Goal: Task Accomplishment & Management: Complete application form

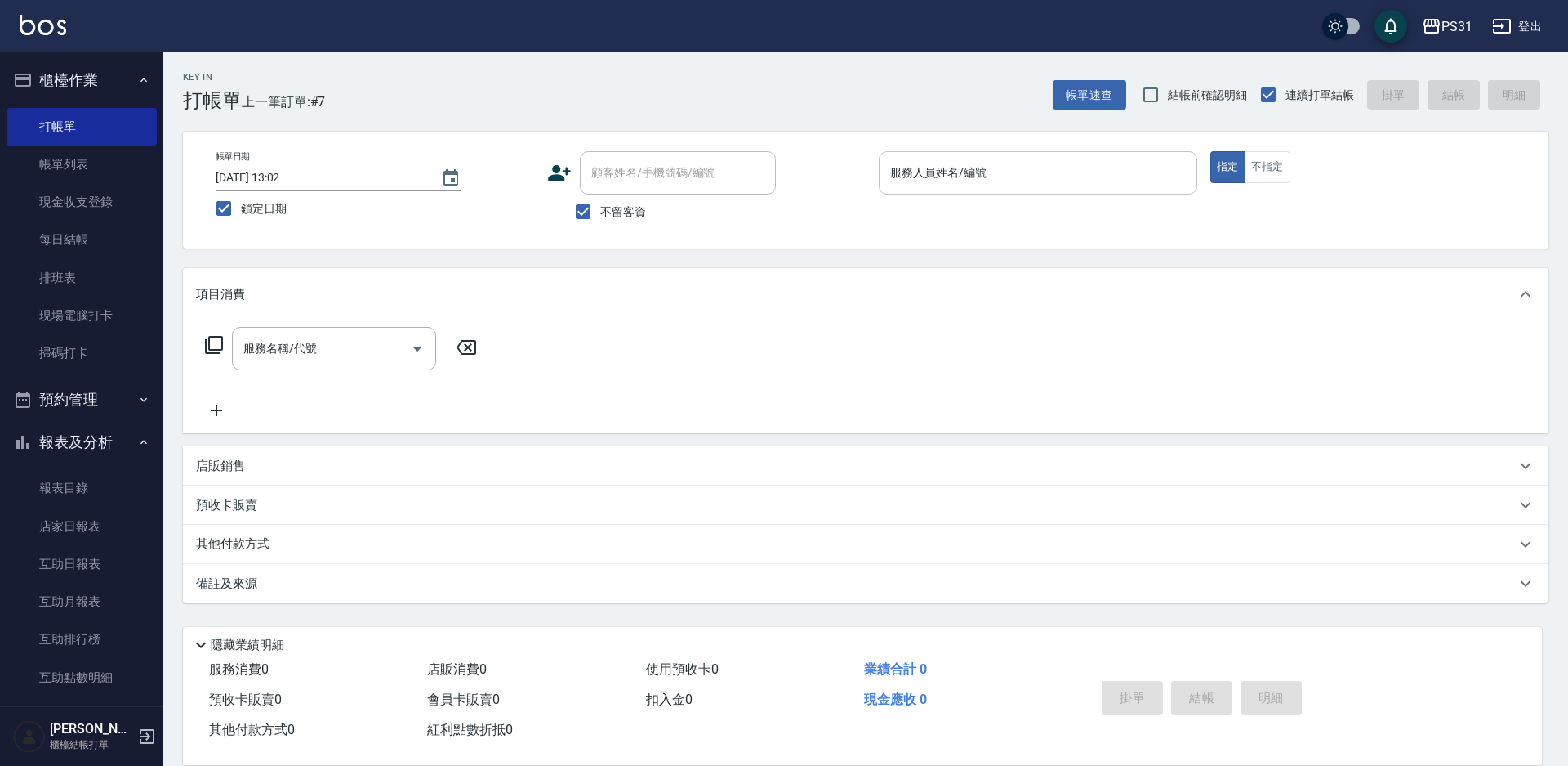
click at [916, 173] on div "服務人員姓名/編號 服務人員姓名/編號" at bounding box center [1038, 172] width 319 height 43
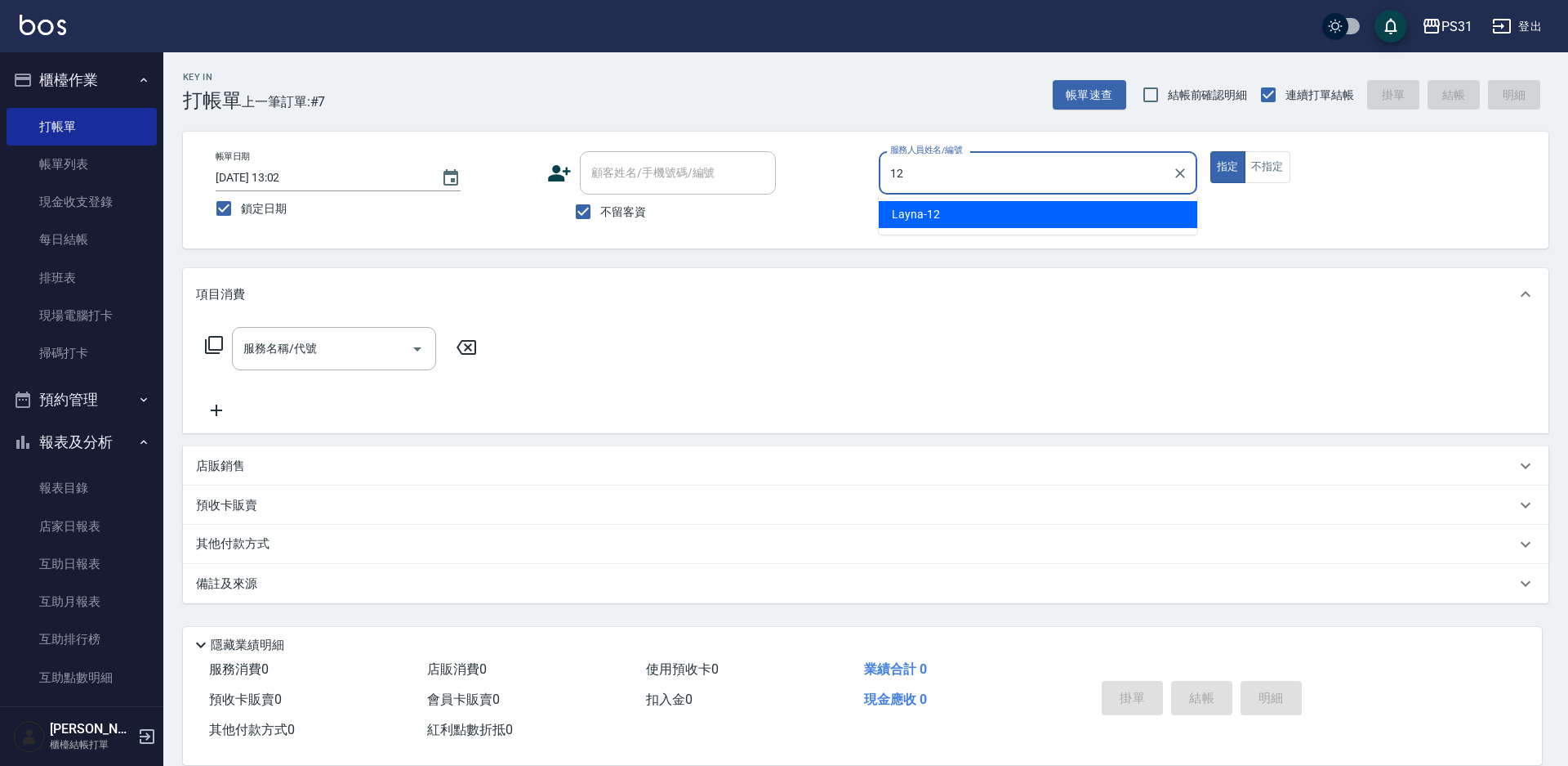
type input "Layna-12"
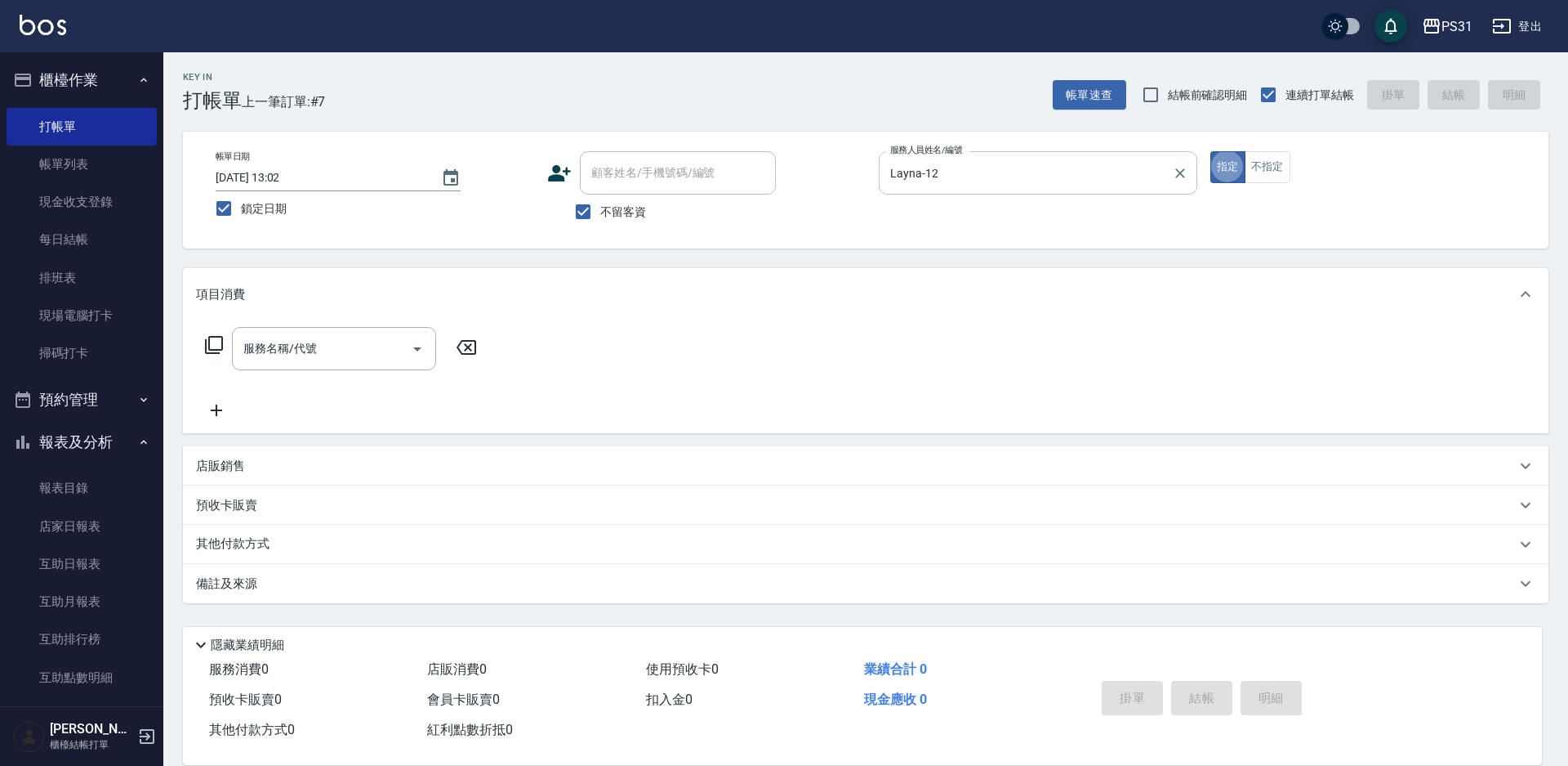
type button "true"
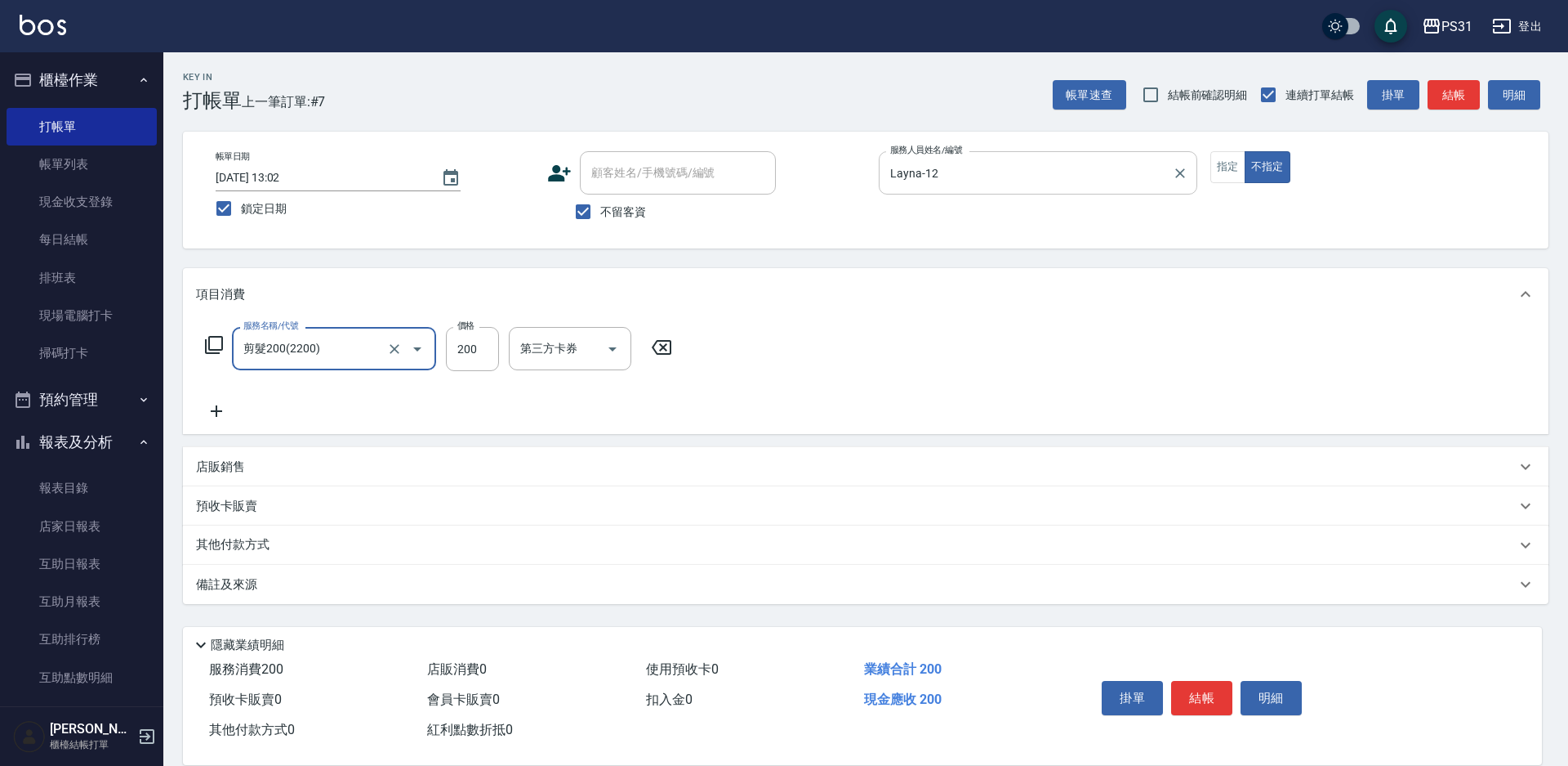
type input "剪髮200(2200)"
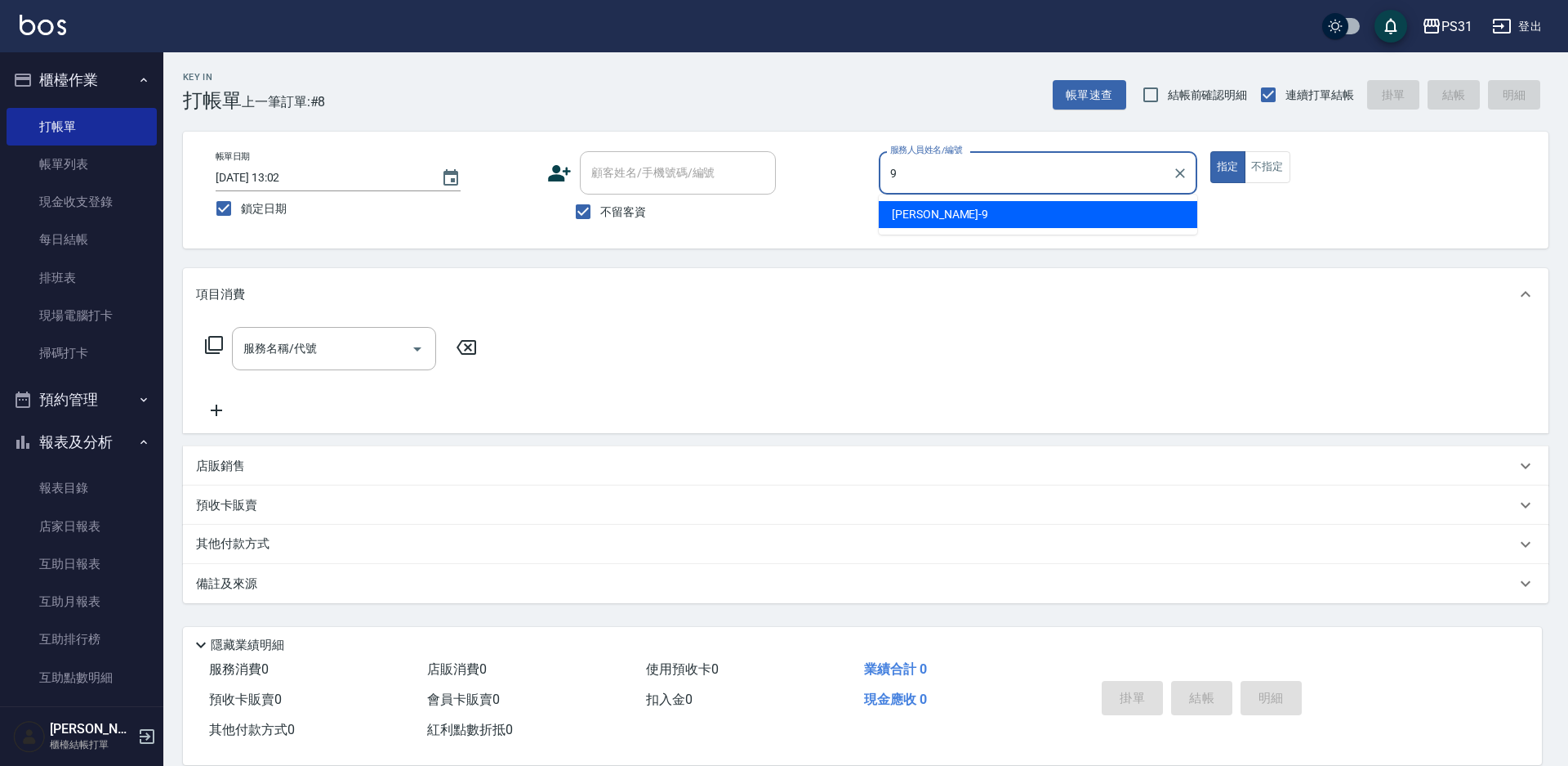
type input "JOJO-9"
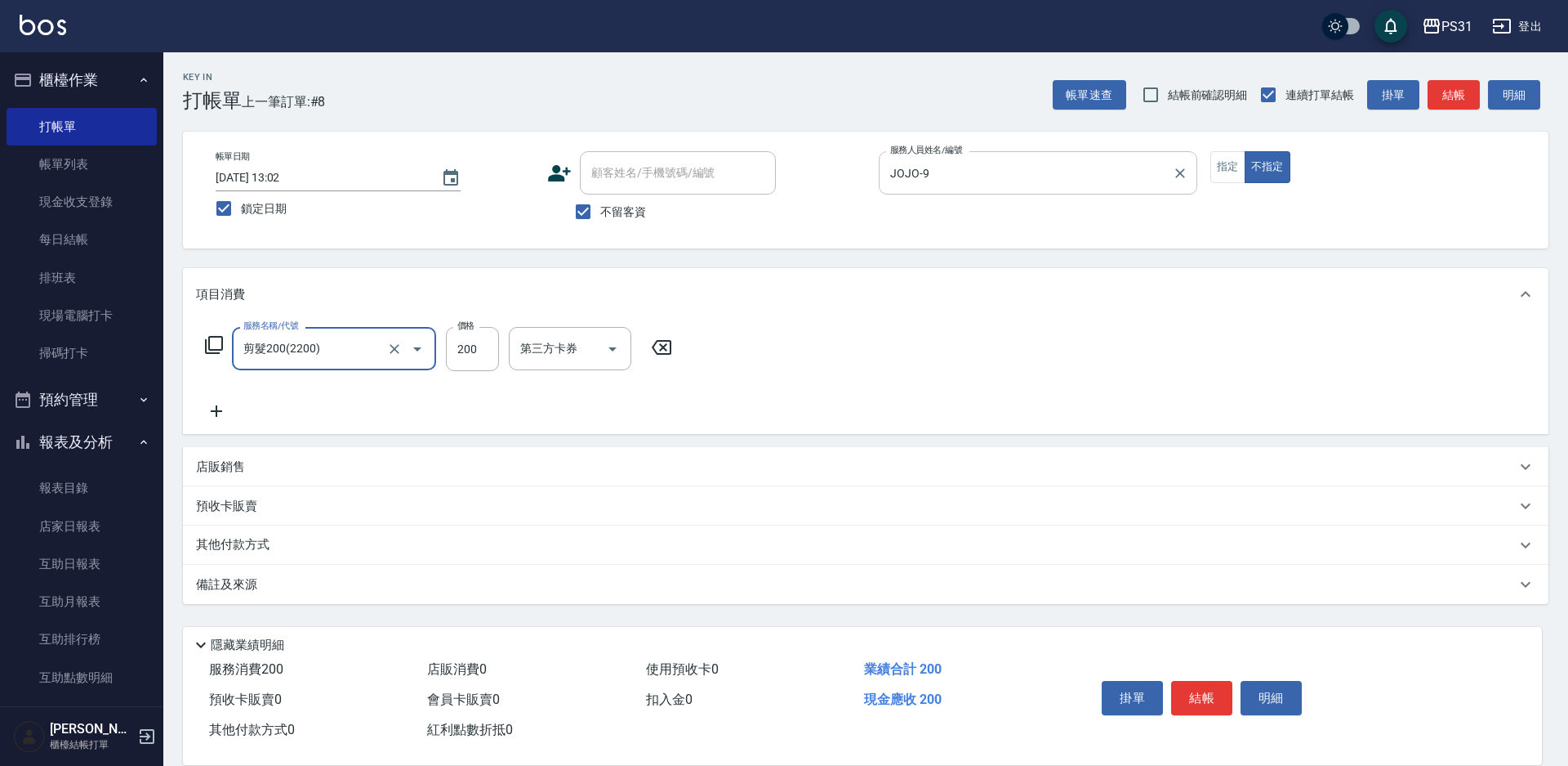
type input "剪髮200(2200)"
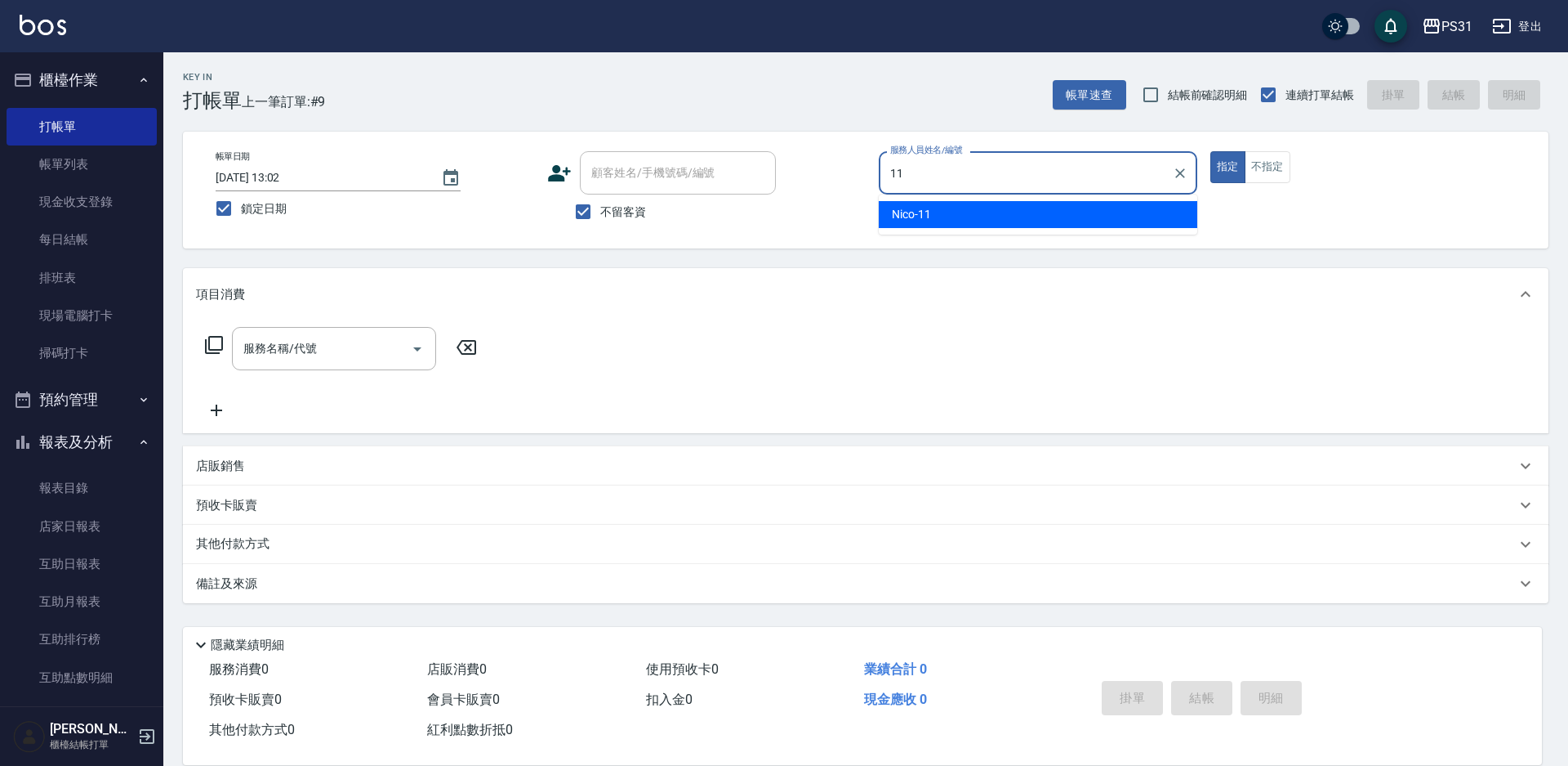
type input "Nico-11"
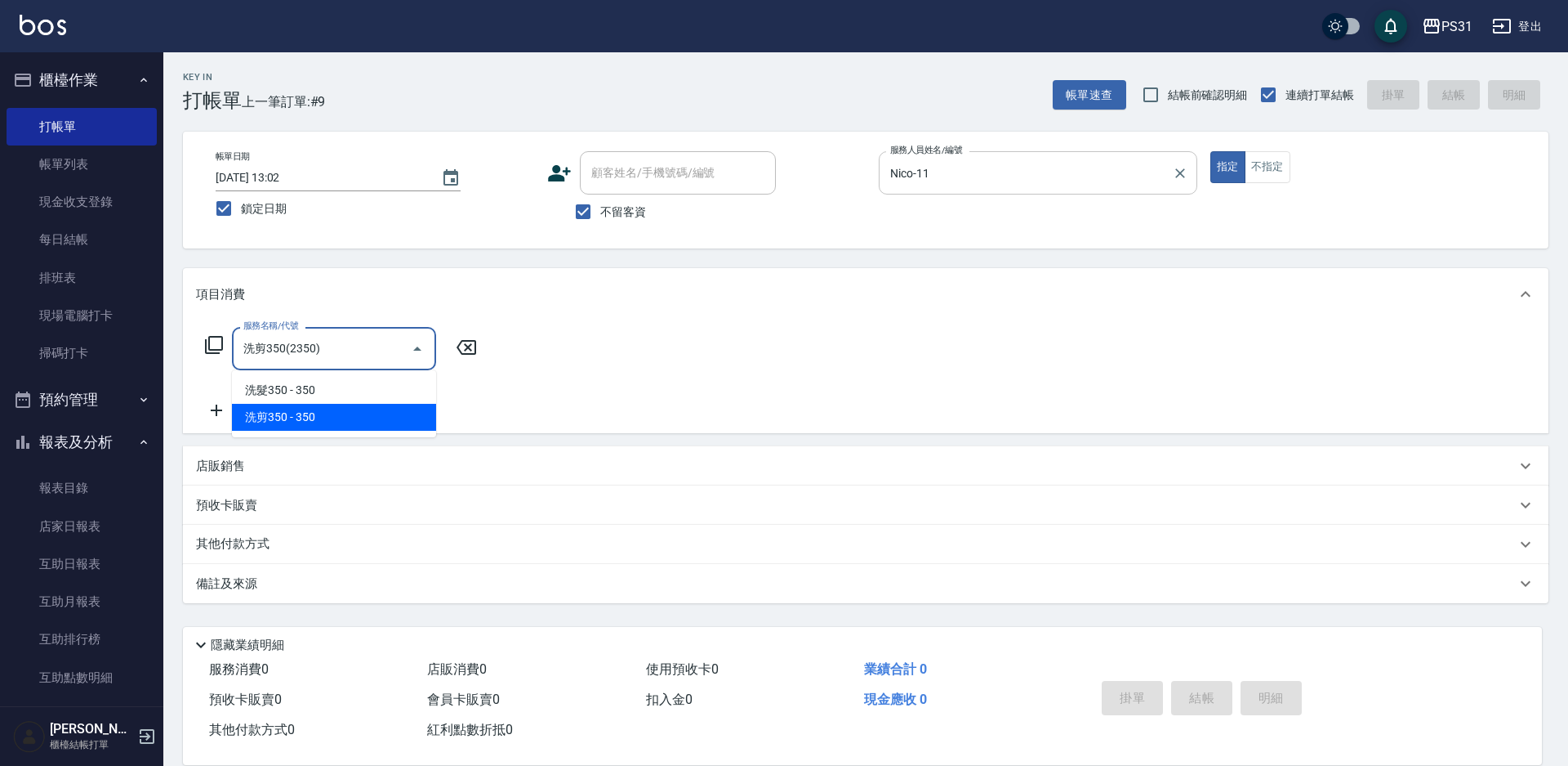
type input "洗剪350(2350)"
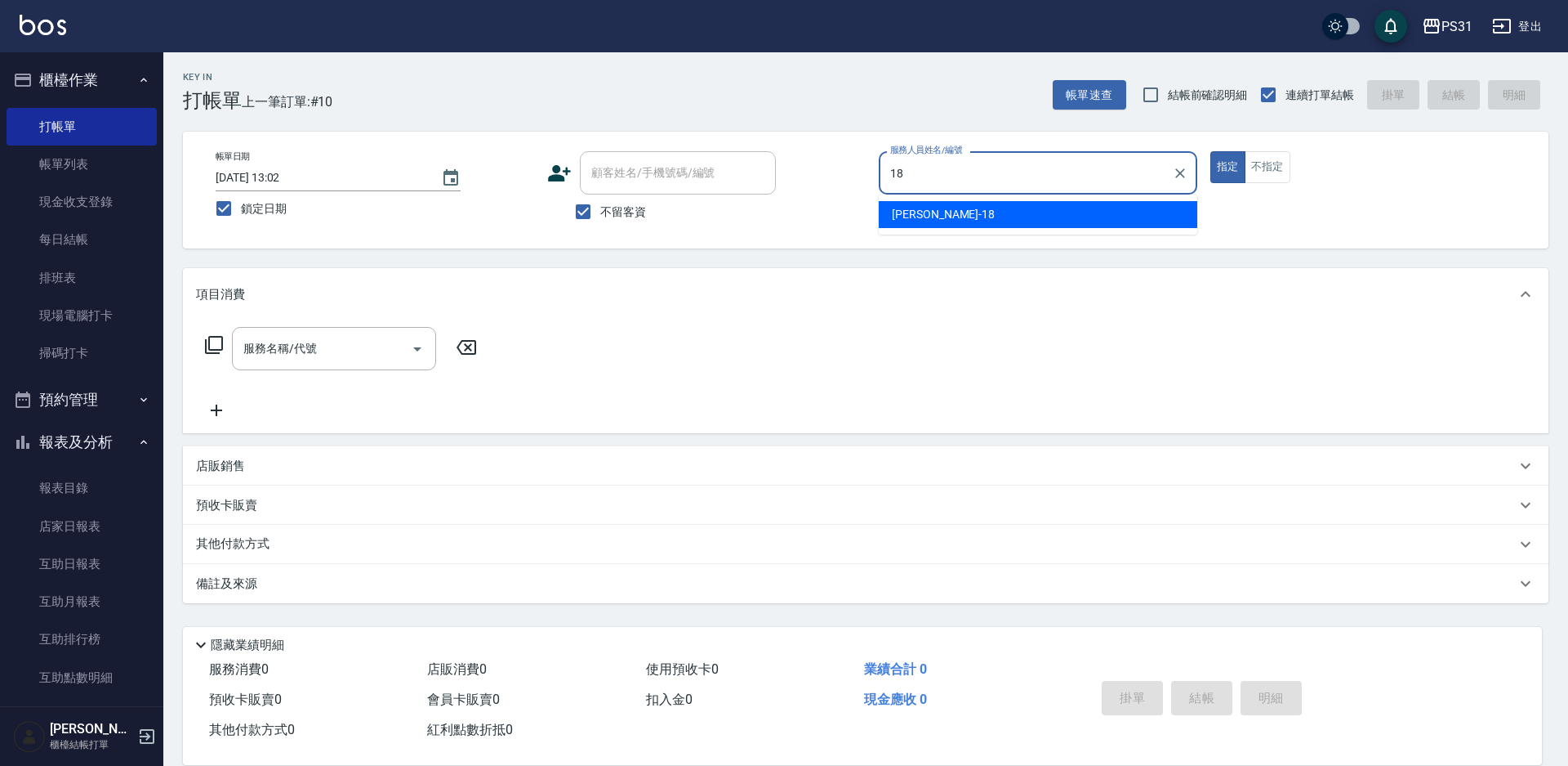
type input "[PERSON_NAME]-18"
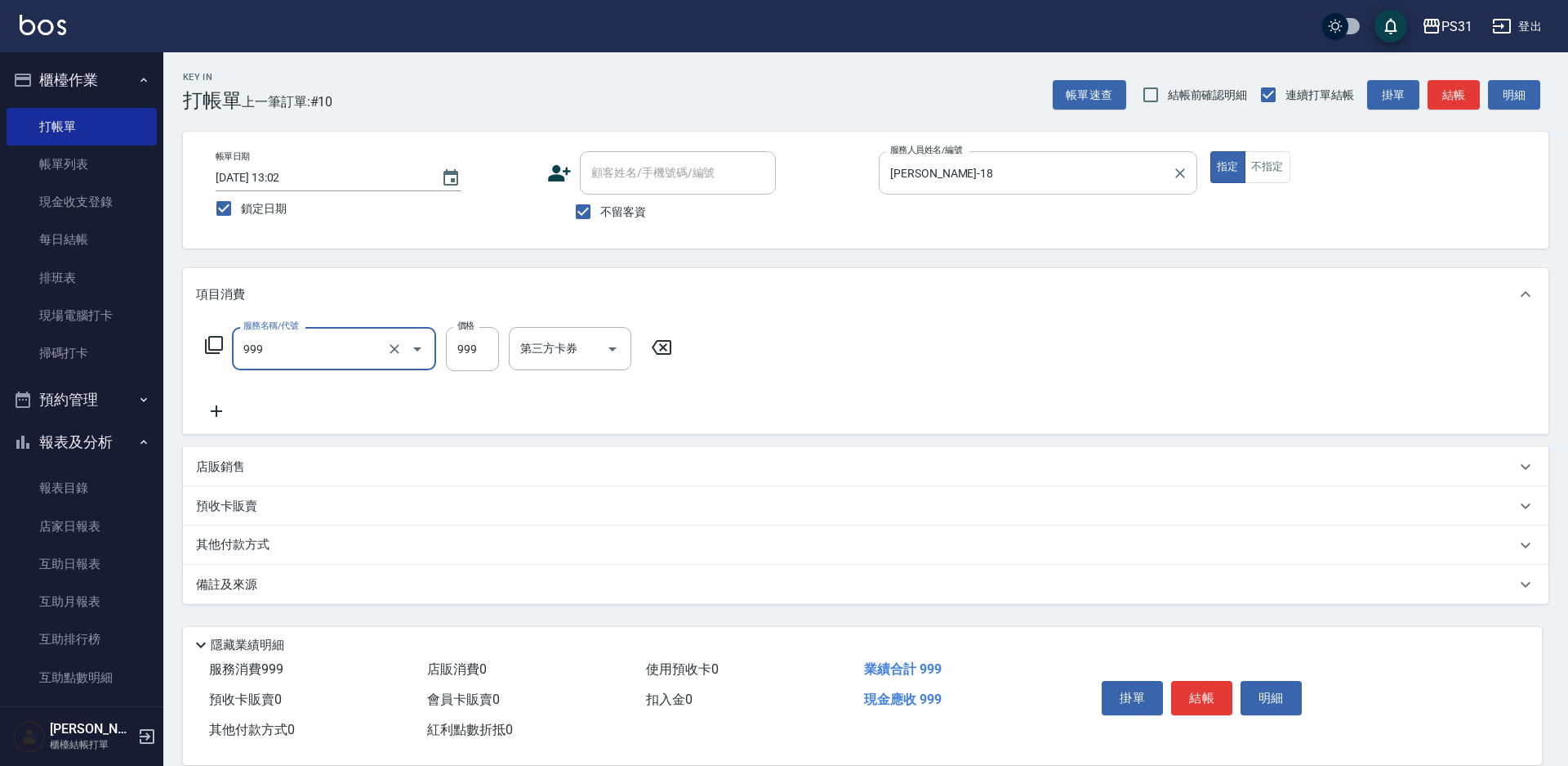
type input "精油套餐999(999)"
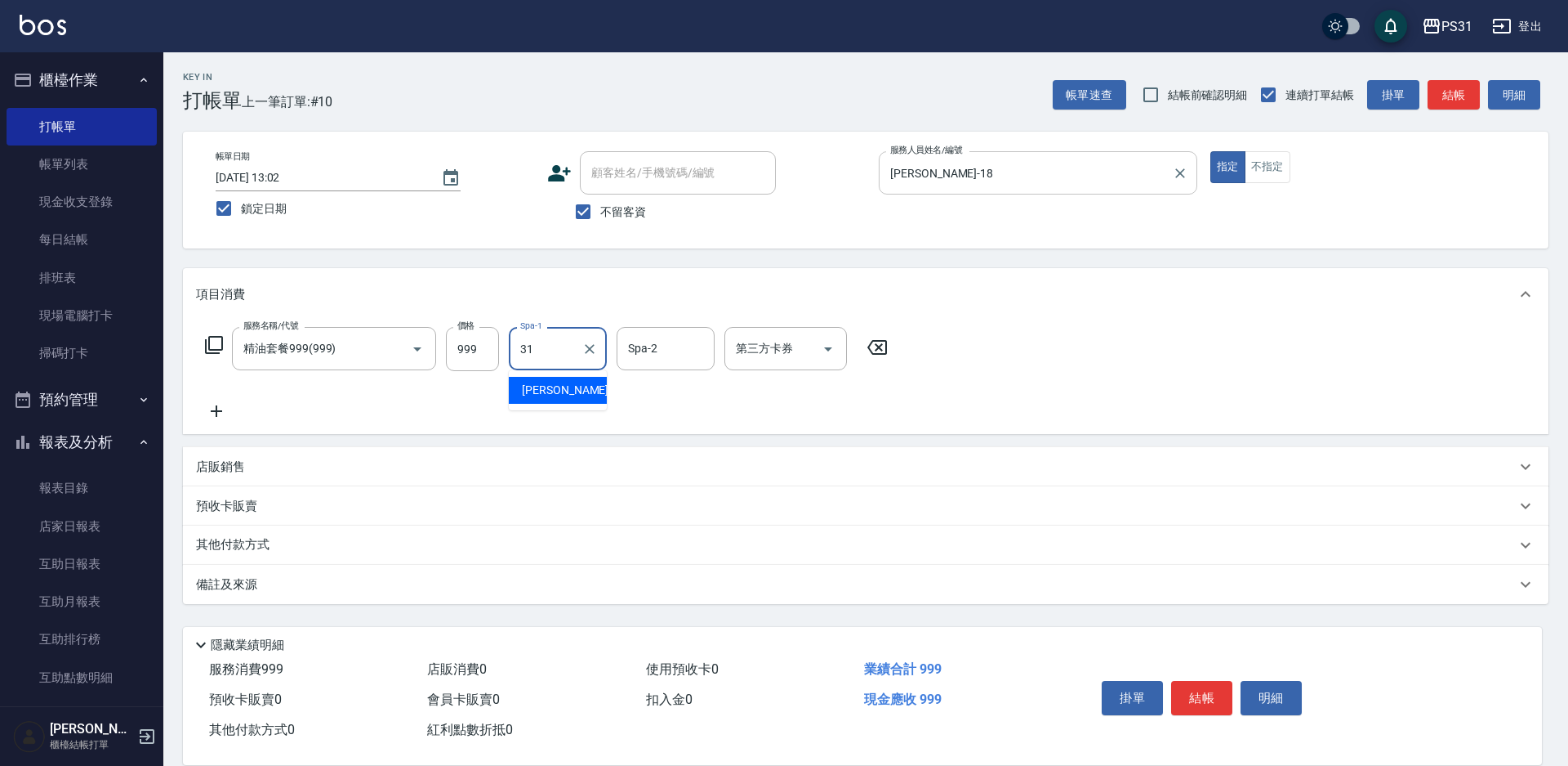
type input "[PERSON_NAME]-31"
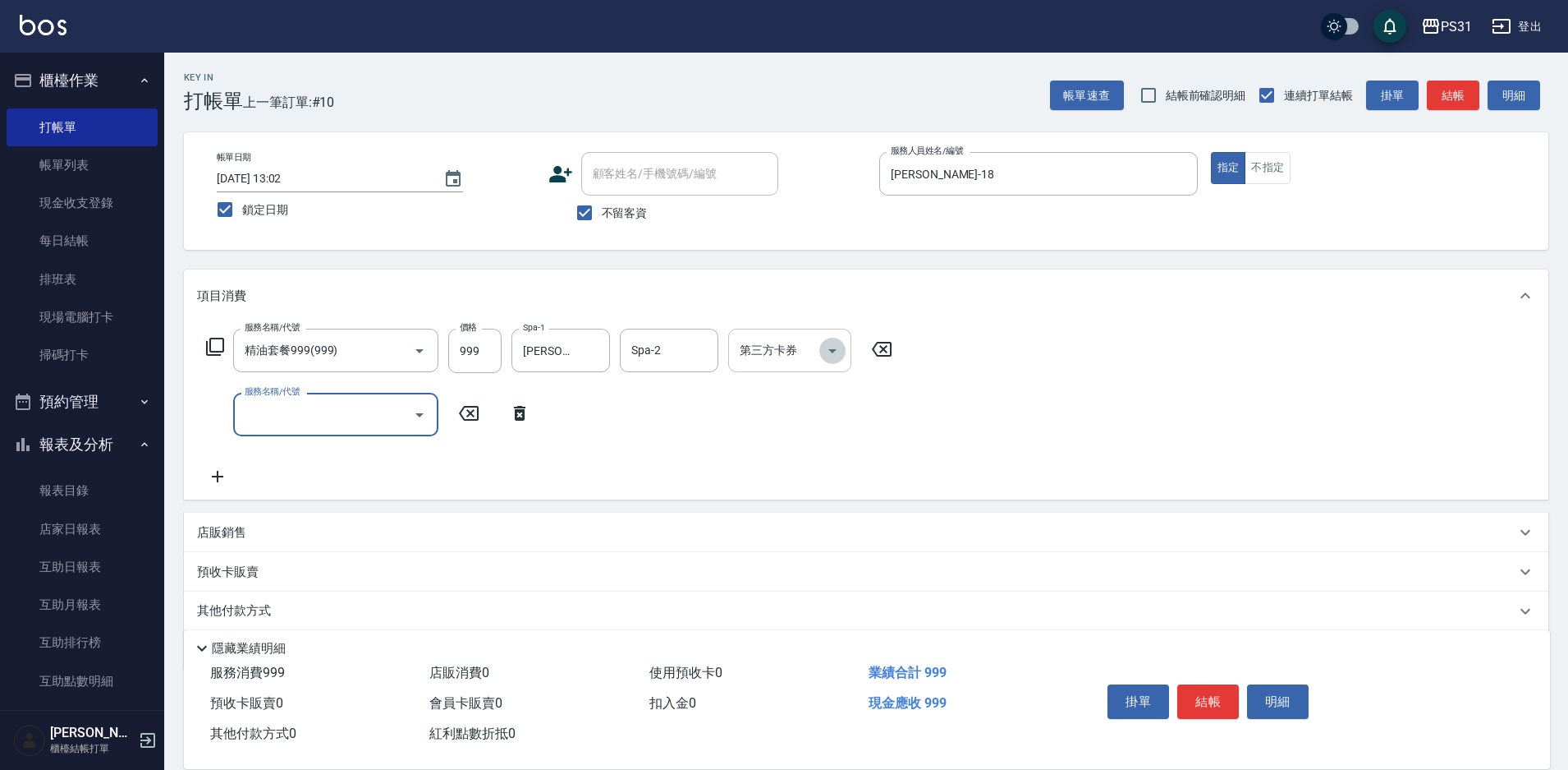
click at [833, 356] on icon "Open" at bounding box center [833, 350] width 19 height 19
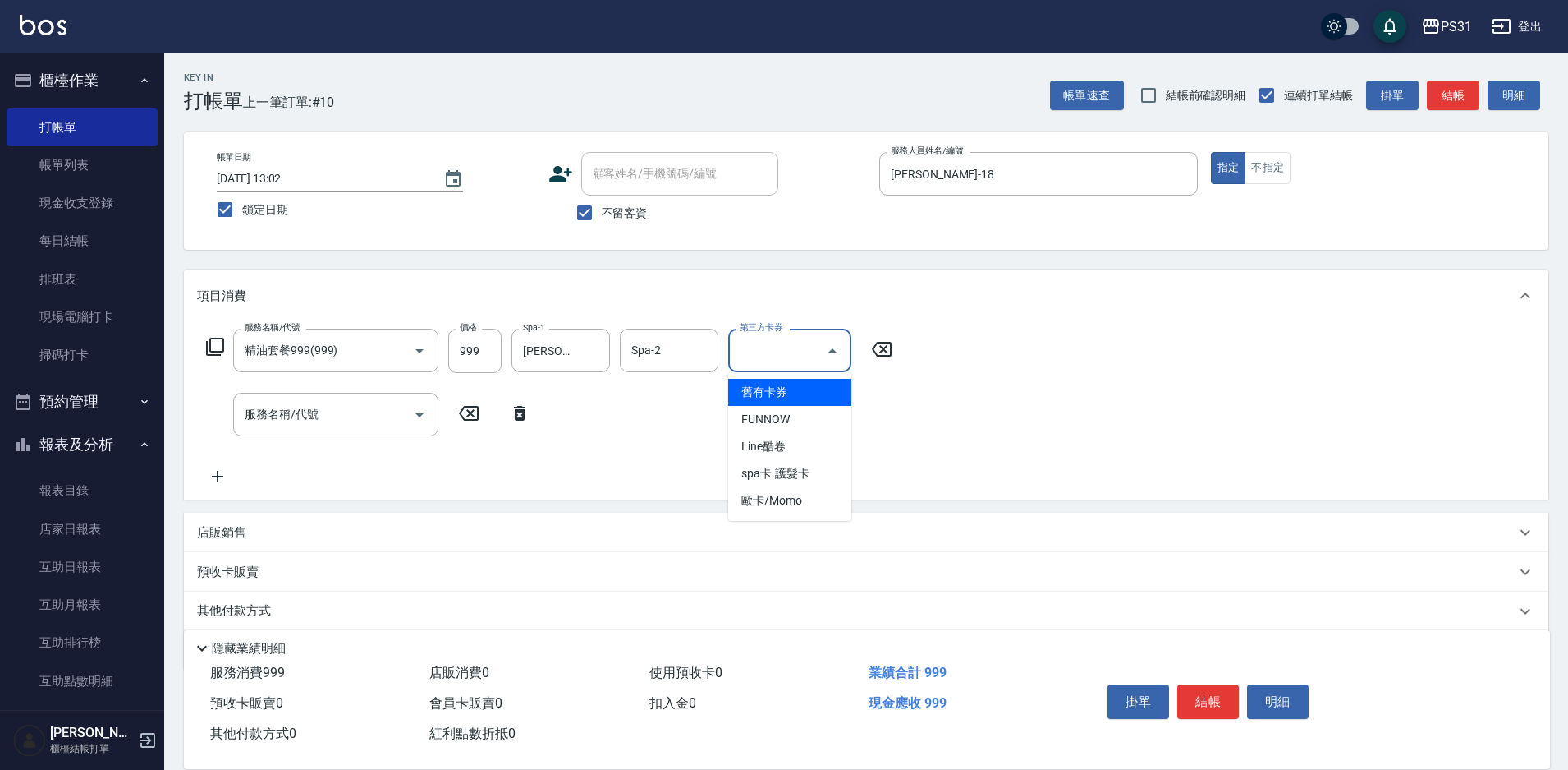
click at [807, 392] on span "舊有卡券" at bounding box center [789, 392] width 123 height 27
type input "舊有卡券"
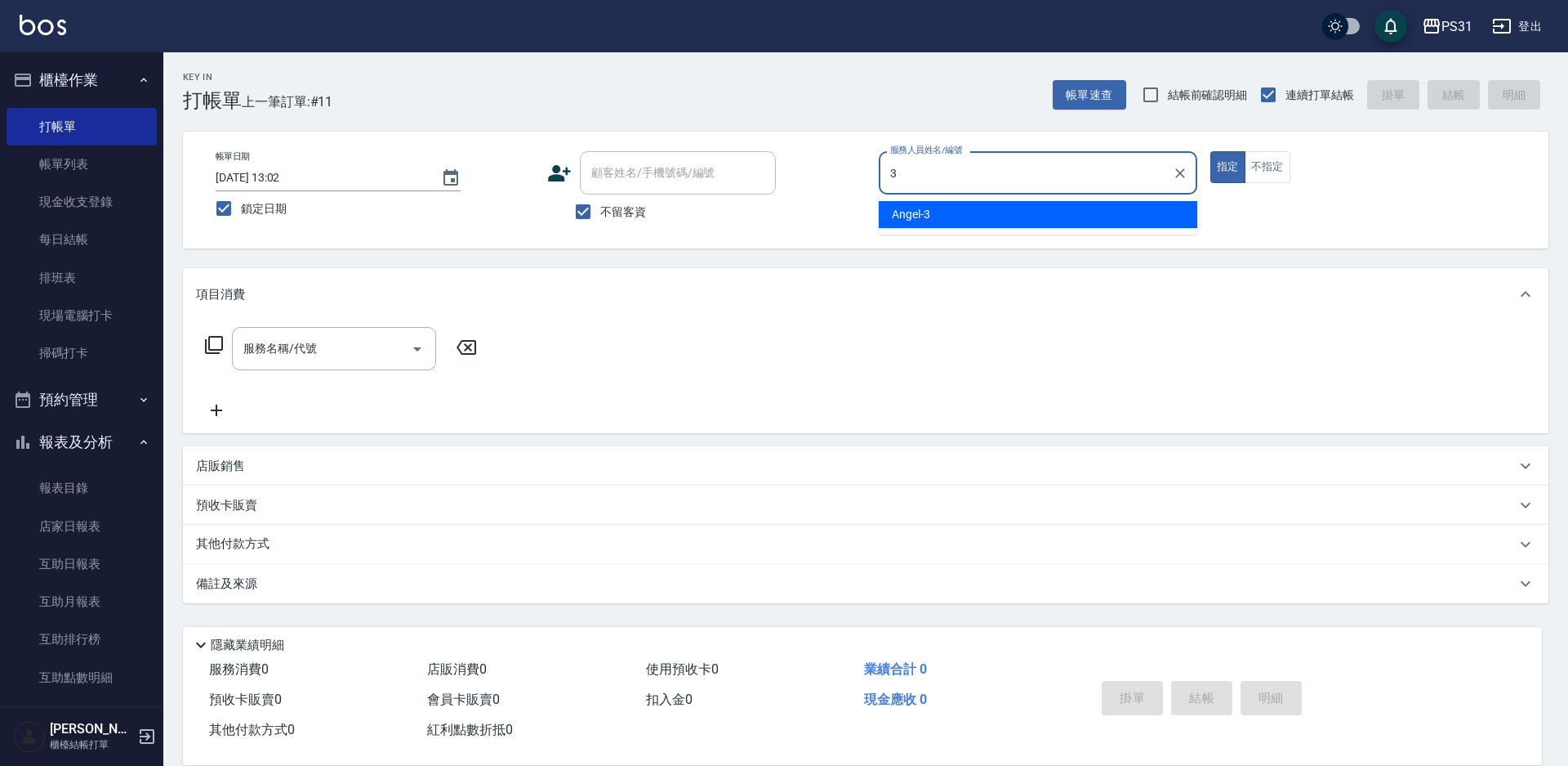
type input "[PERSON_NAME]-3"
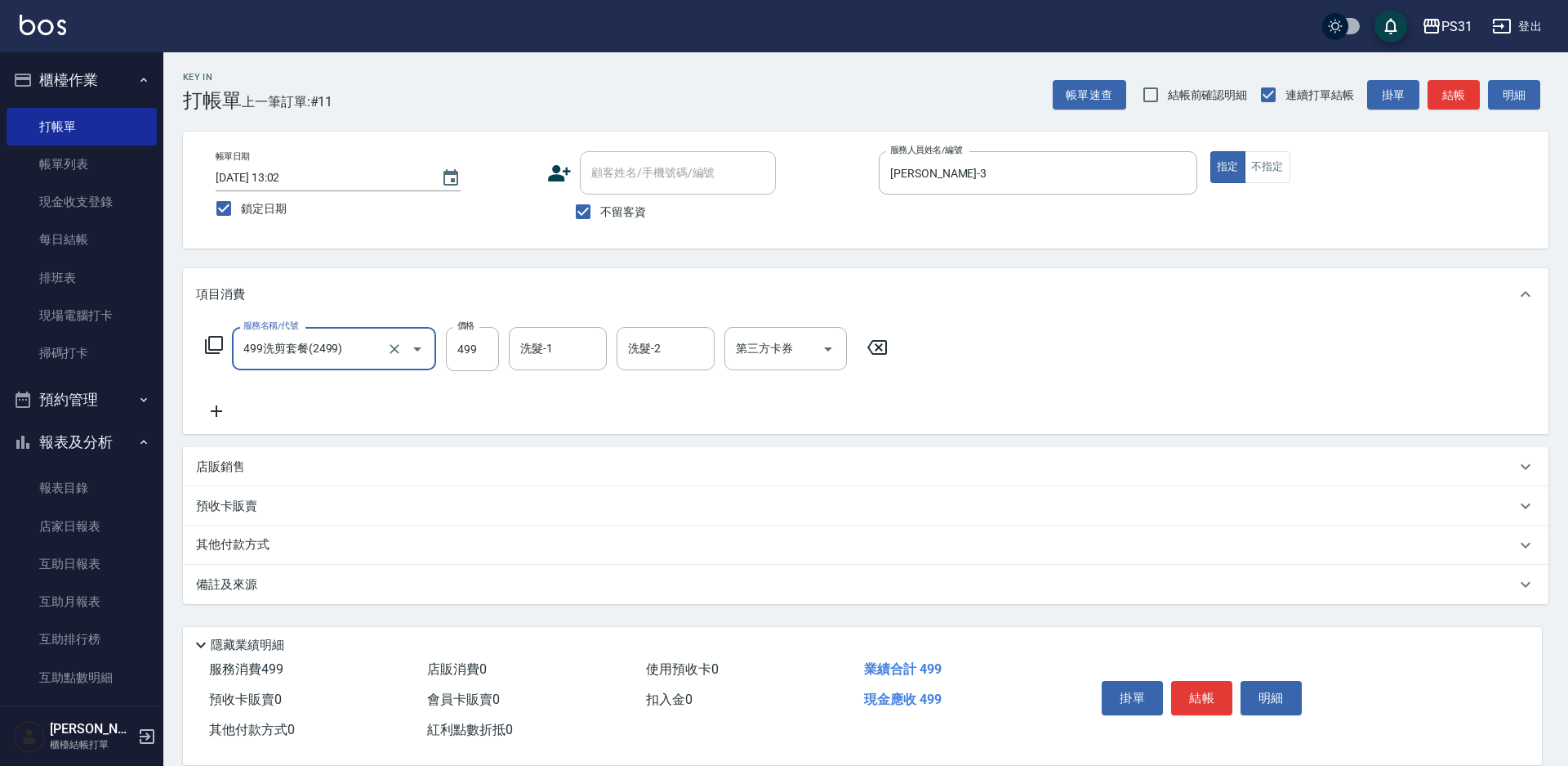
type input "499洗剪套餐(2499)"
type input "699"
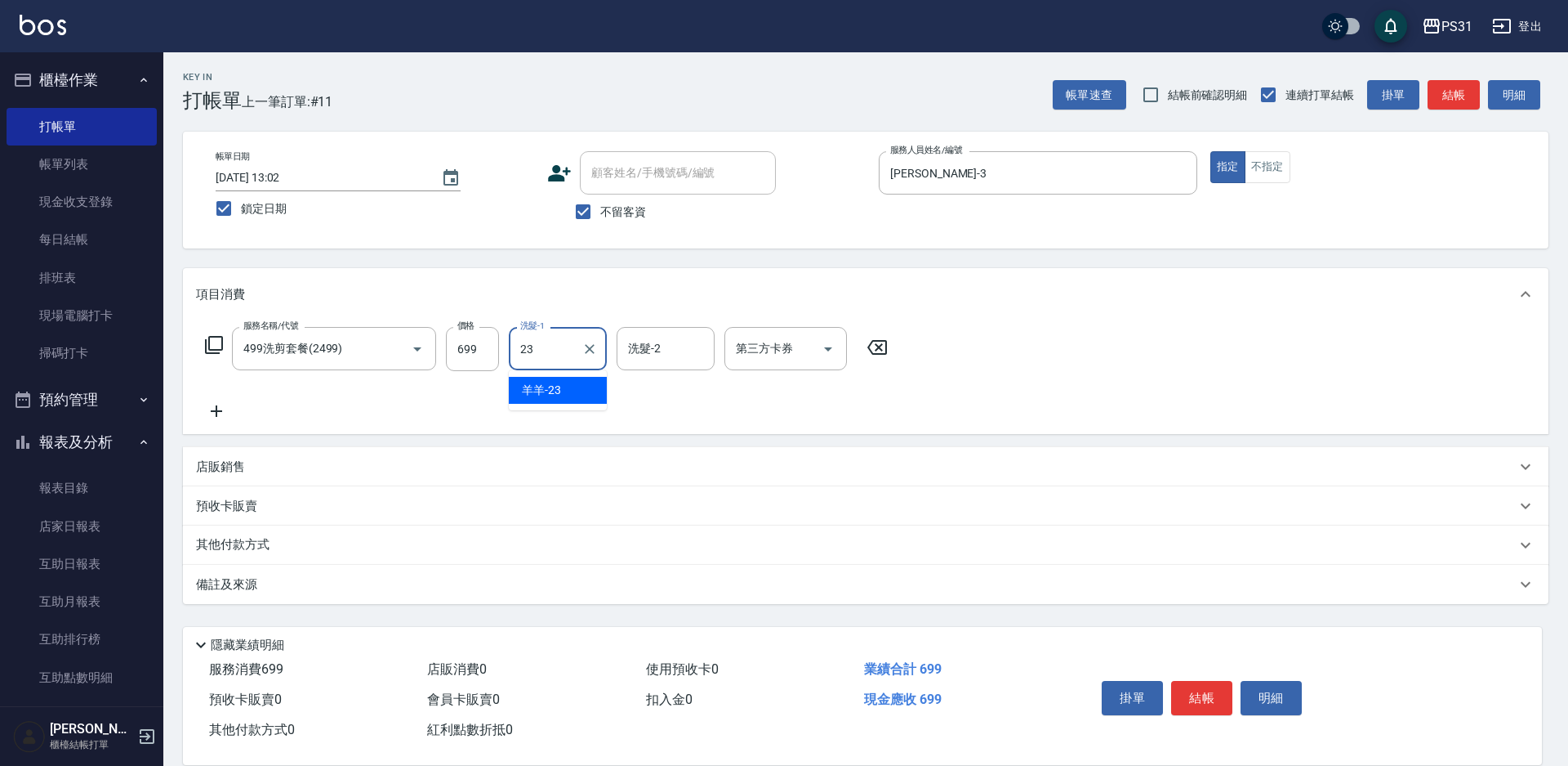
type input "羊羊-23"
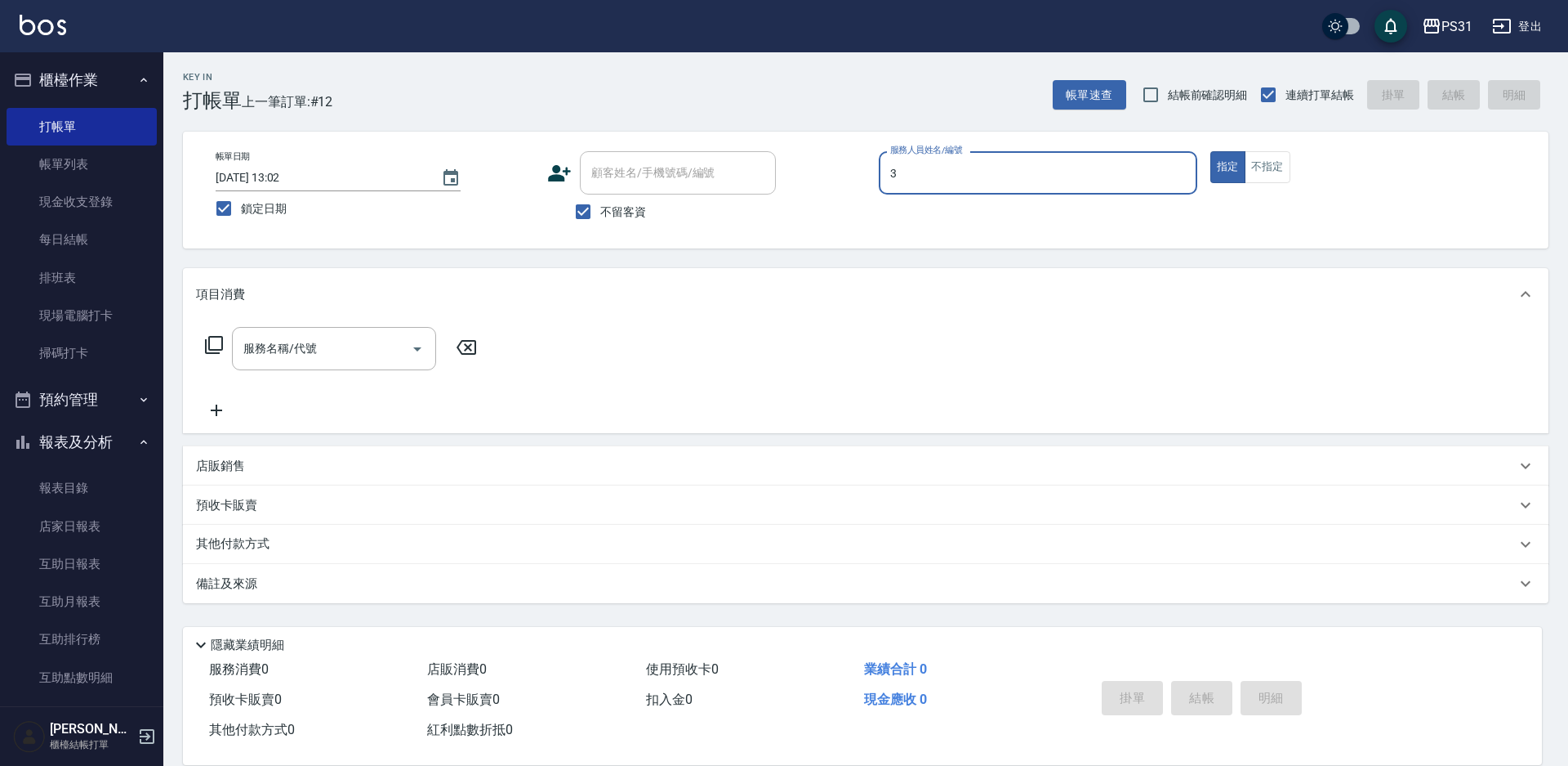
type input "[PERSON_NAME]-3"
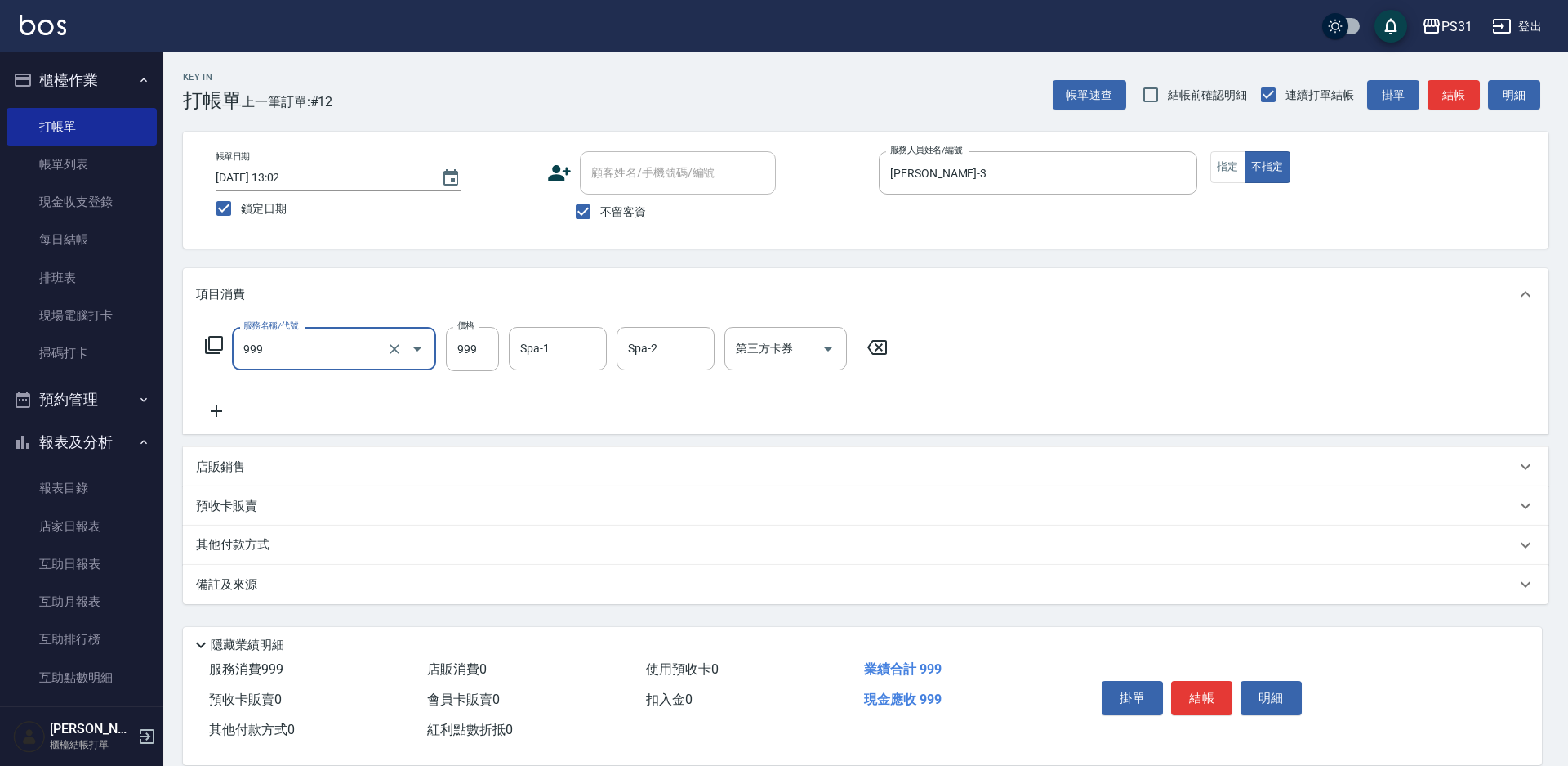
type input "精油套餐999(999)"
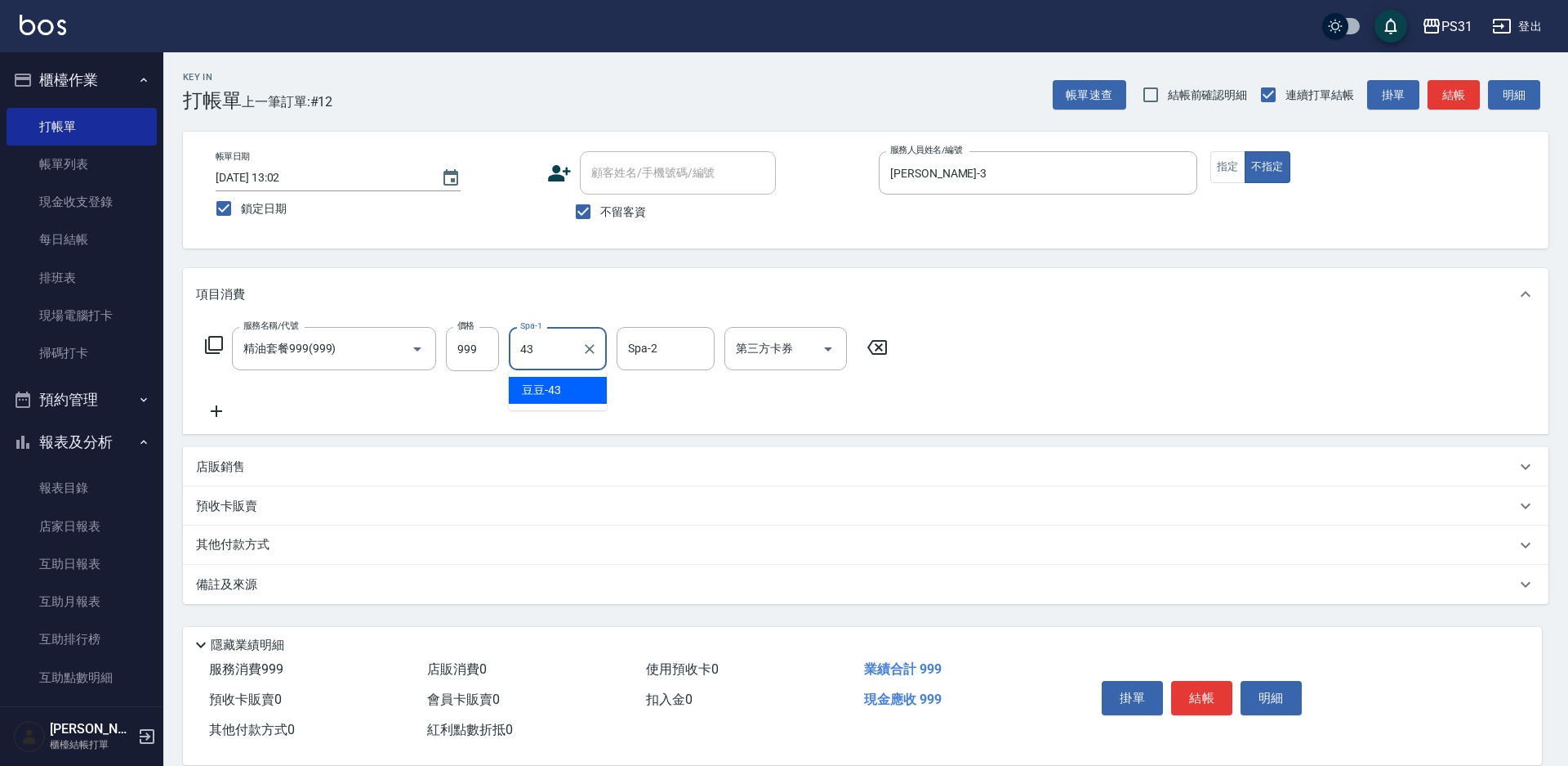
type input "豆豆-43"
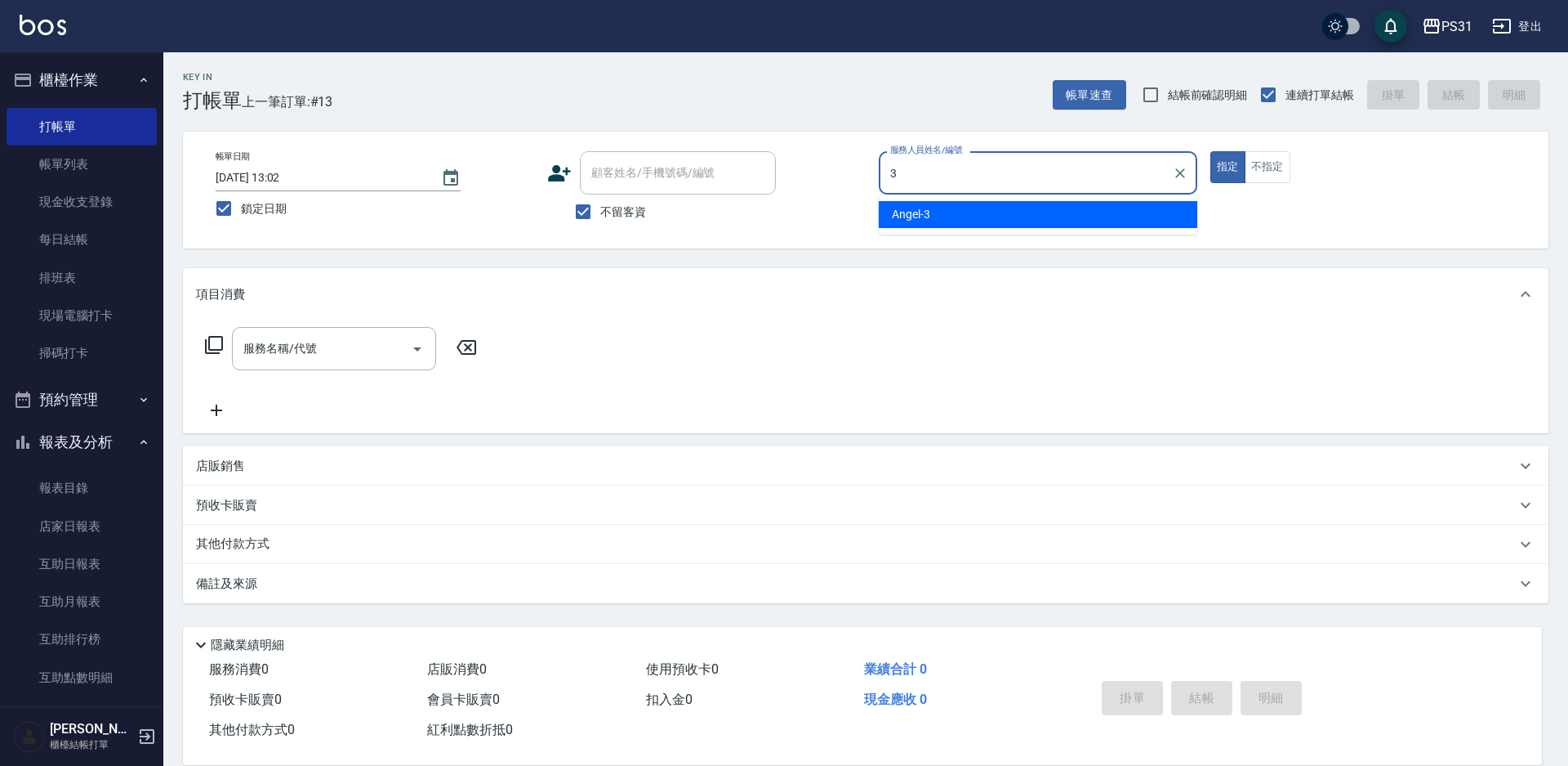
type input "[PERSON_NAME]-3"
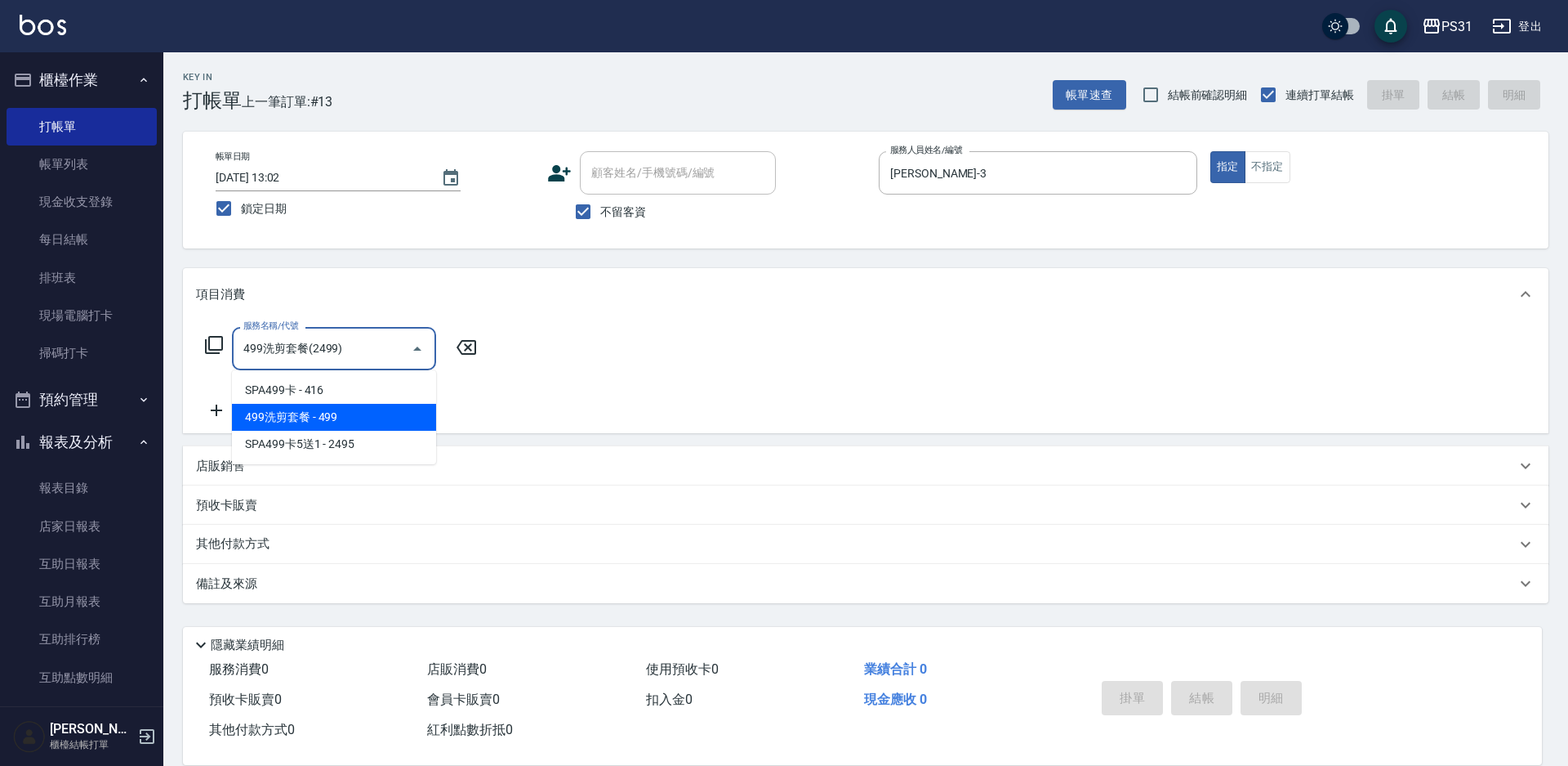
type input "499洗剪套餐(2499)"
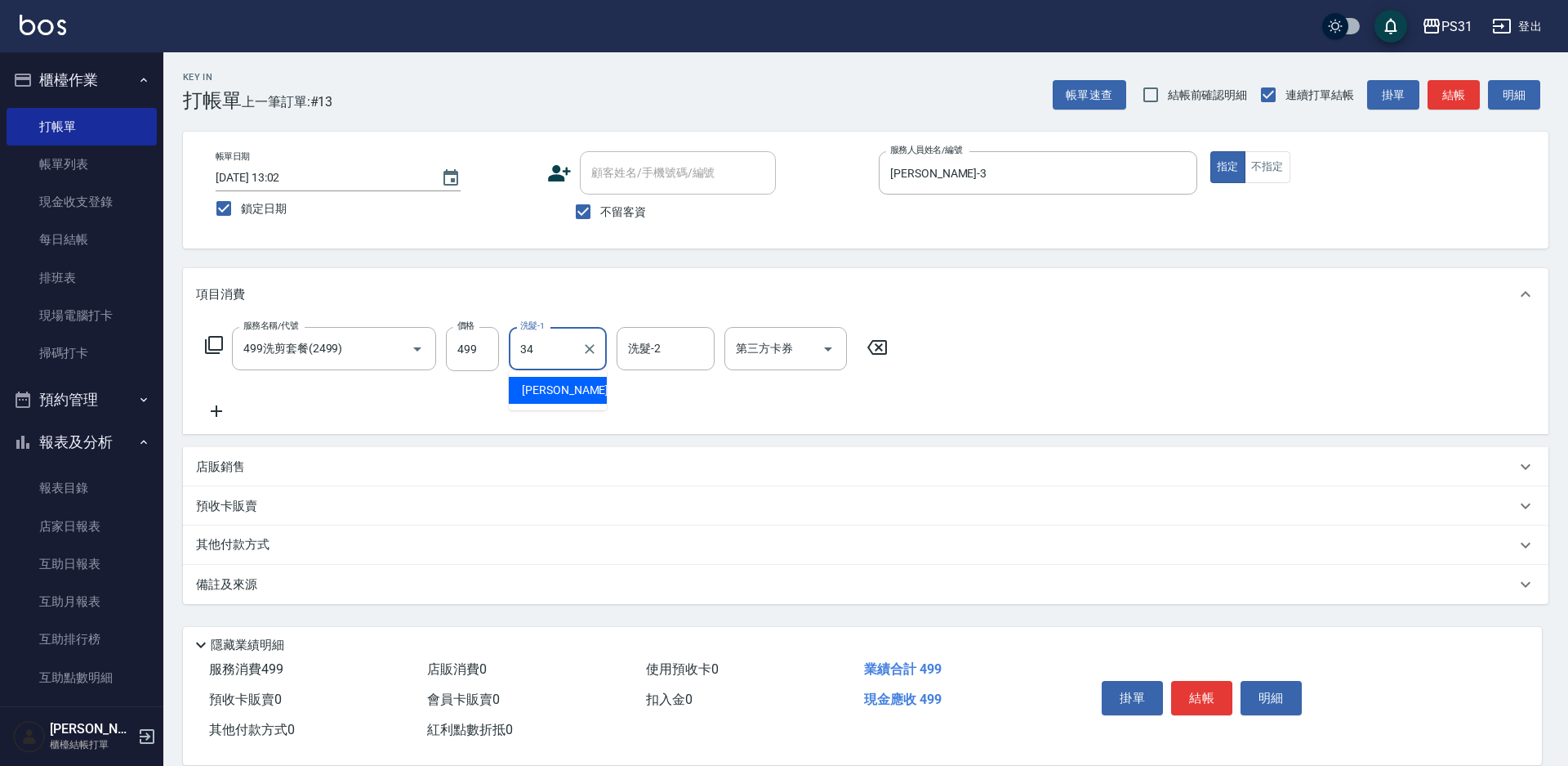
type input "[PERSON_NAME]-34"
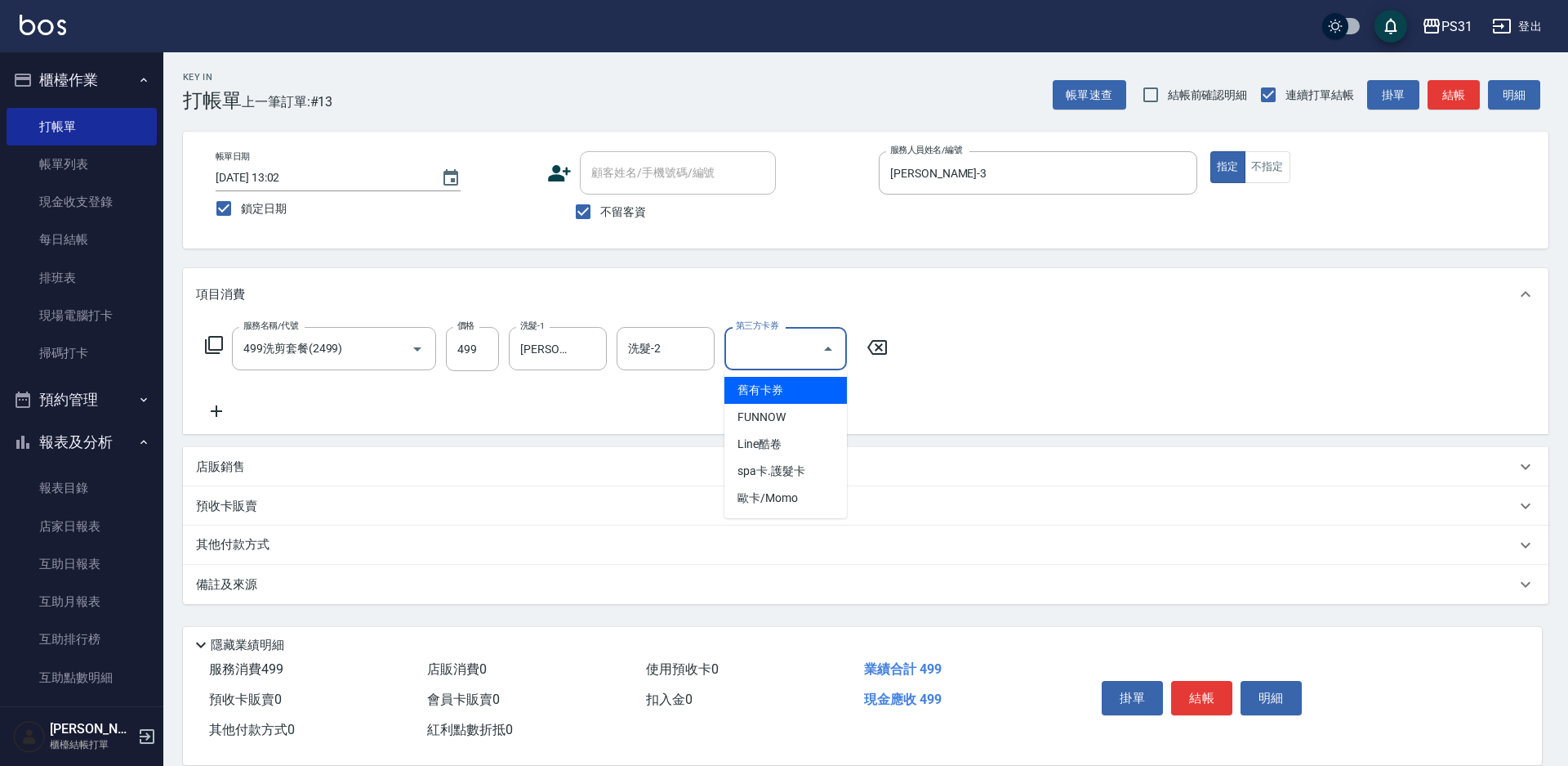
type input "舊有卡券"
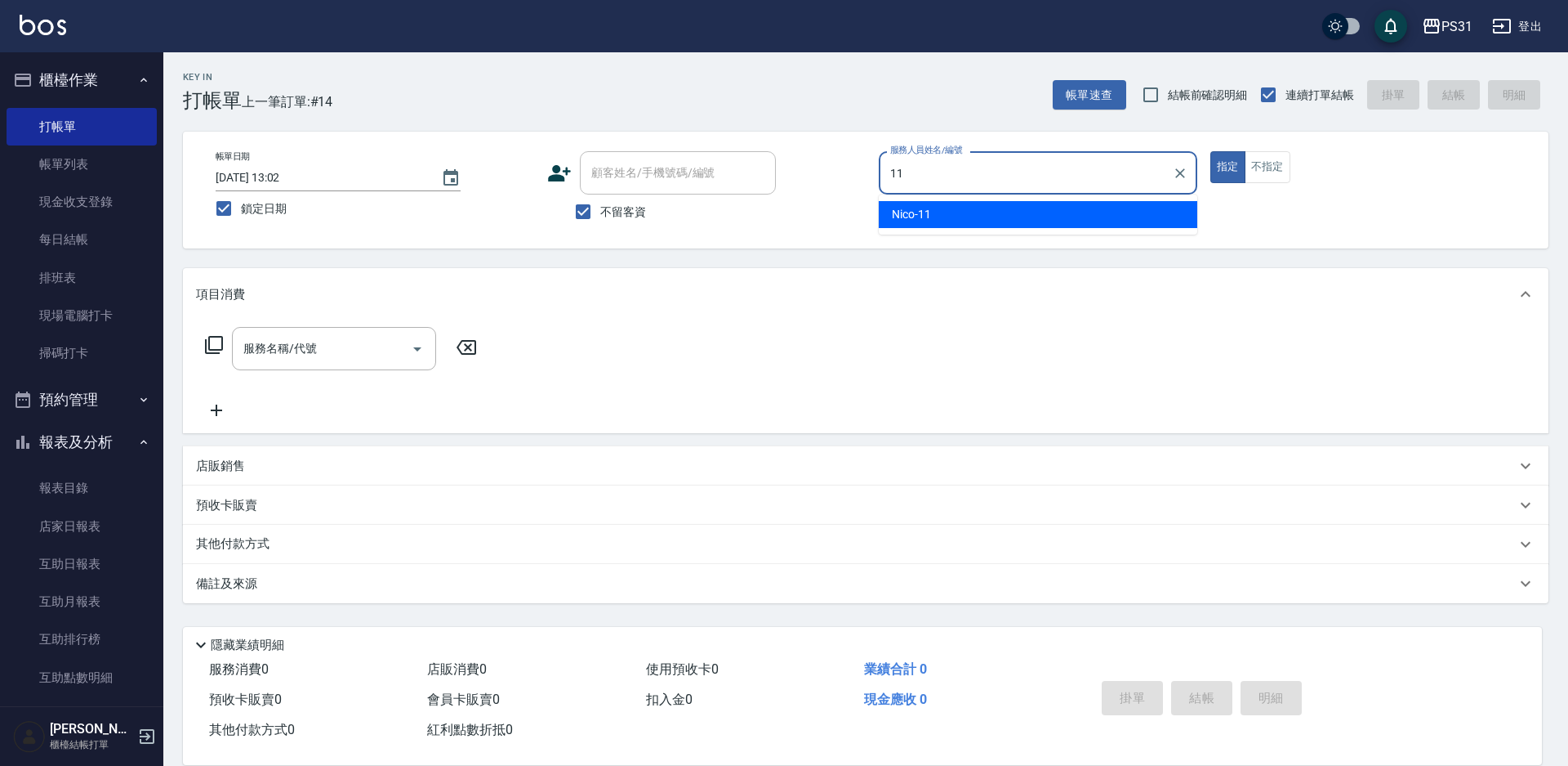
type input "Nico-11"
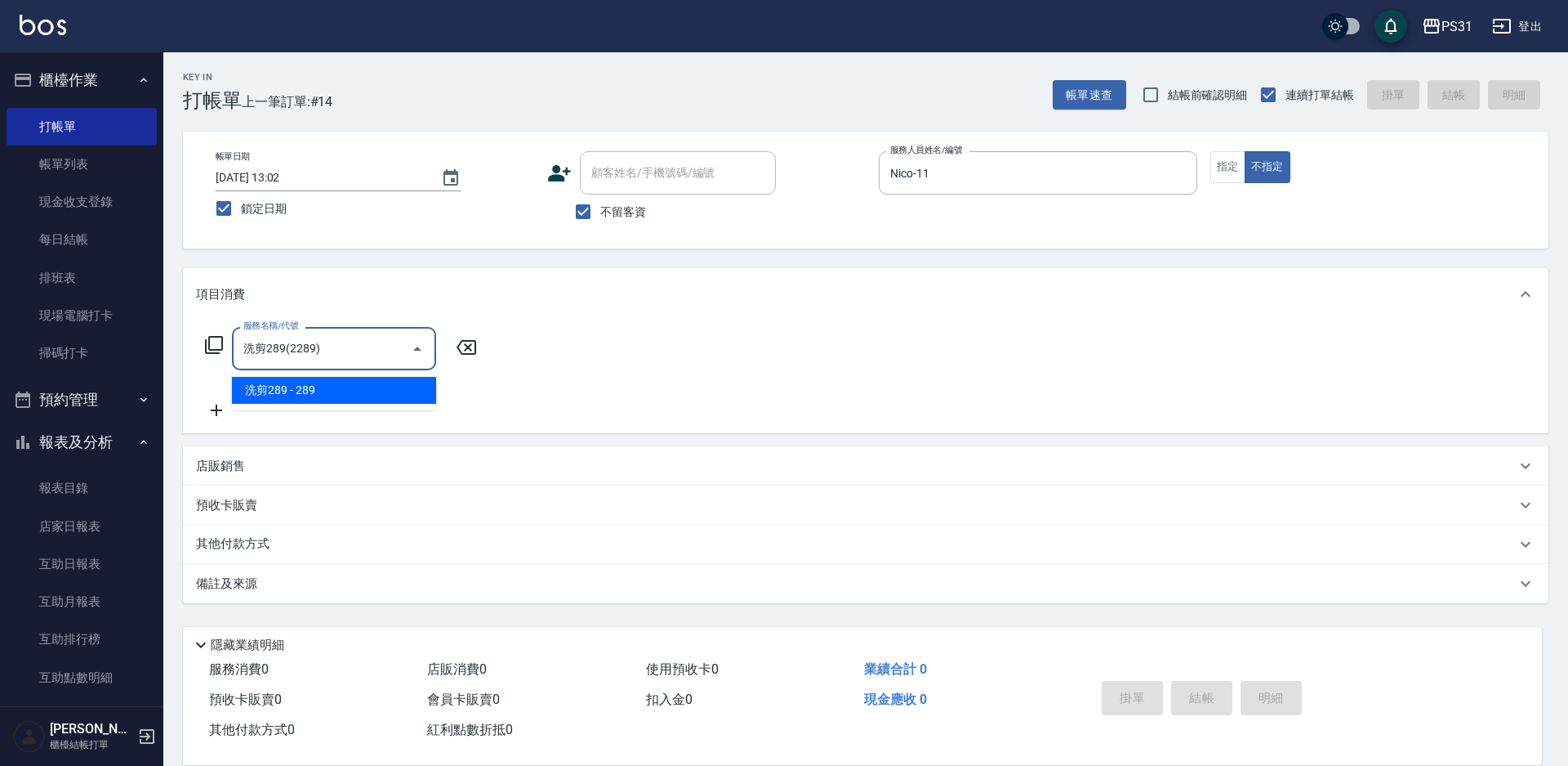
type input "洗剪289(2289)"
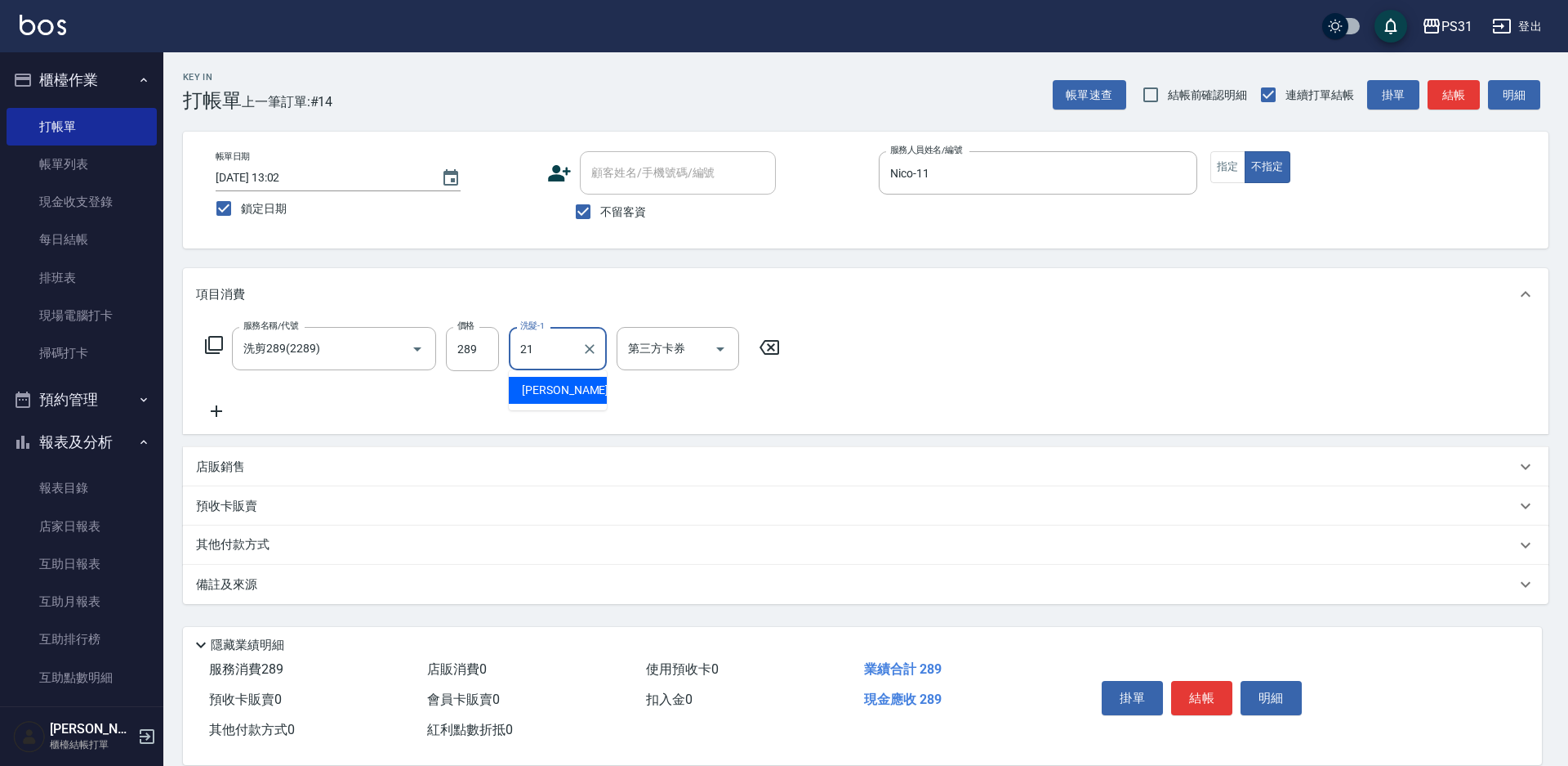
type input "[PERSON_NAME]-21"
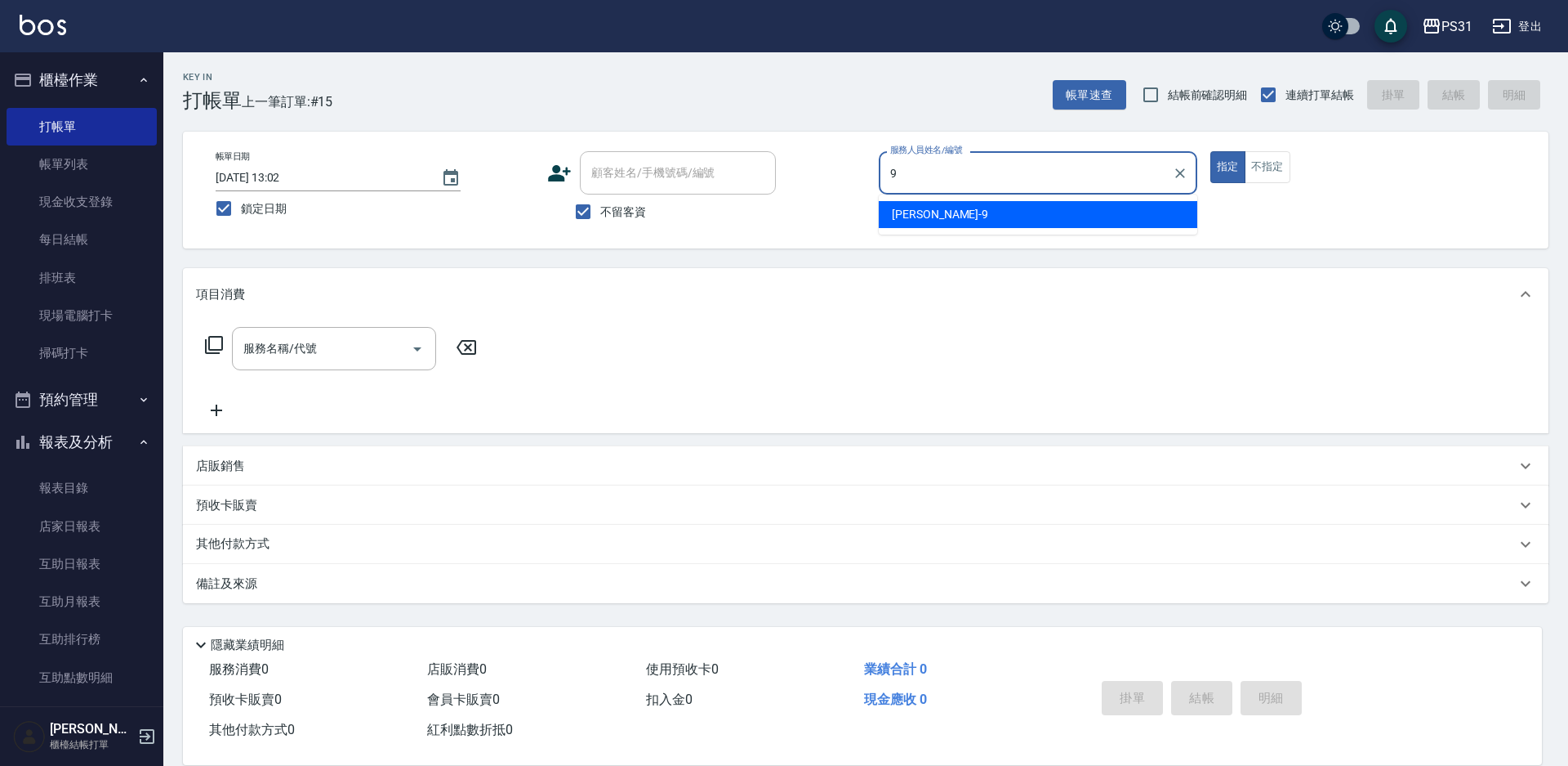
type input "JOJO-9"
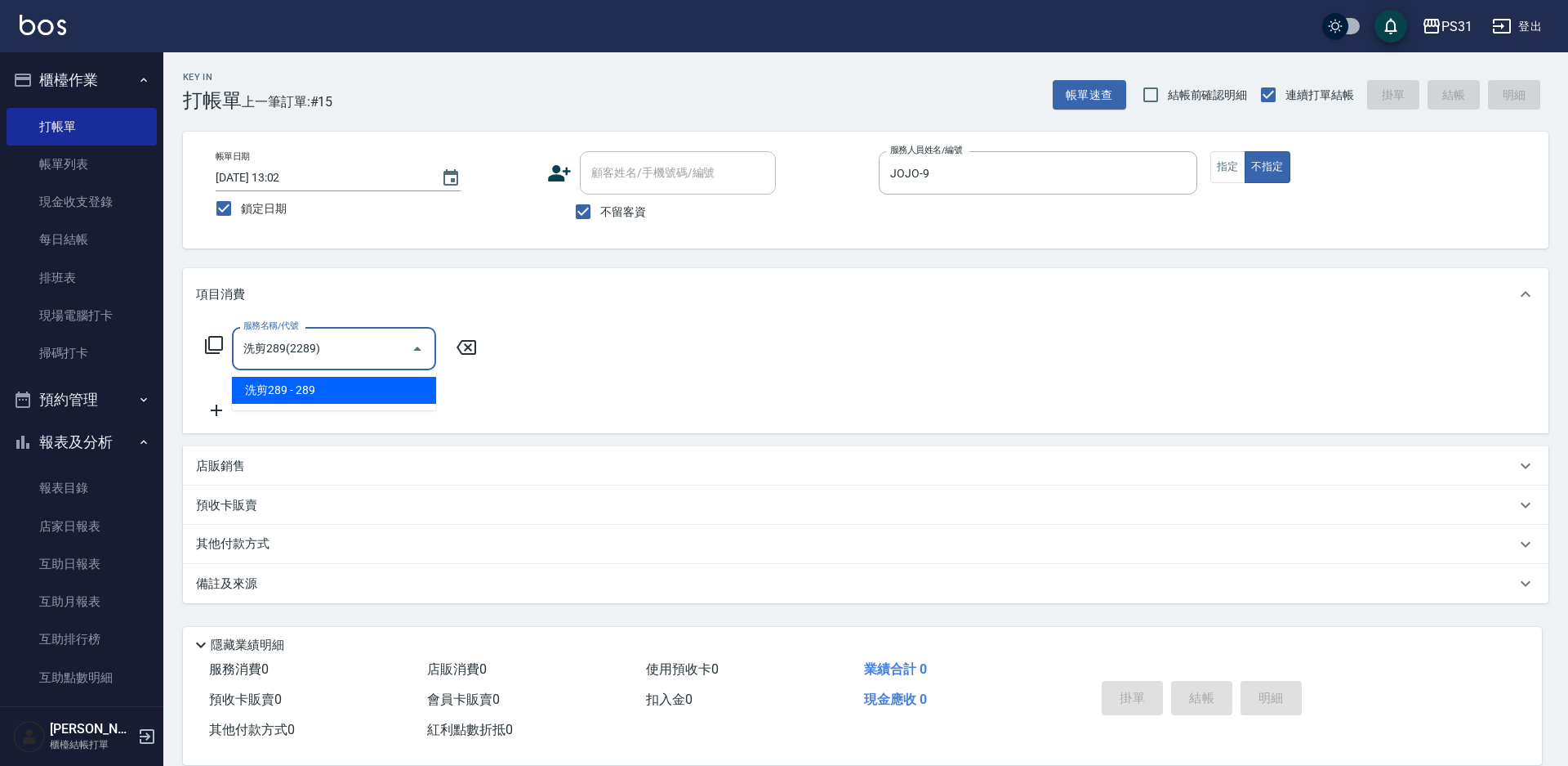
type input "洗剪289(2289)"
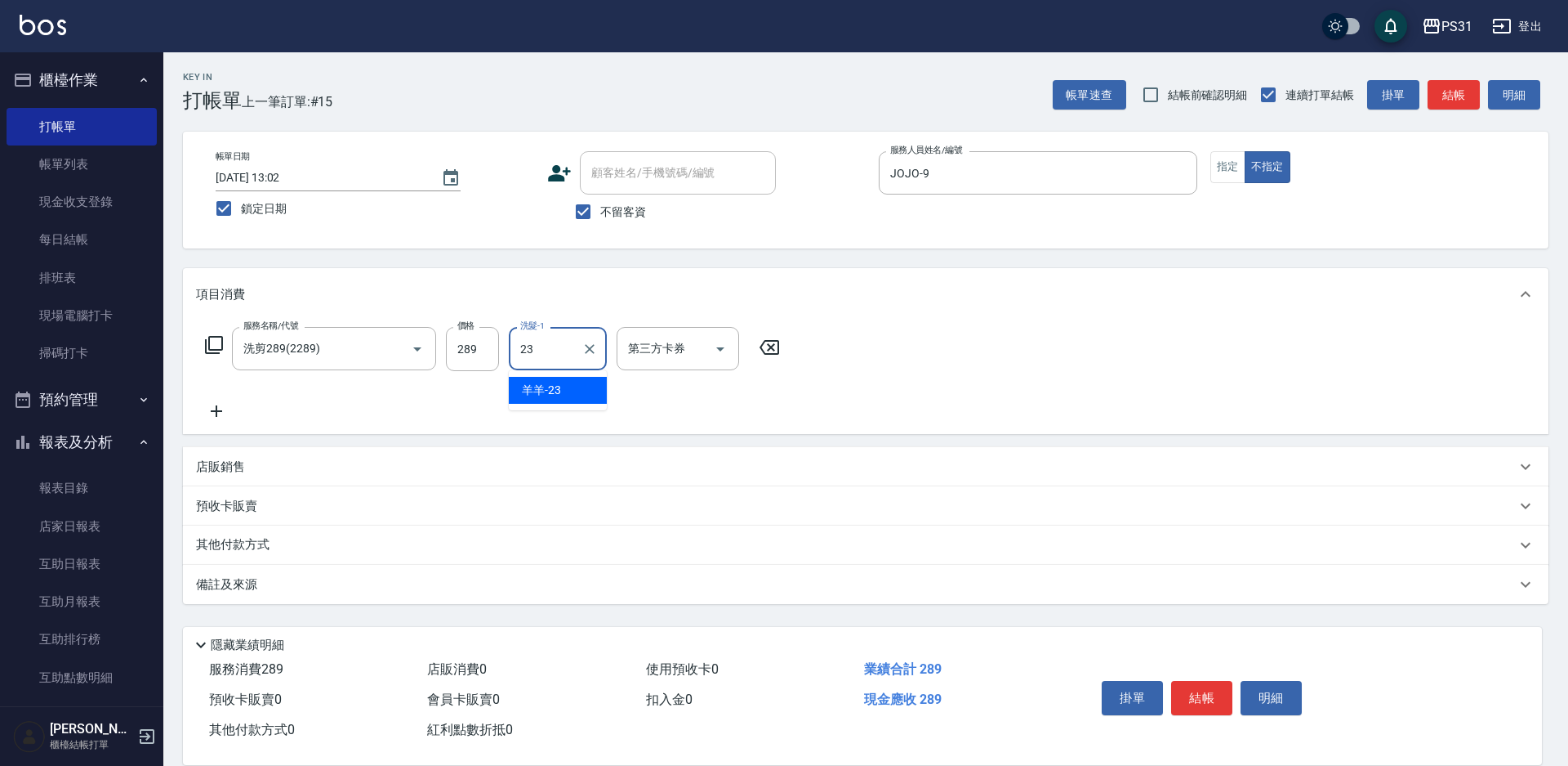
type input "羊羊-23"
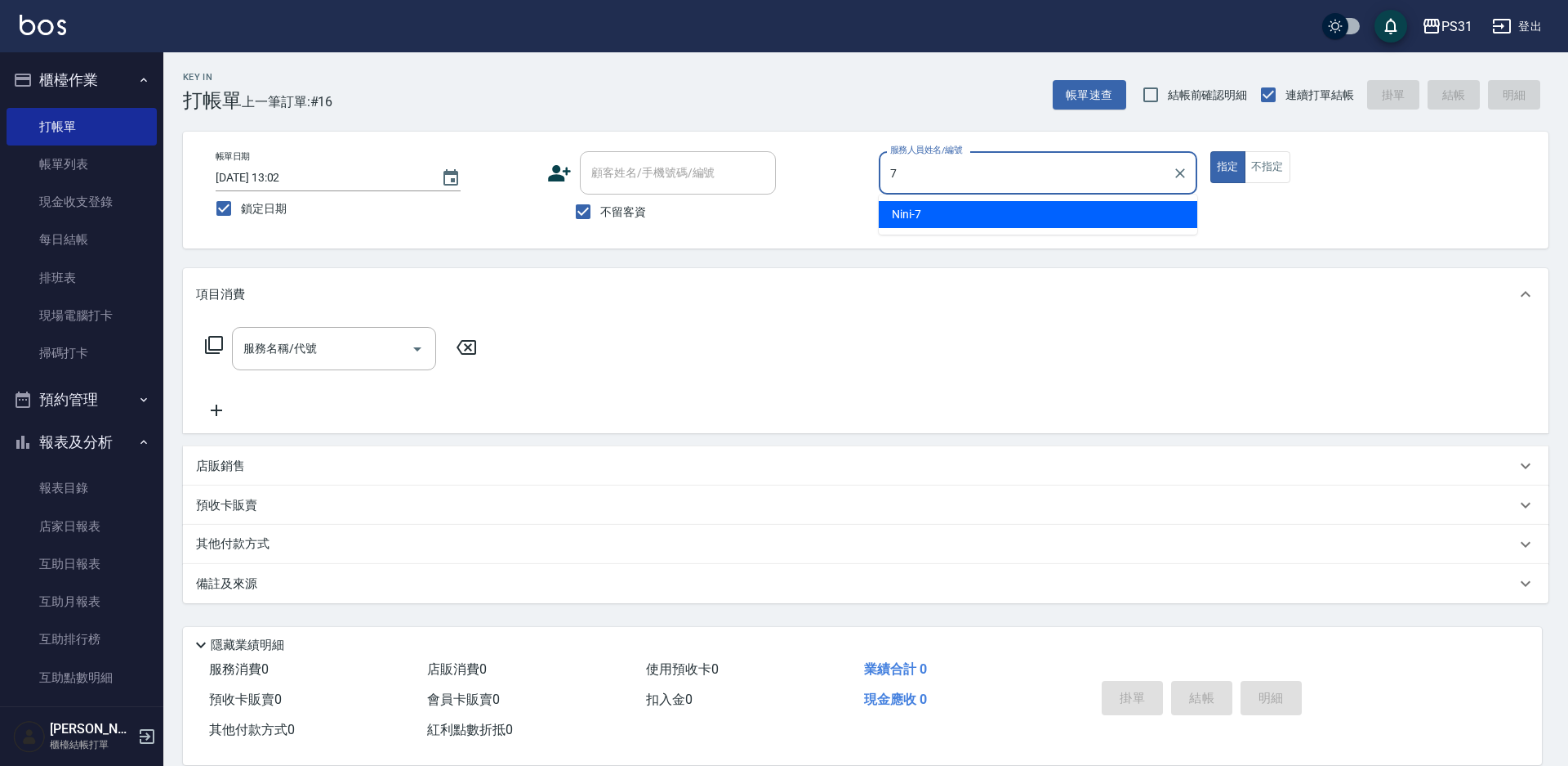
type input "Nini-7"
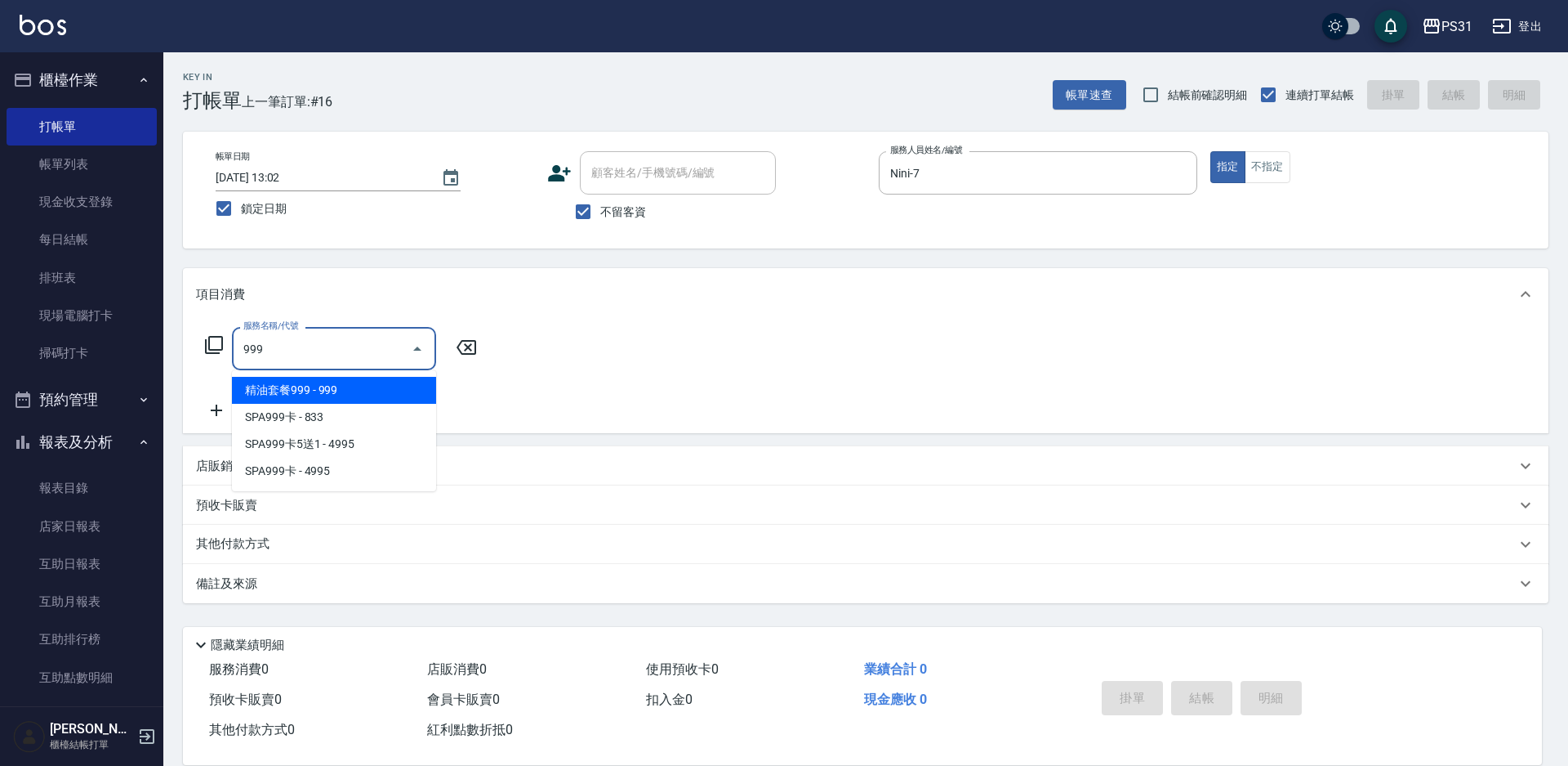
type input "精油套餐999(999)"
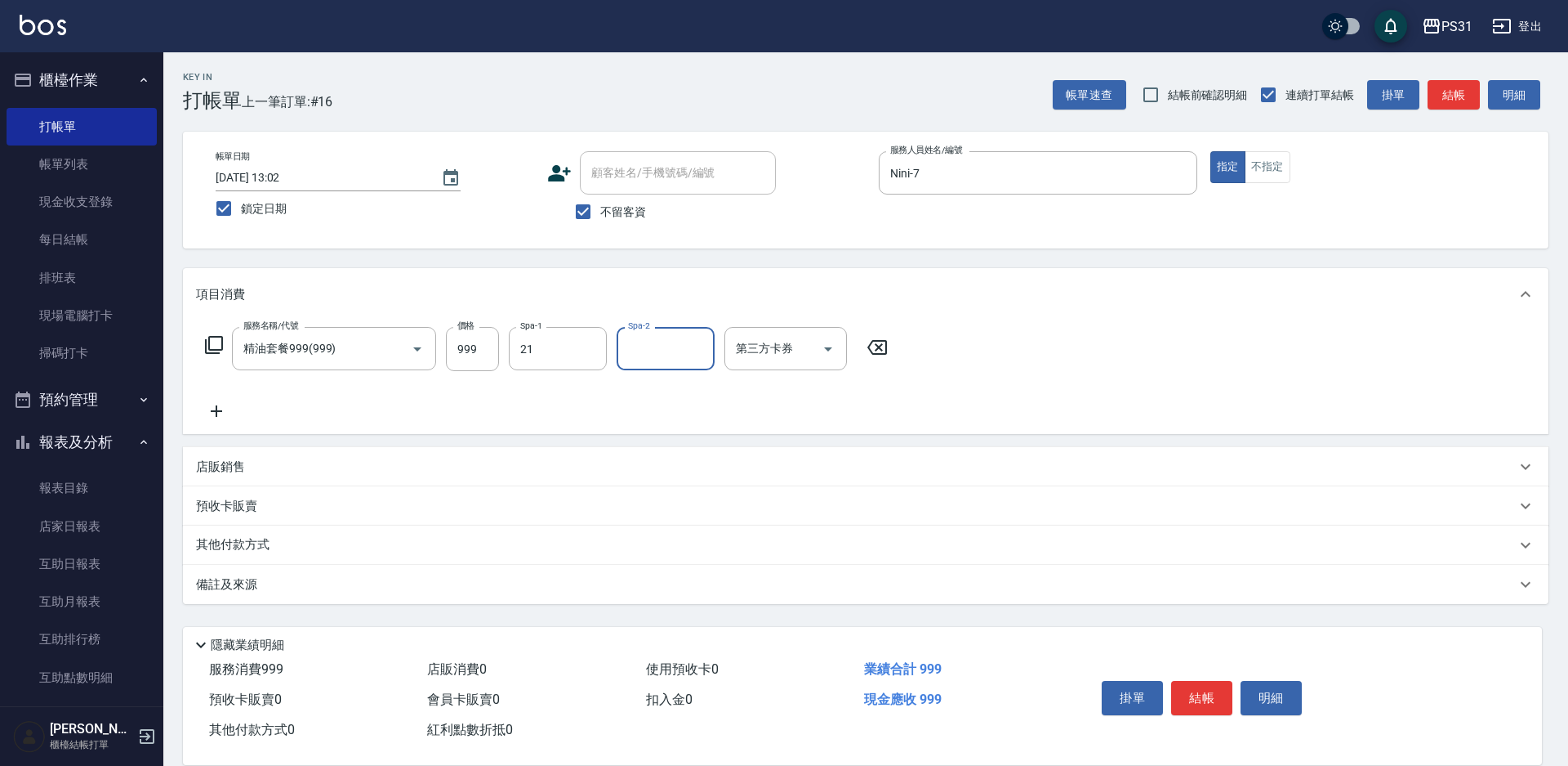
type input "[PERSON_NAME]-21"
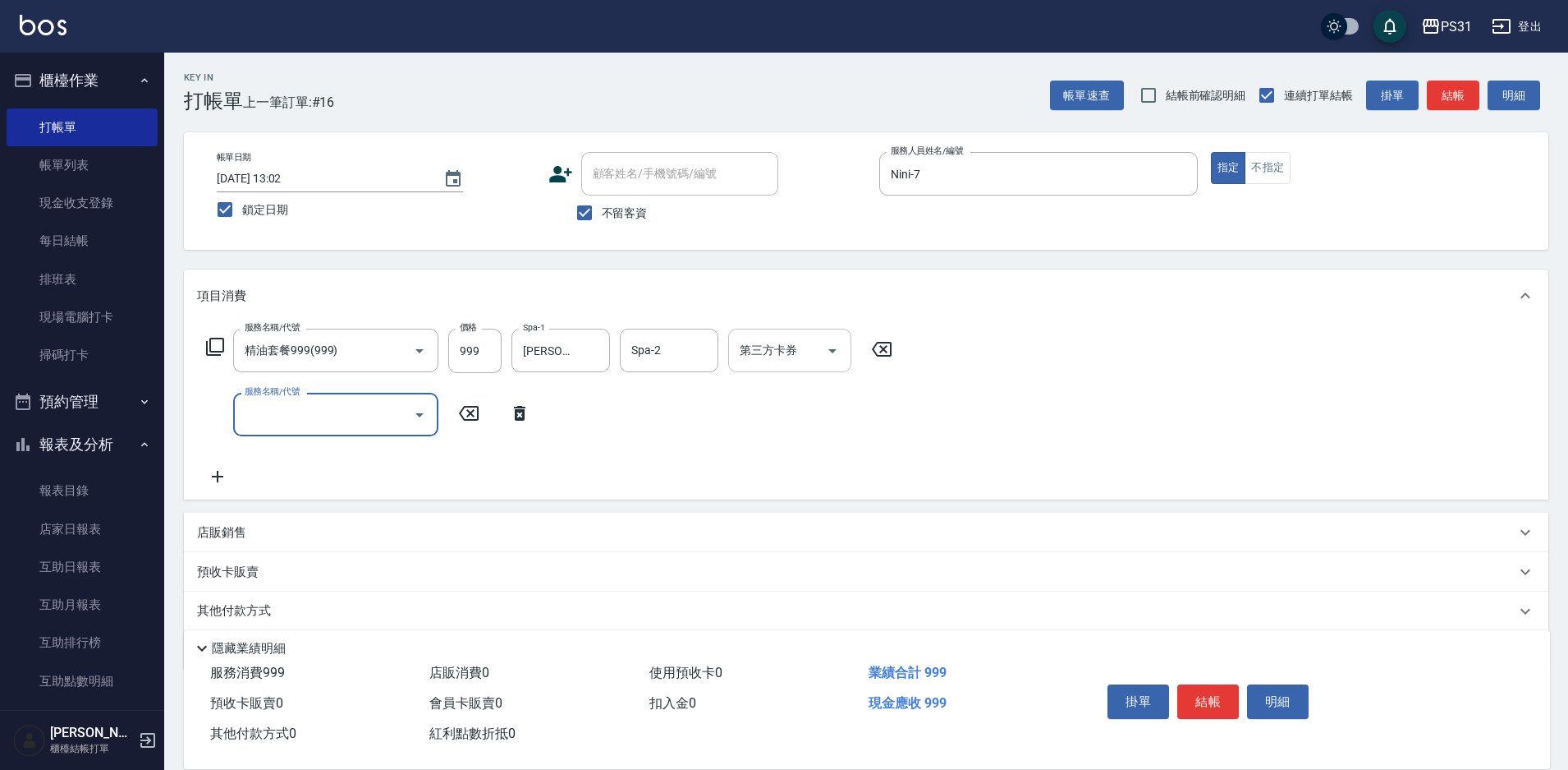
click at [761, 339] on input "第三方卡券" at bounding box center [777, 349] width 84 height 29
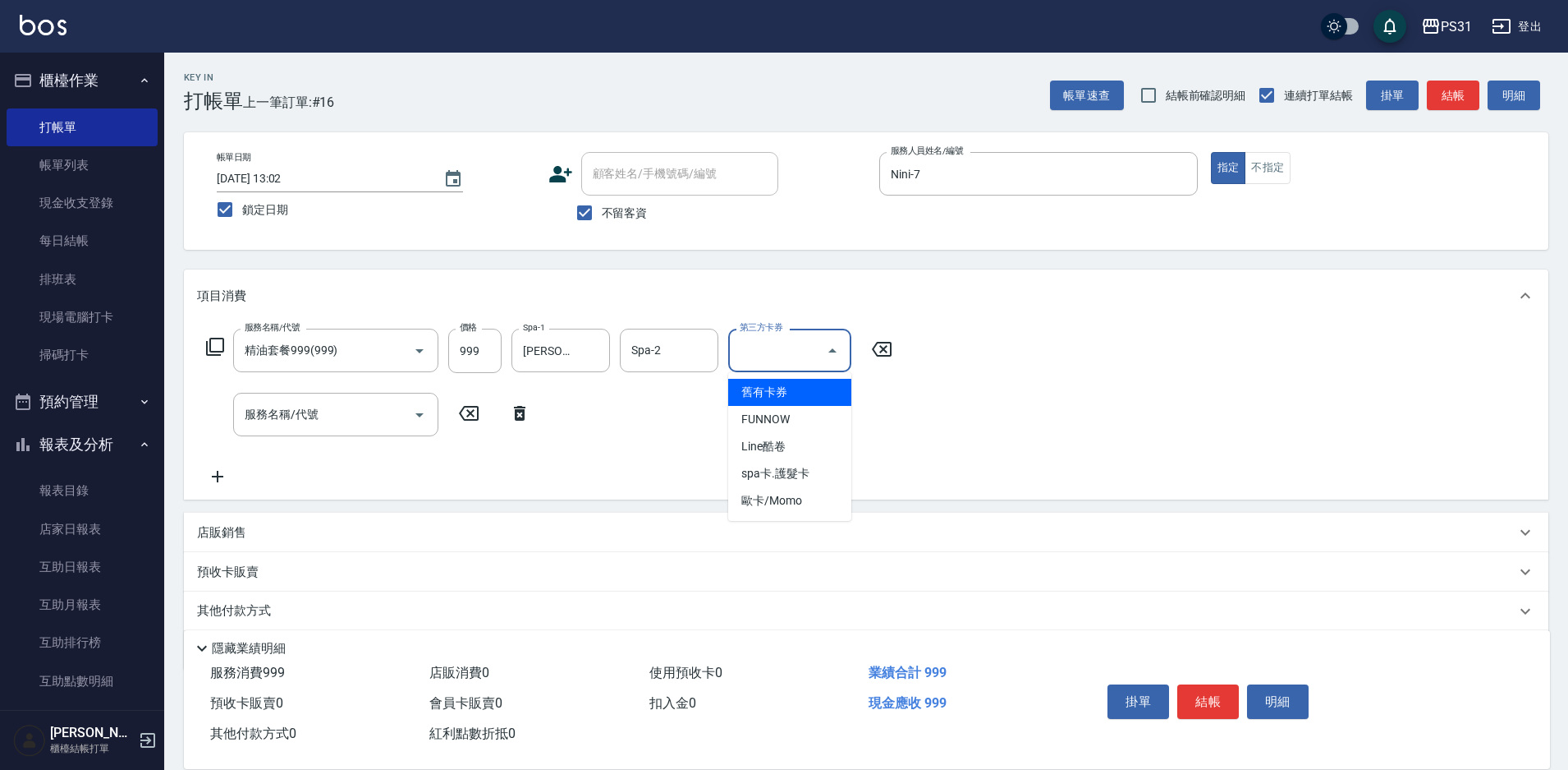
click at [786, 395] on span "舊有卡券" at bounding box center [789, 392] width 123 height 27
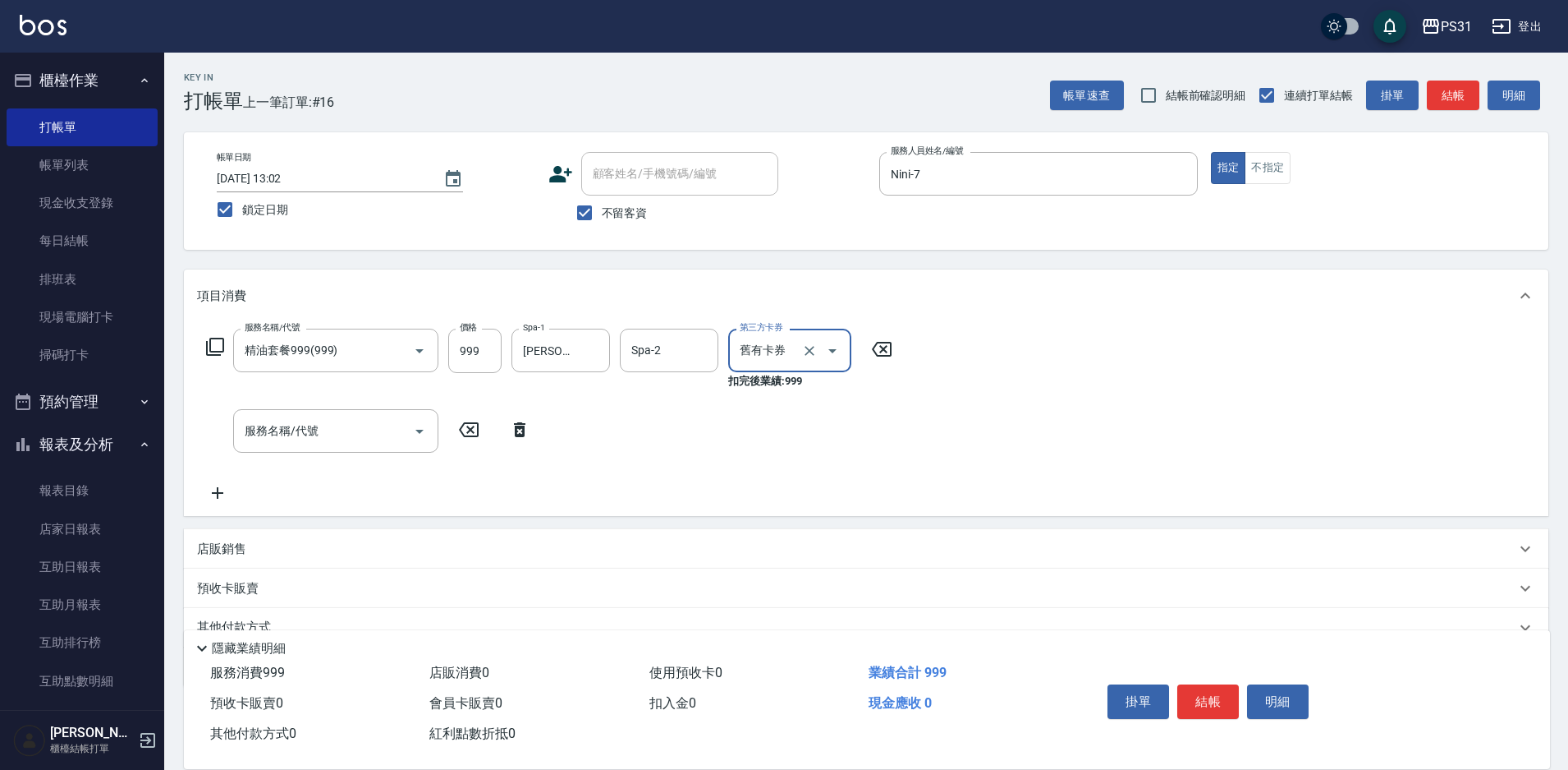
type input "舊有卡券"
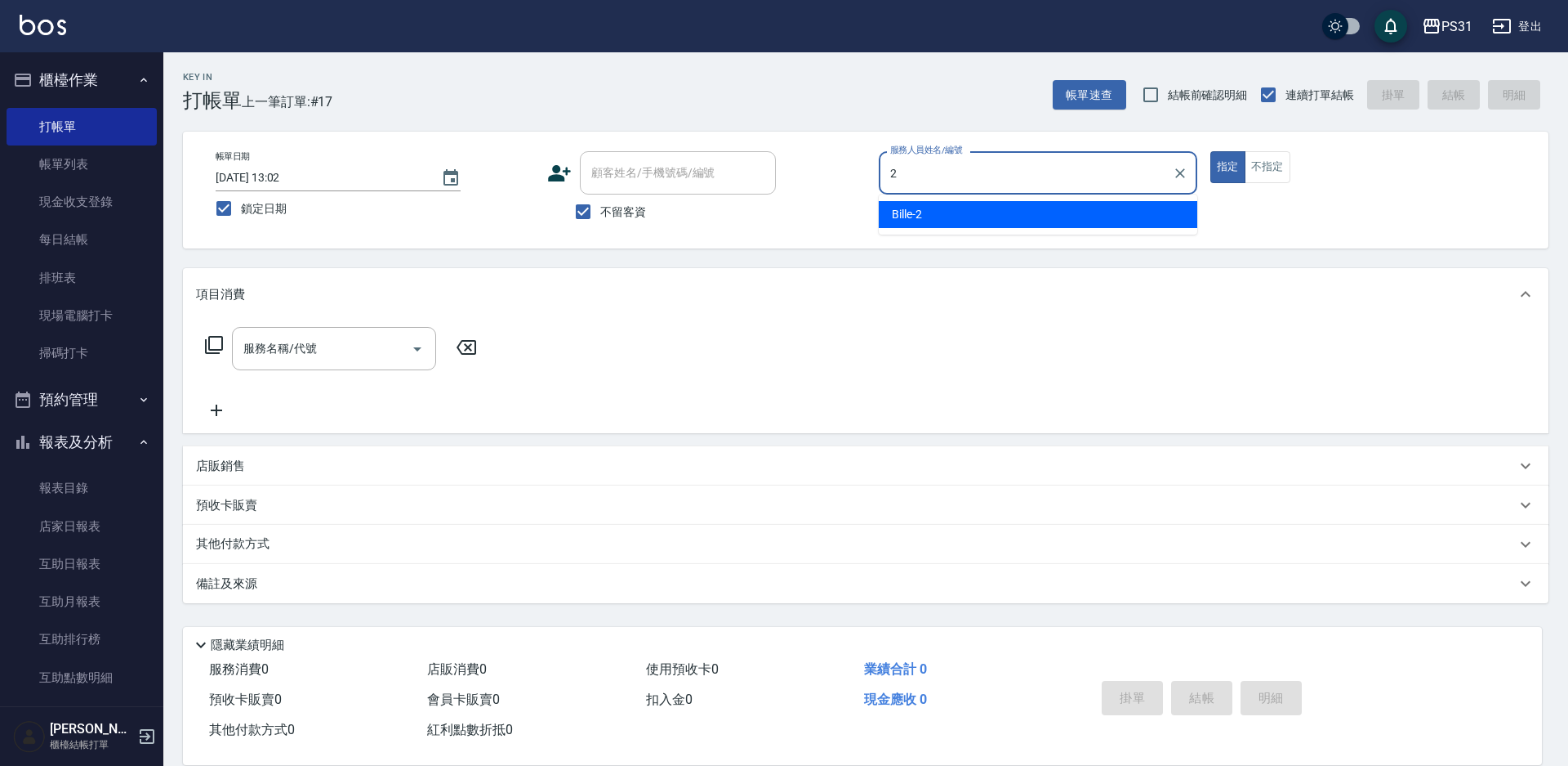
type input "Bille-2"
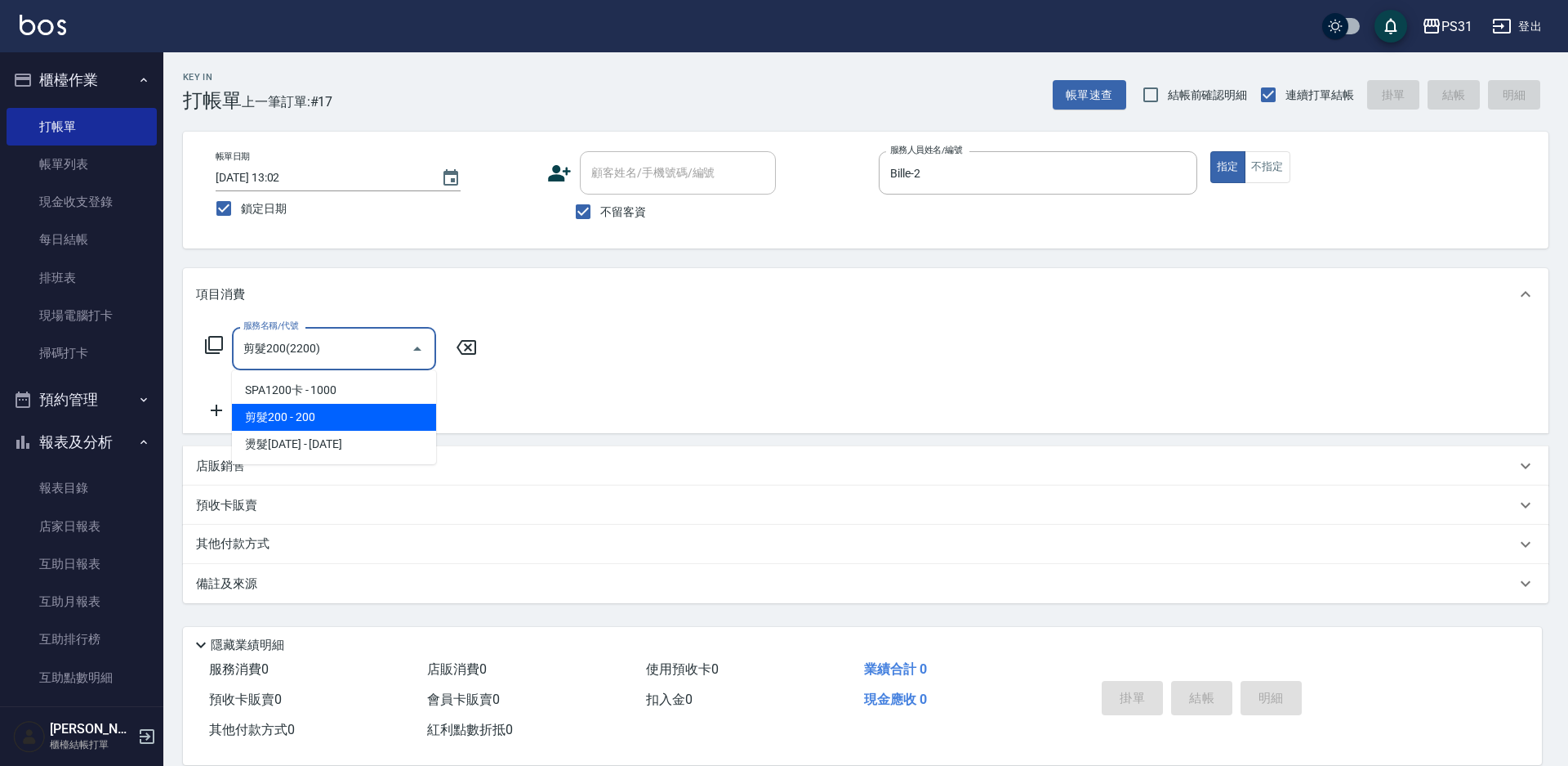
type input "剪髮200(2200)"
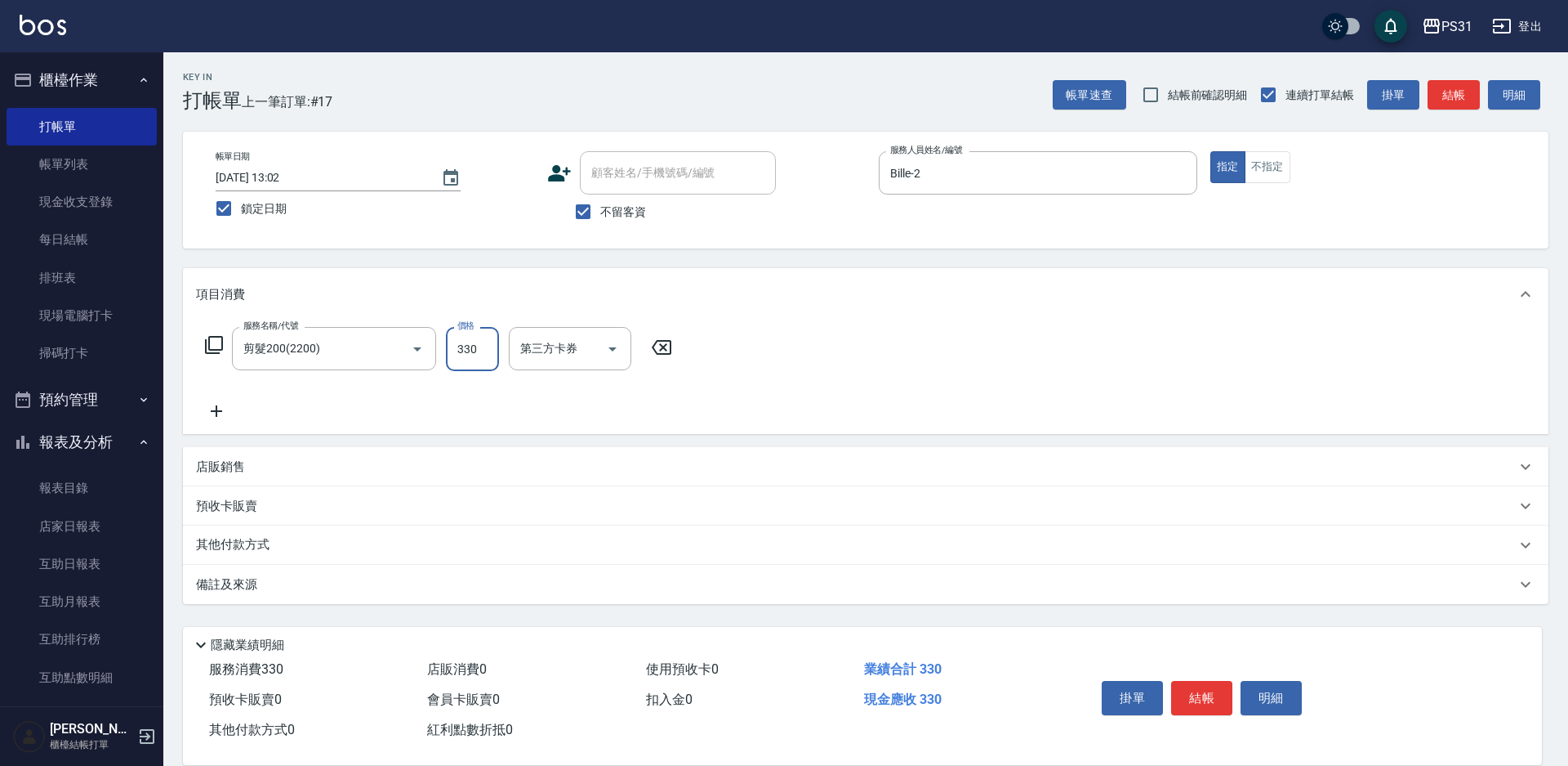
type input "330"
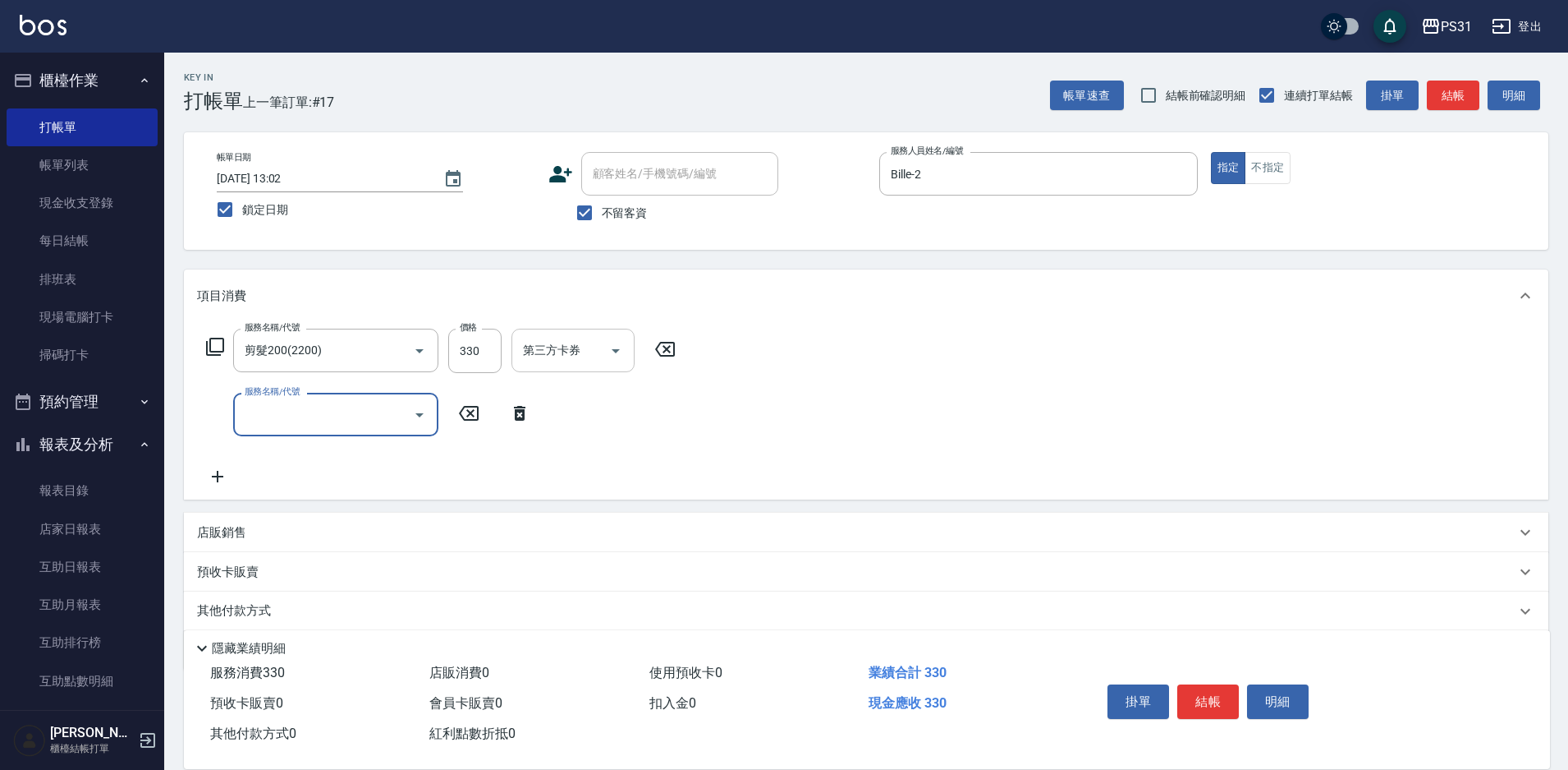
click at [608, 358] on icon "Open" at bounding box center [615, 350] width 19 height 19
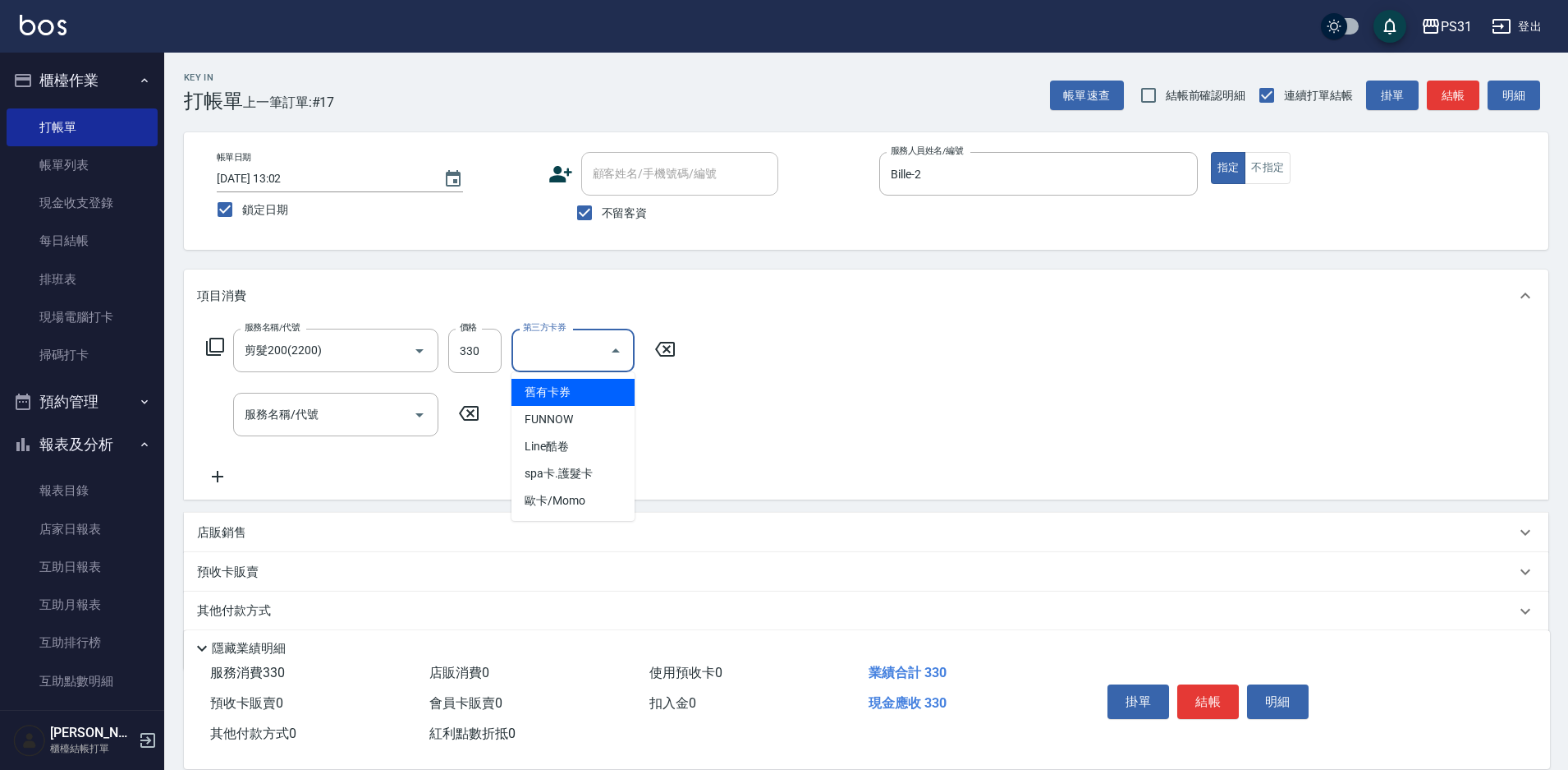
click at [596, 394] on span "舊有卡券" at bounding box center [573, 392] width 123 height 27
type input "舊有卡券"
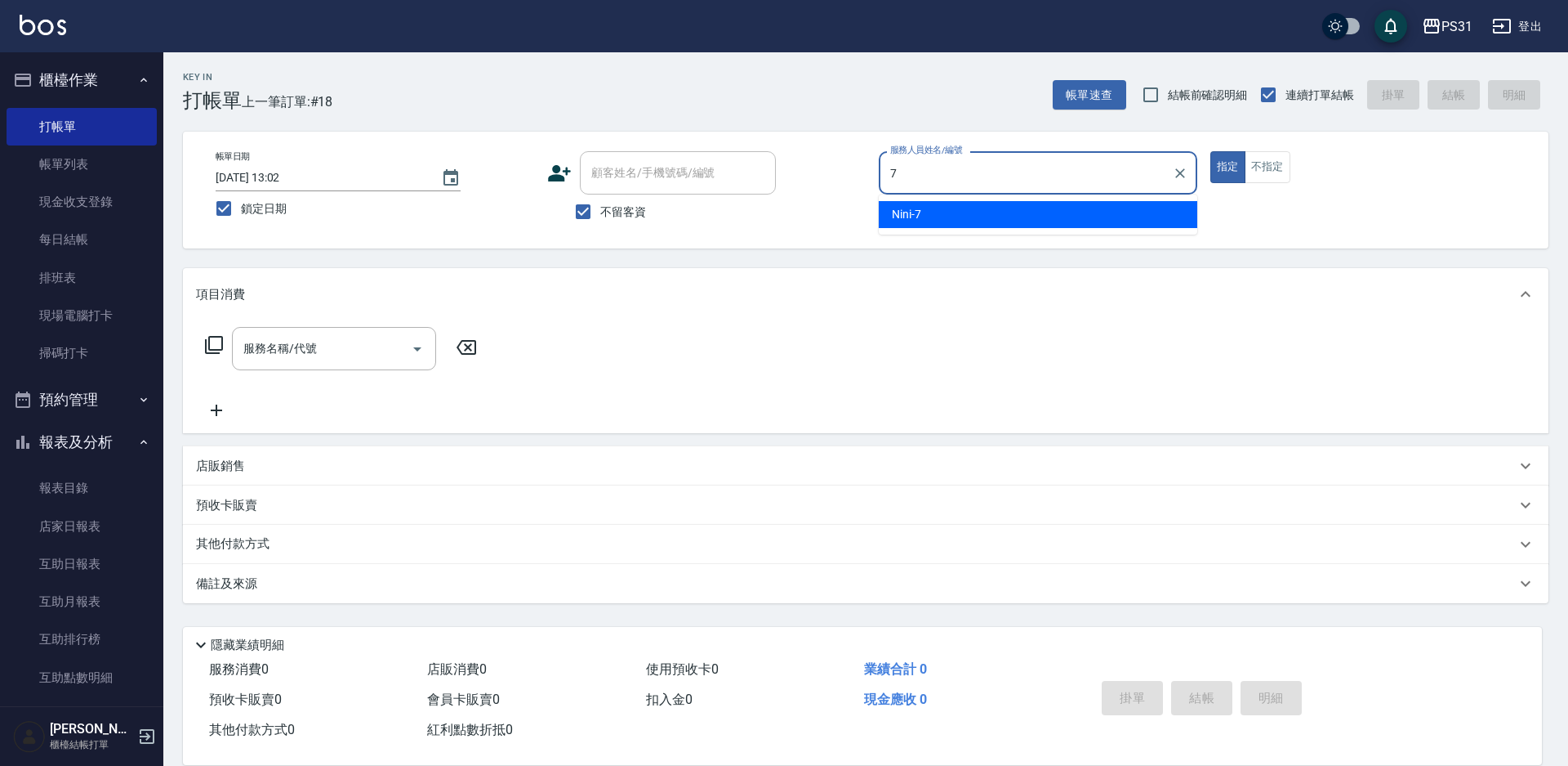
type input "Nini-7"
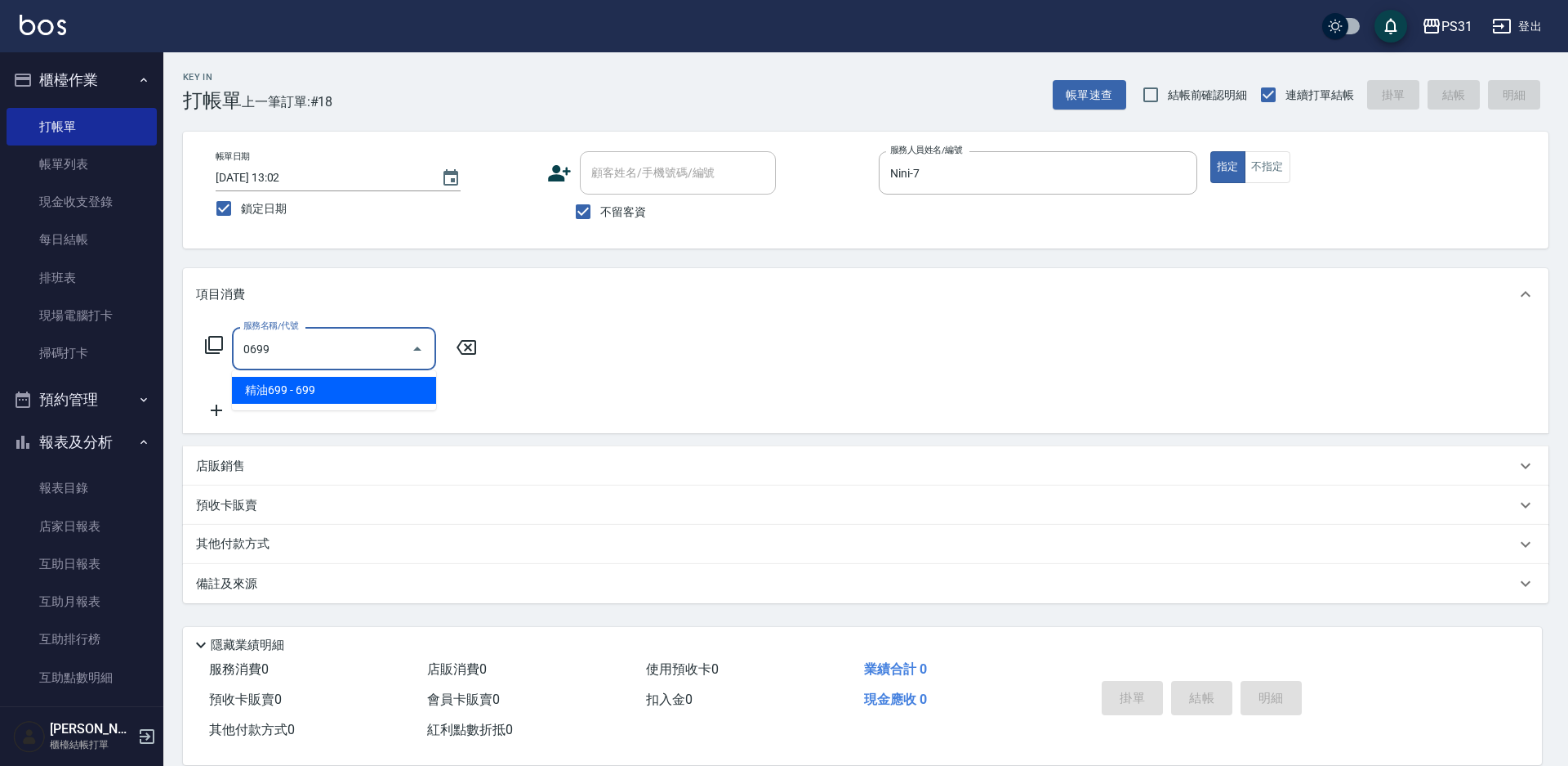
type input "精油699(0699)"
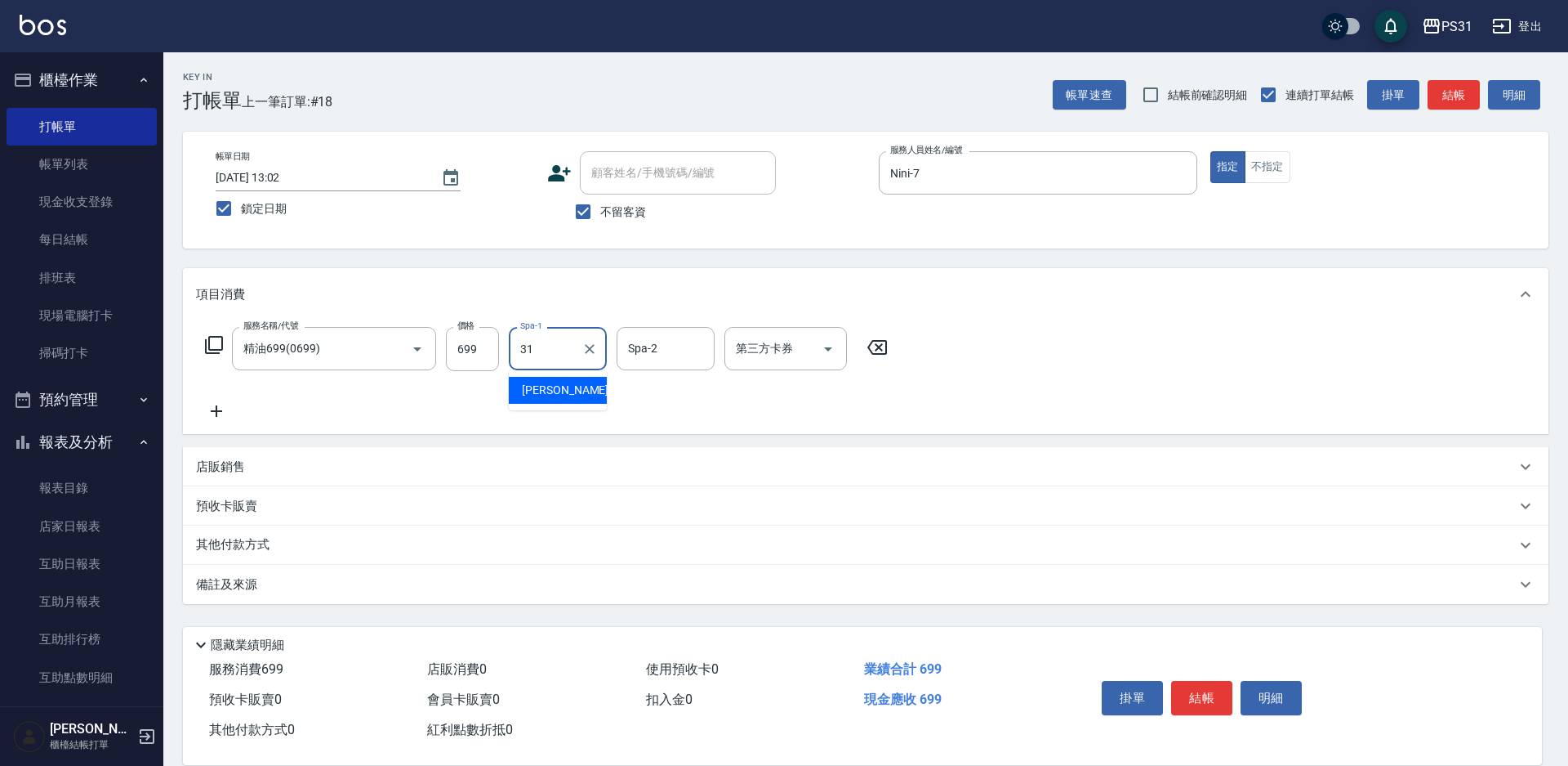
type input "[PERSON_NAME]-31"
type input "舊有卡券"
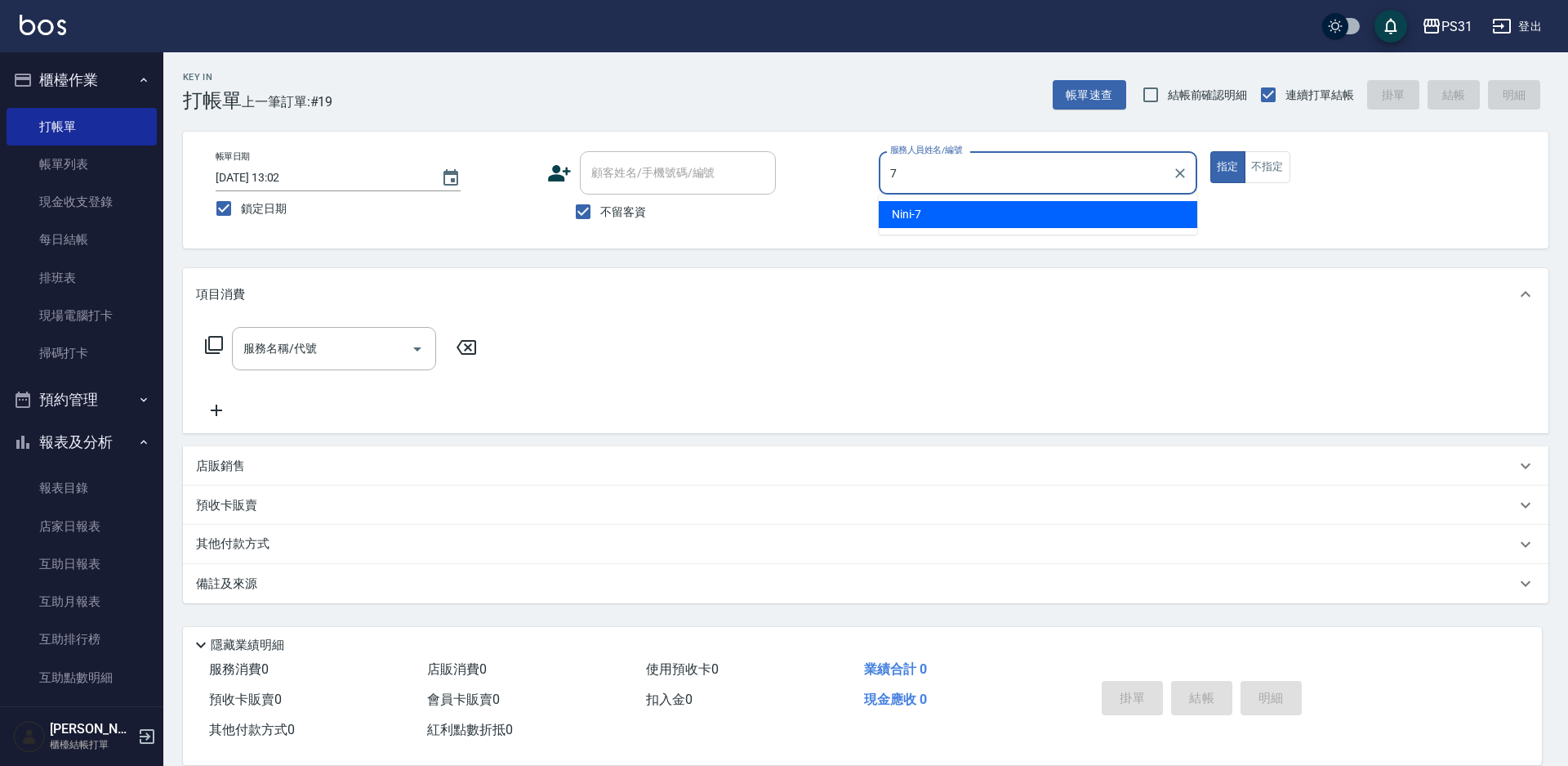
type input "Nini-7"
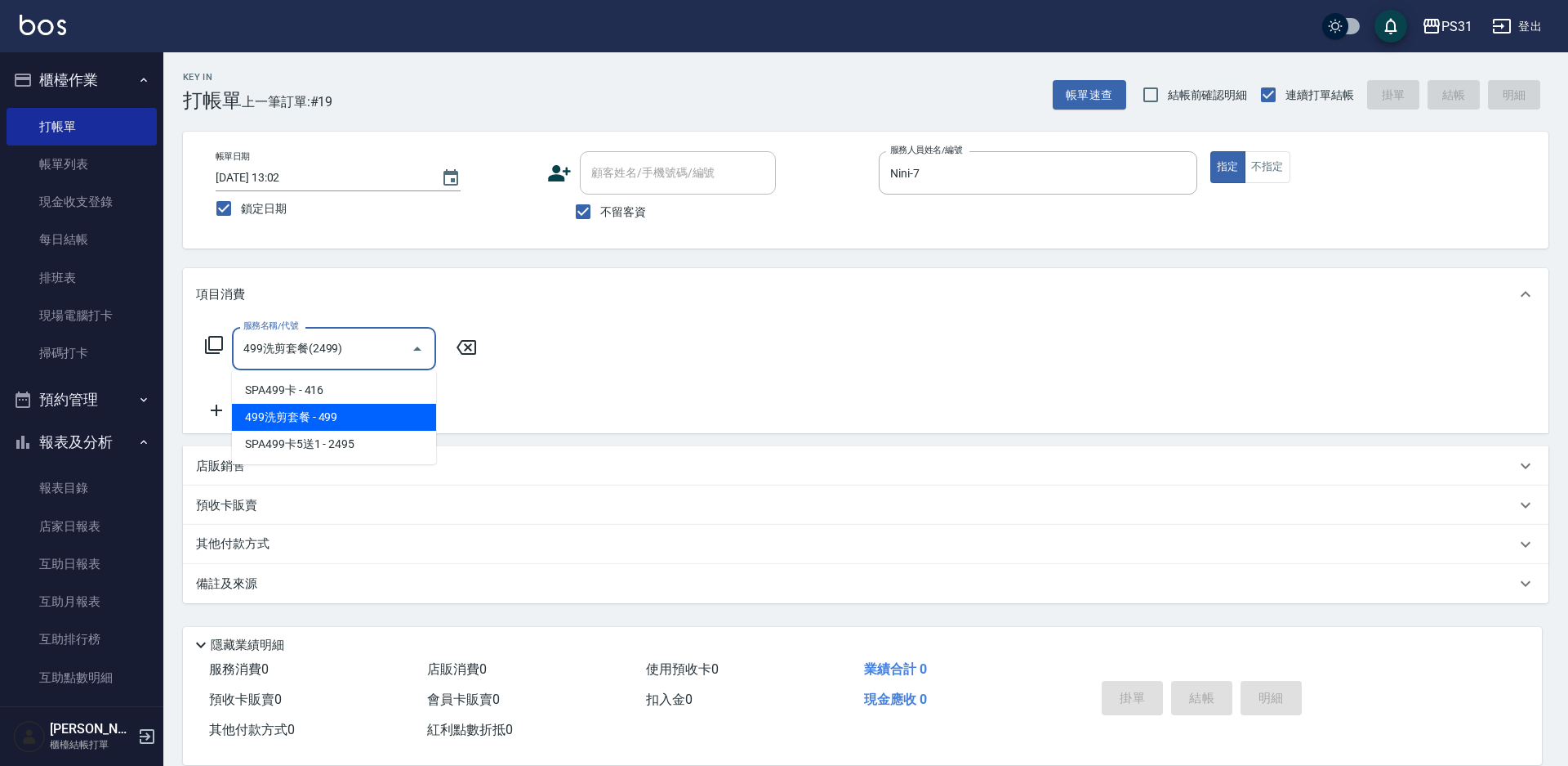
type input "499洗剪套餐(2499)"
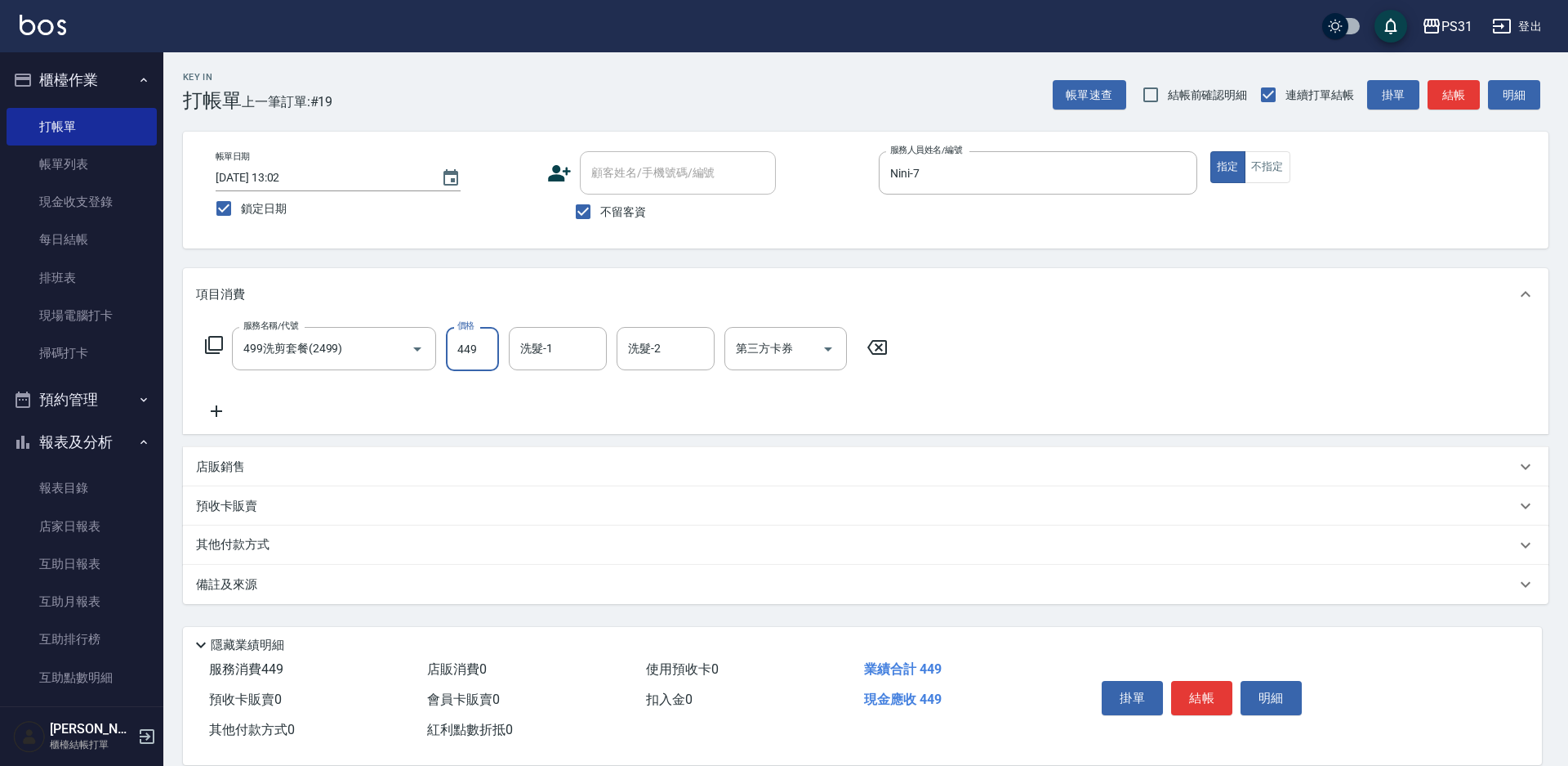
type input "449"
click at [554, 359] on input "洗髮-1" at bounding box center [558, 348] width 84 height 29
type input "[PERSON_NAME]-34"
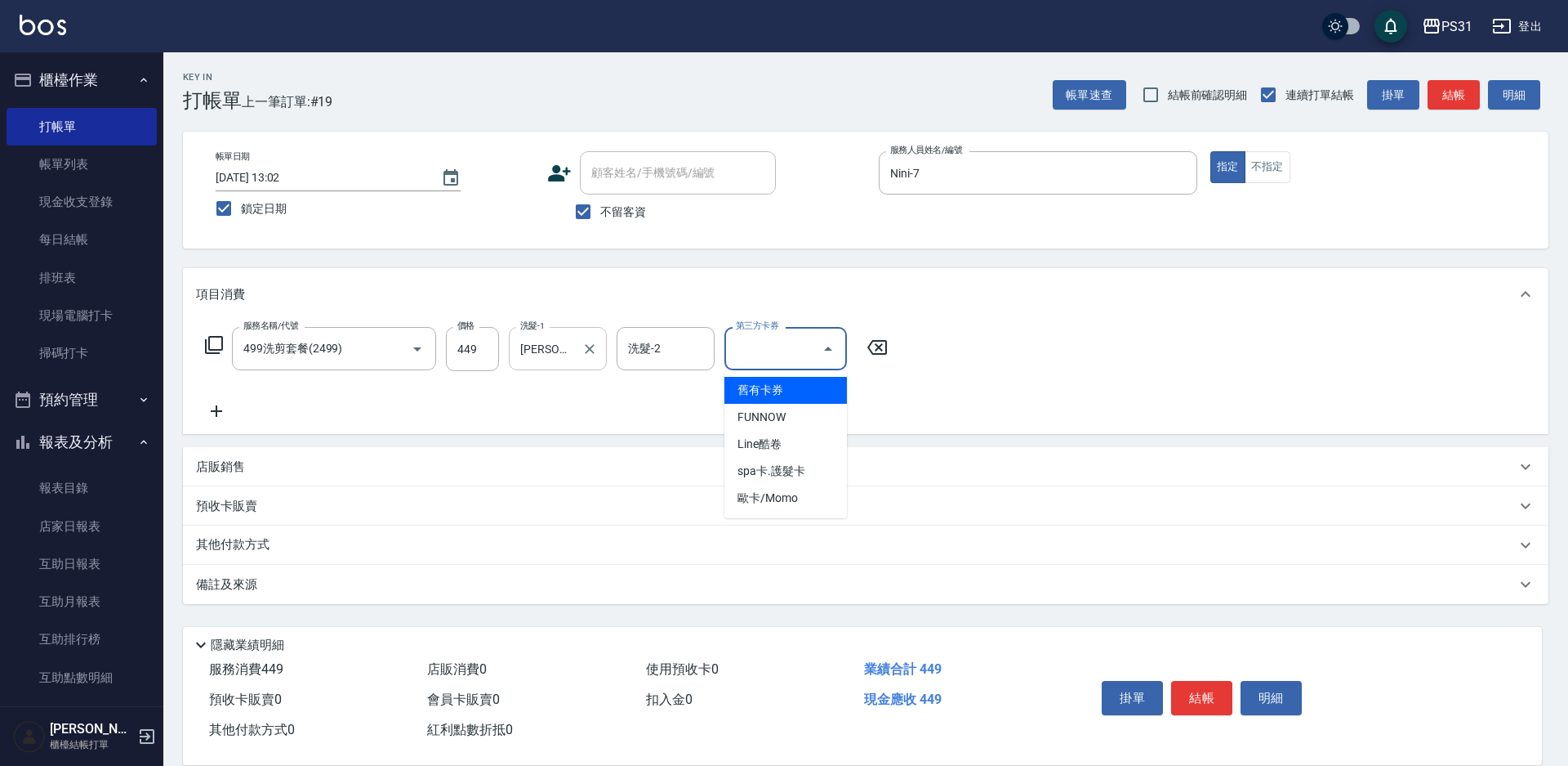
type input "舊有卡券"
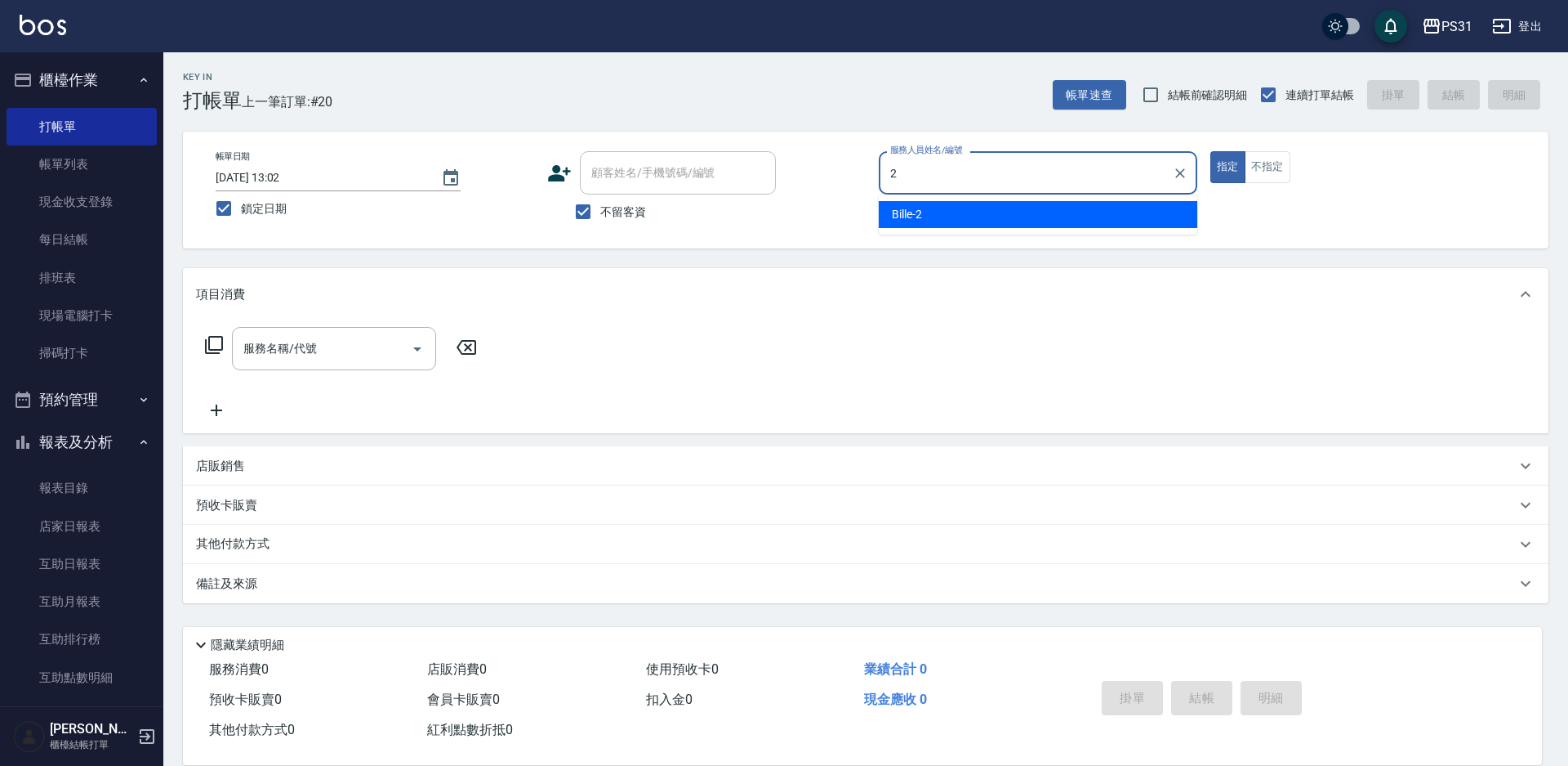
type input "Bille-2"
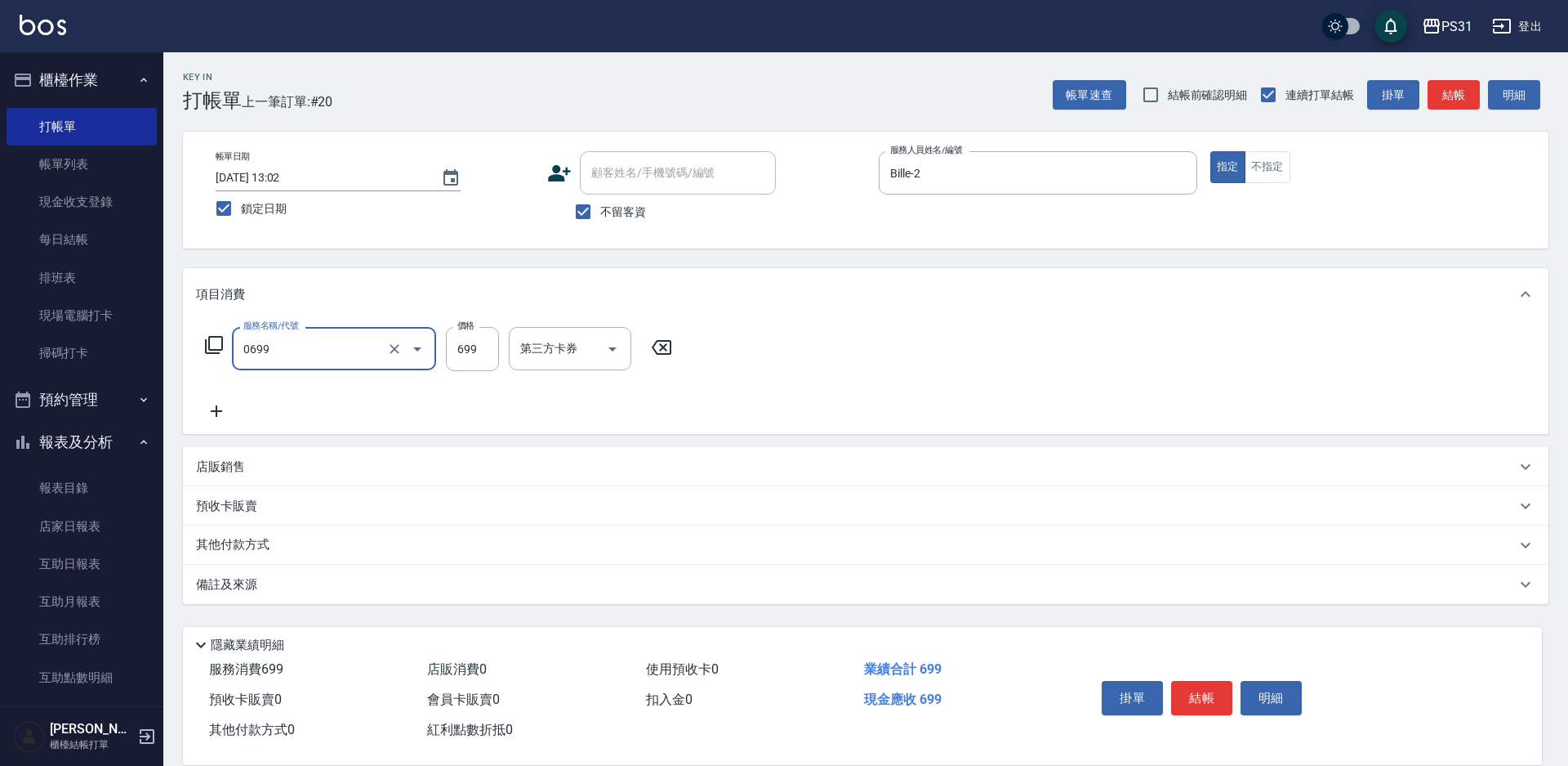
type input "精油699(0699)"
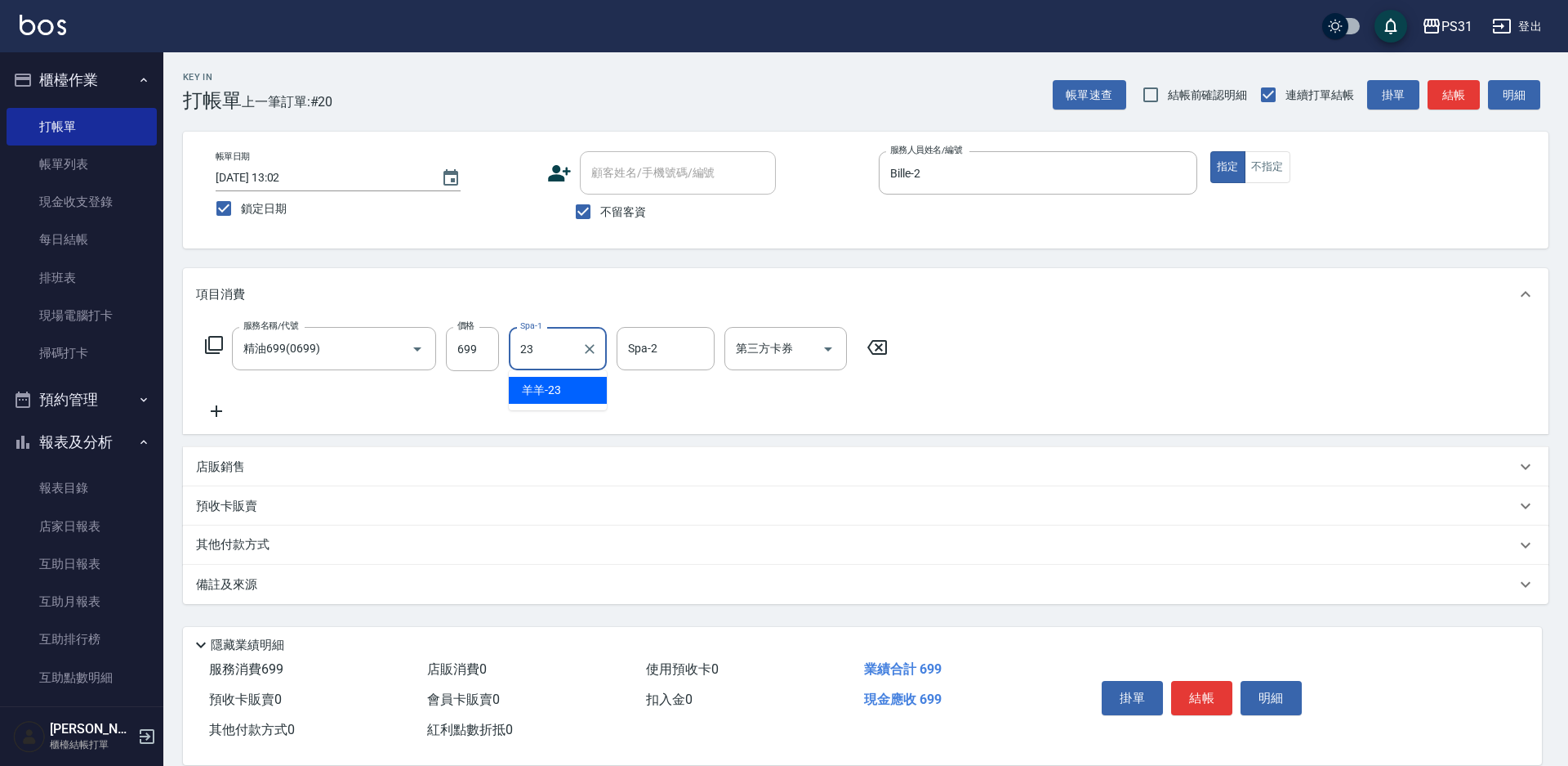
type input "羊羊-23"
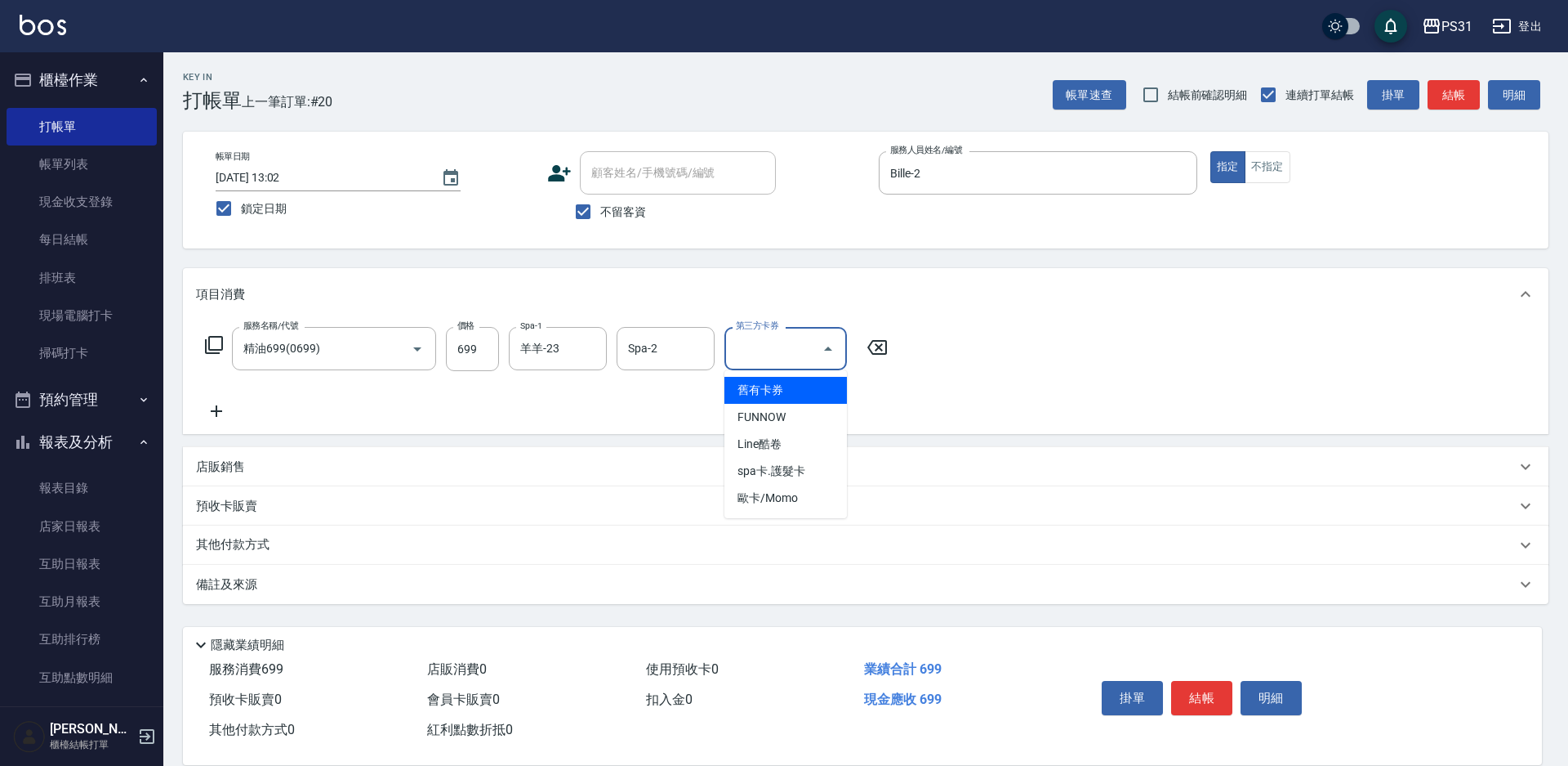
type input "舊有卡券"
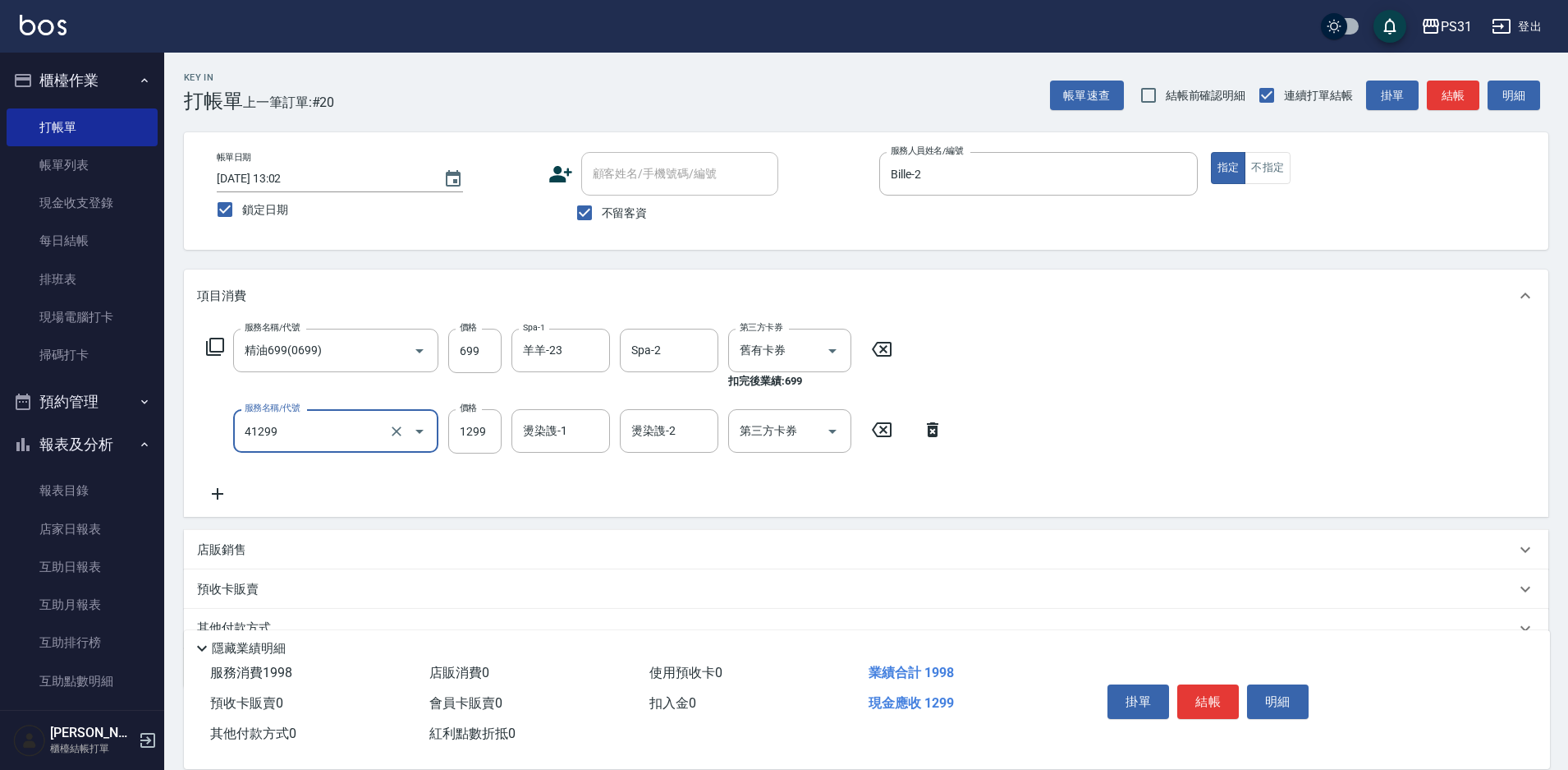
type input "長髮染髮(41299)"
type input "1599"
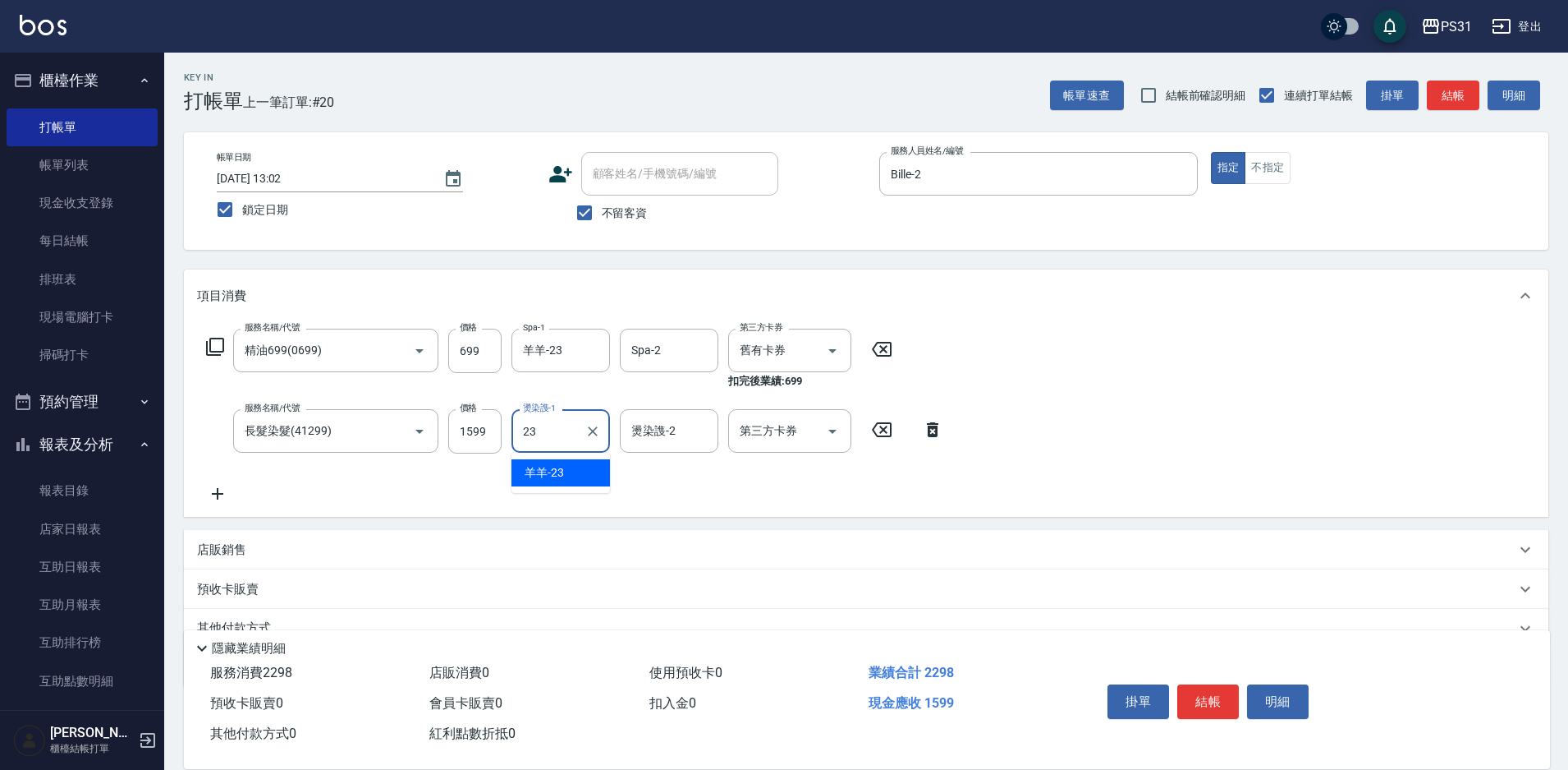
type input "羊羊-23"
type input "Bille-2"
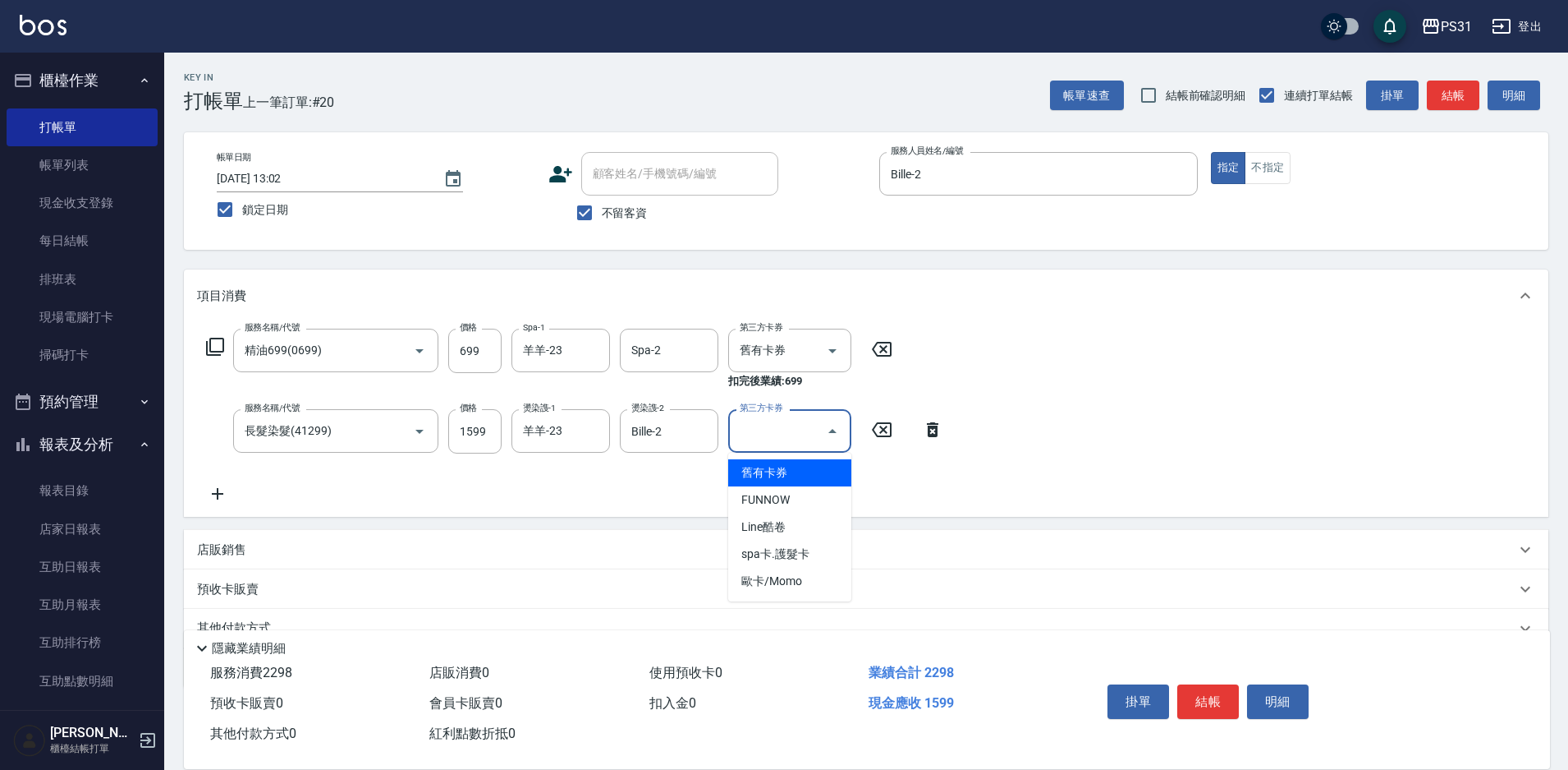
type input "舊有卡券"
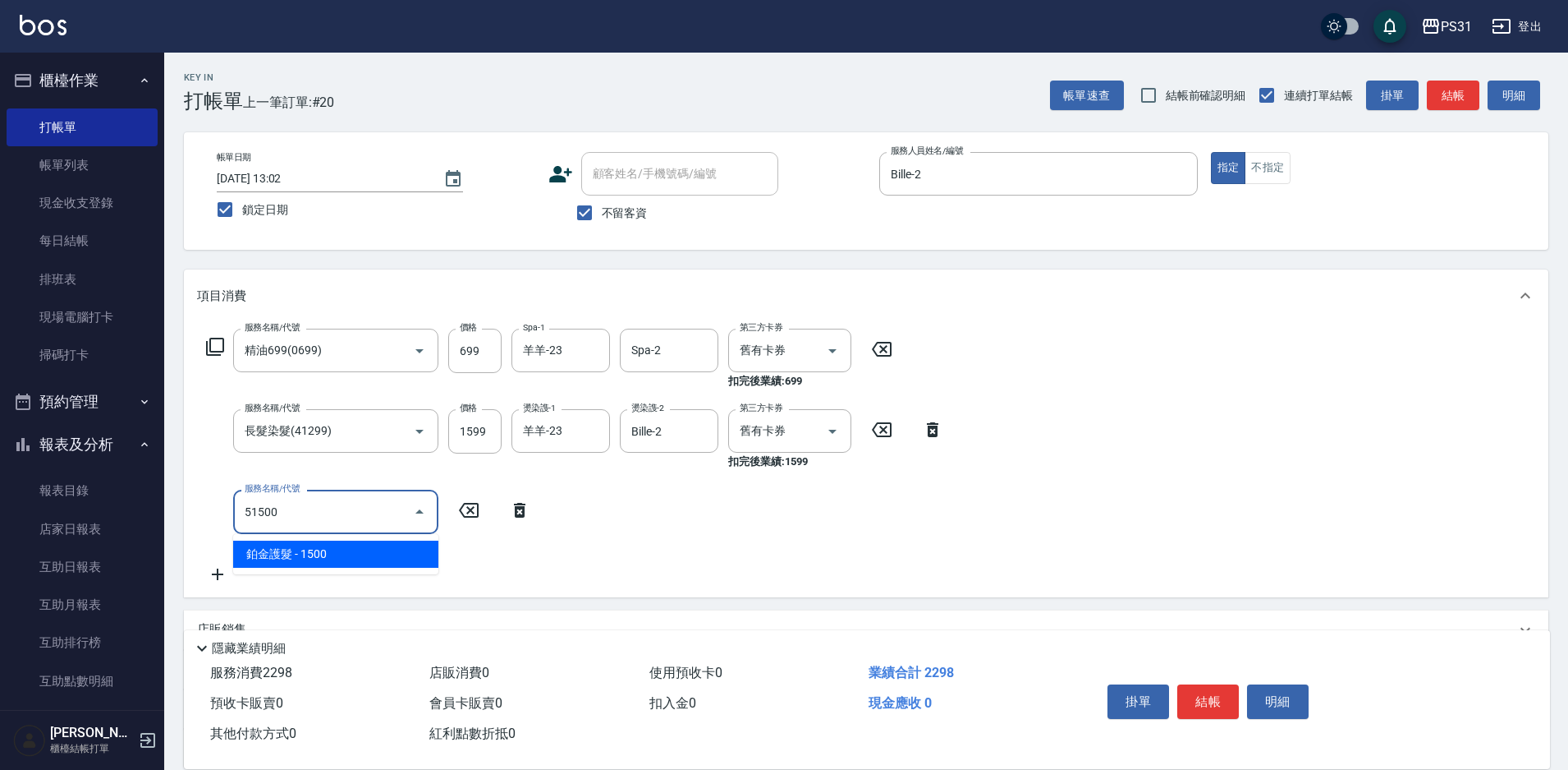
type input "鉑金護髮(51500)"
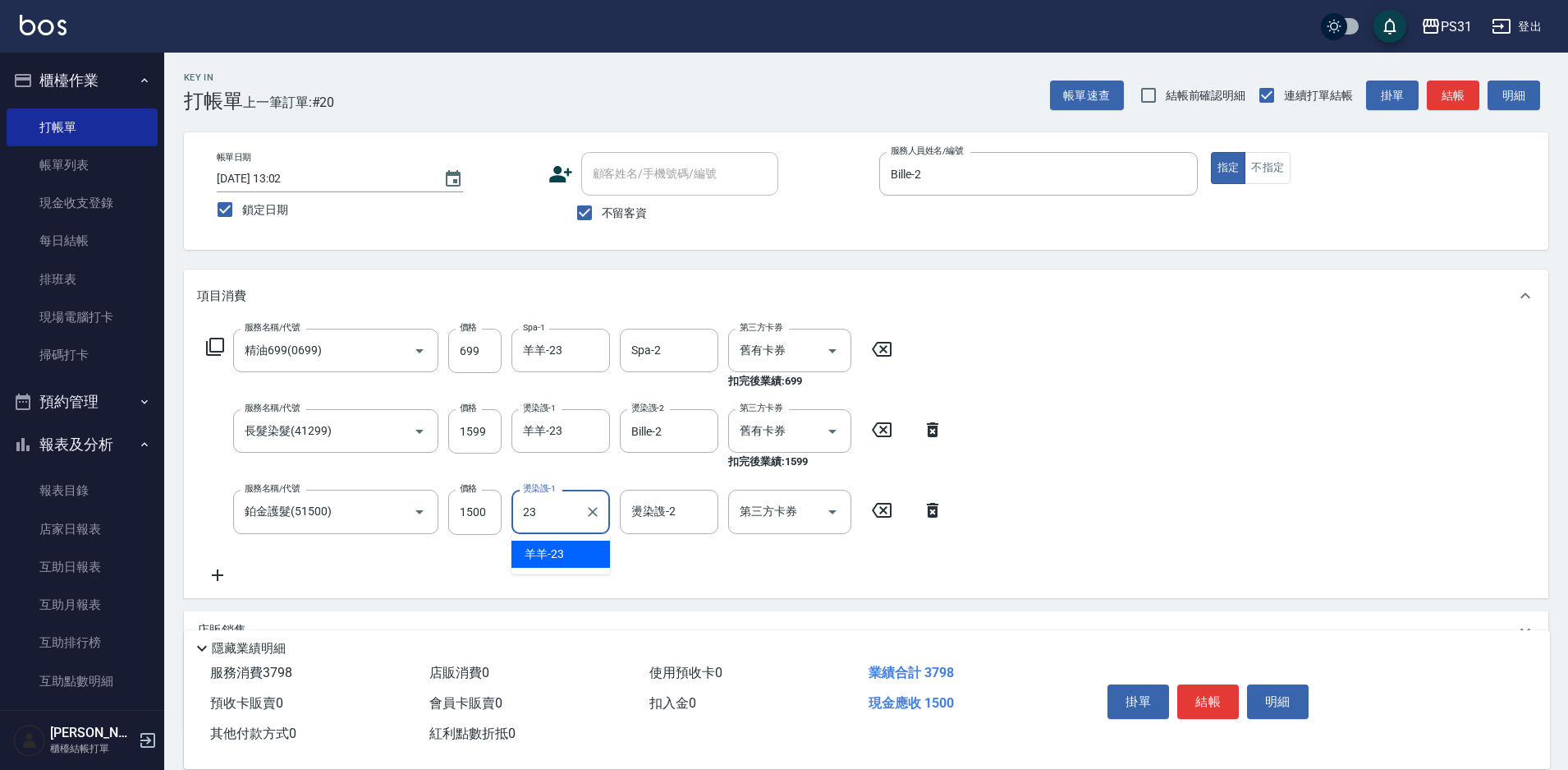
type input "羊羊-23"
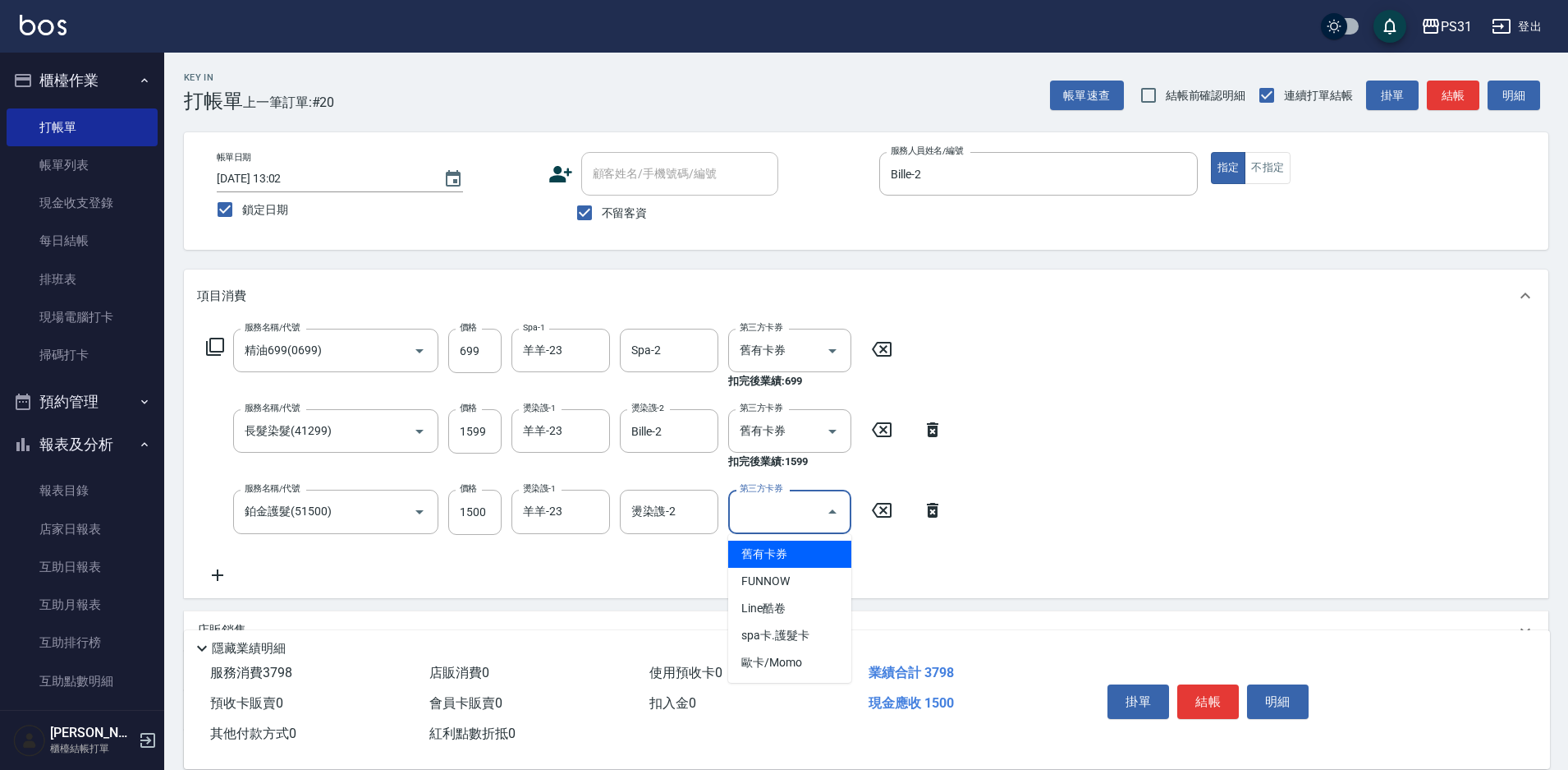
type input "舊有卡券"
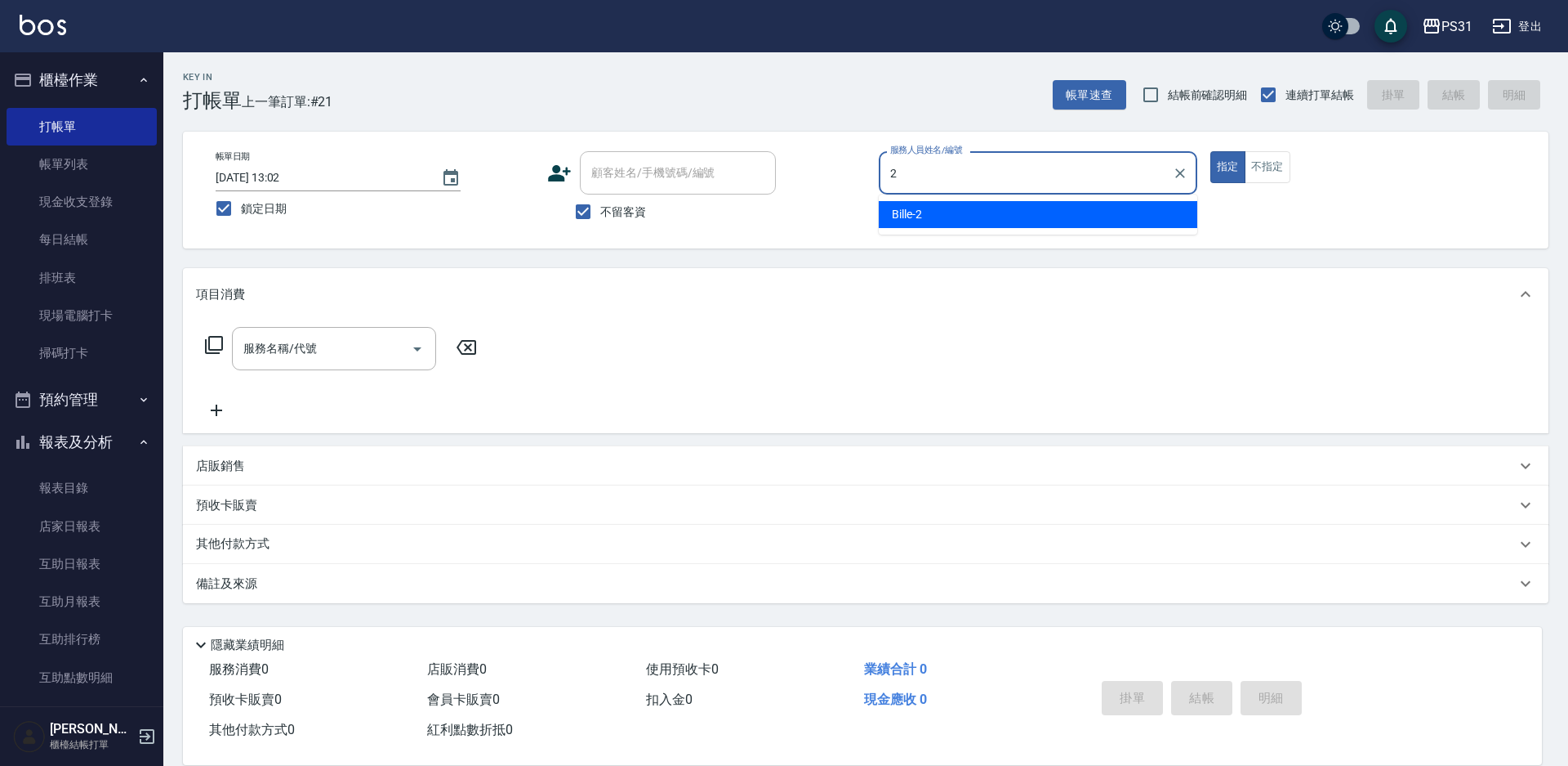
type input "Bille-2"
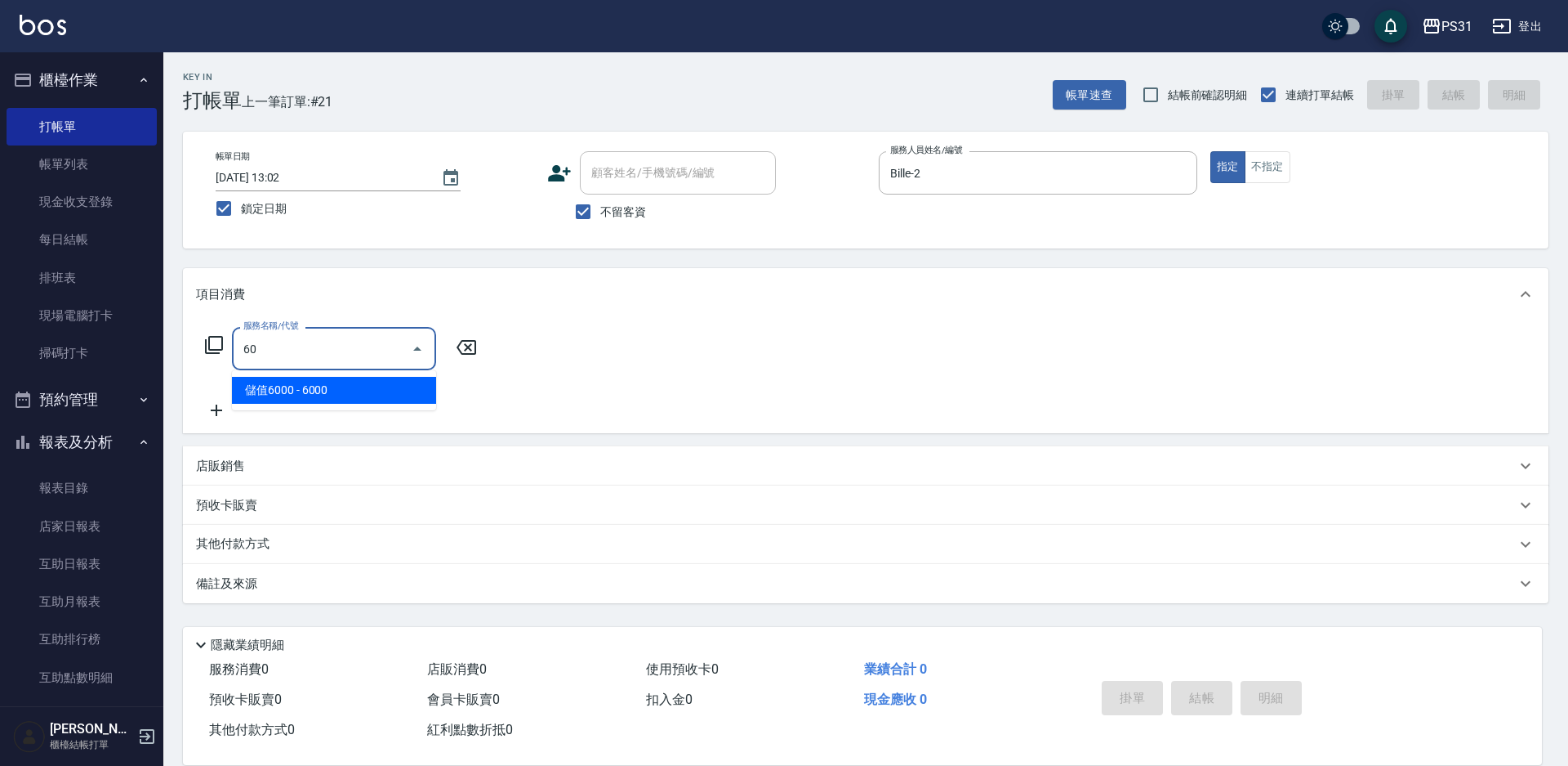
type input "6"
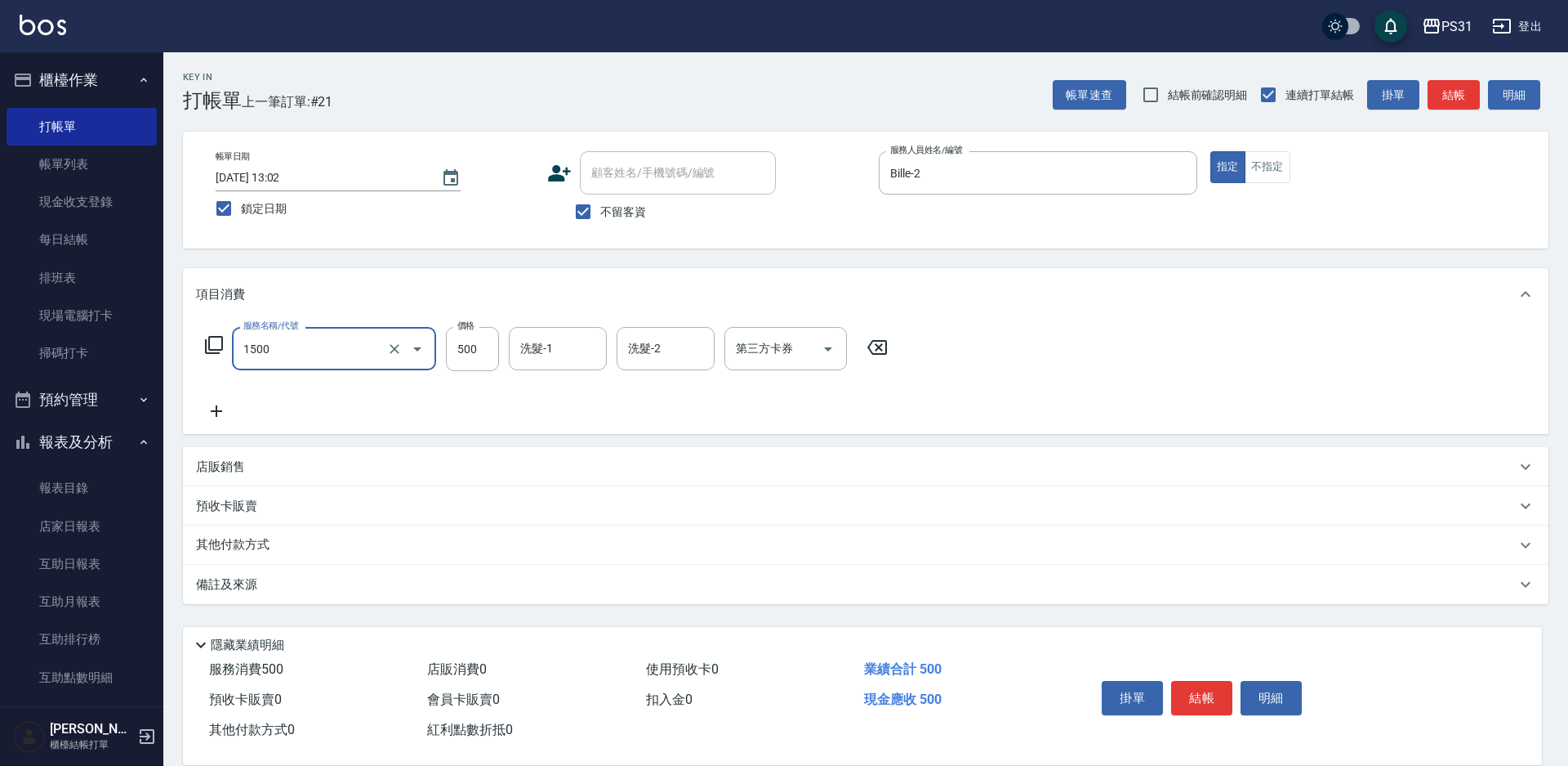
type input "肩頸500(1500)"
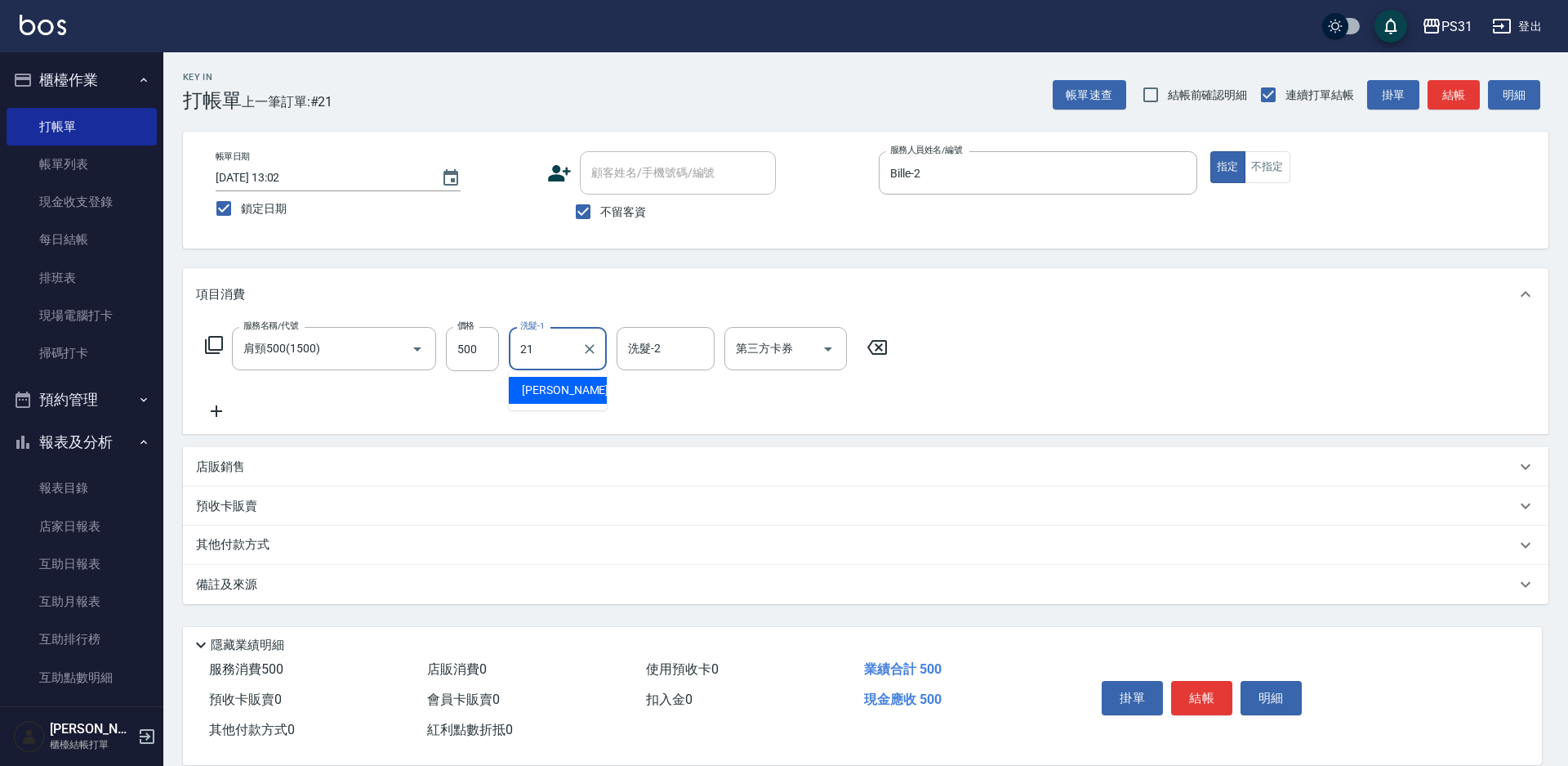
type input "[PERSON_NAME]-21"
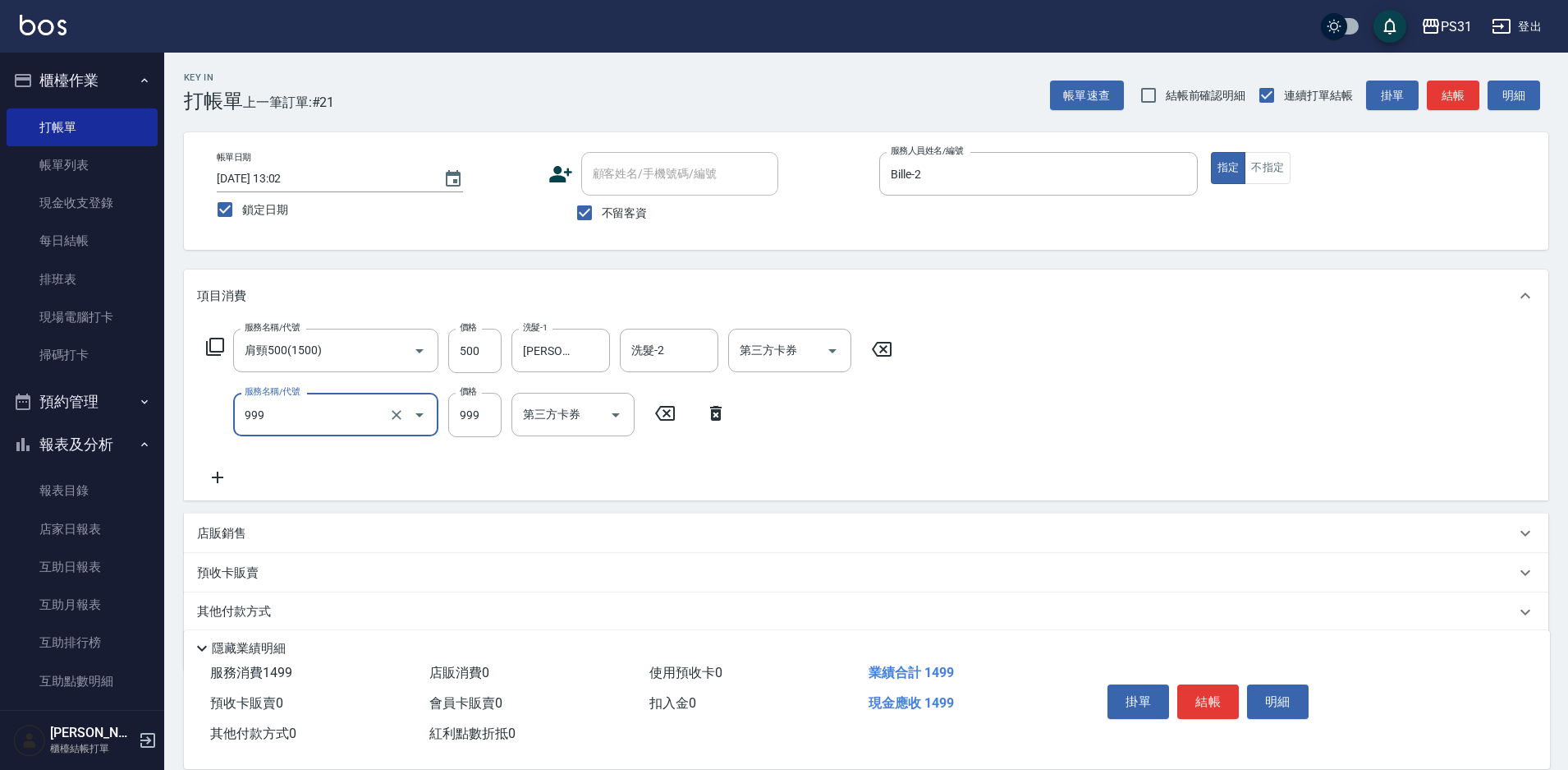
type input "精油套餐999(999)"
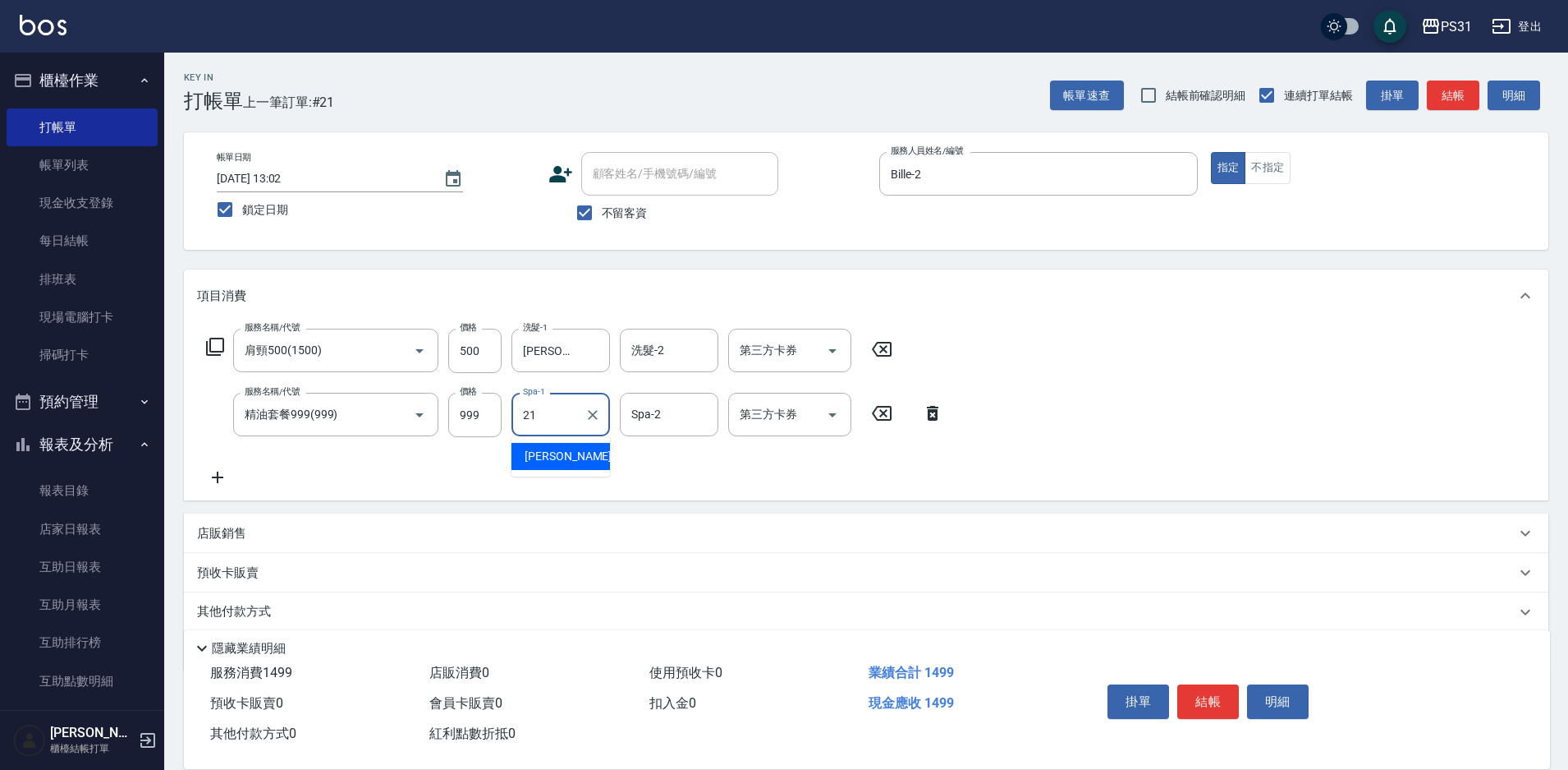
type input "[PERSON_NAME]-21"
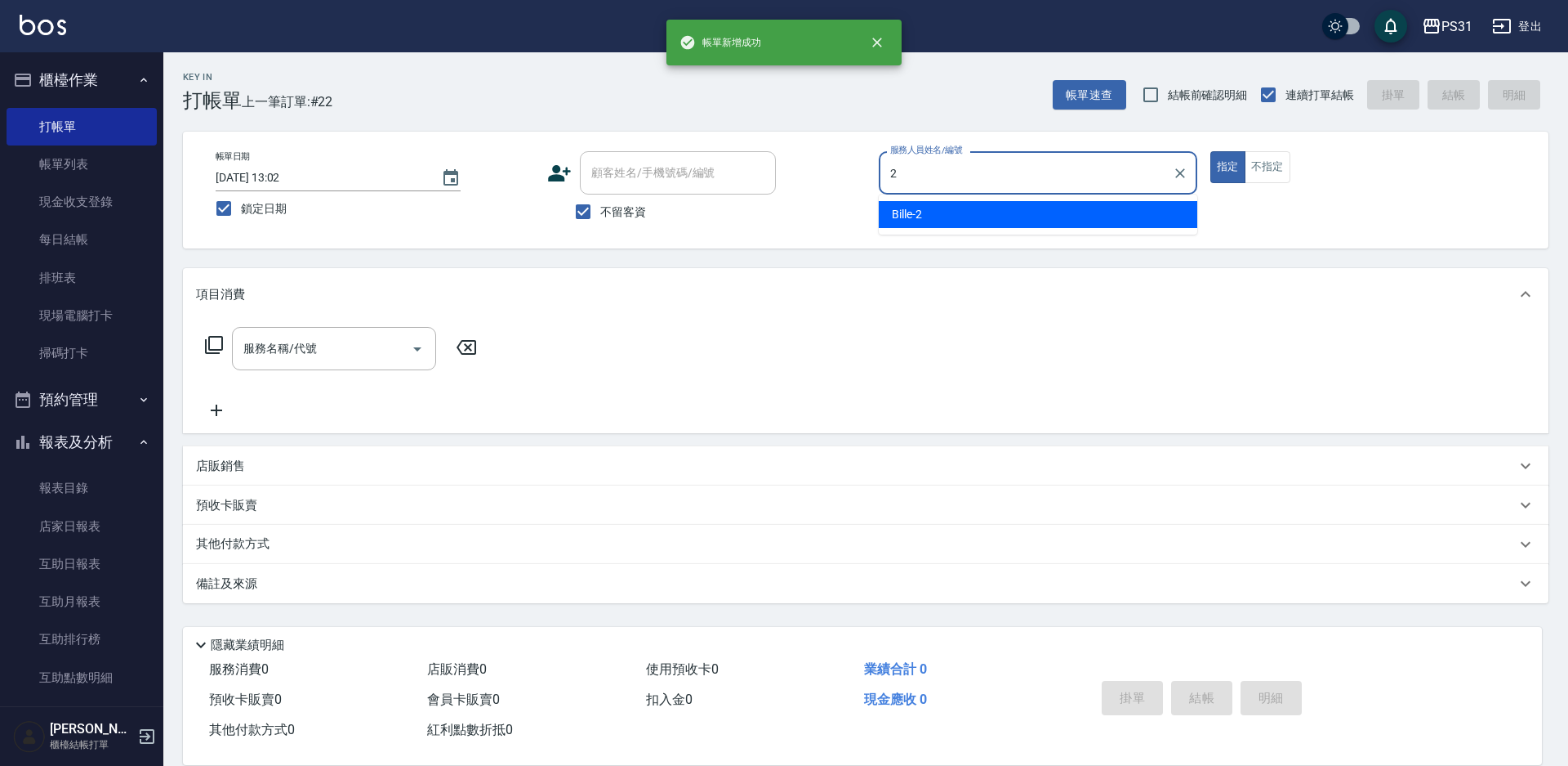
type input "Bille-2"
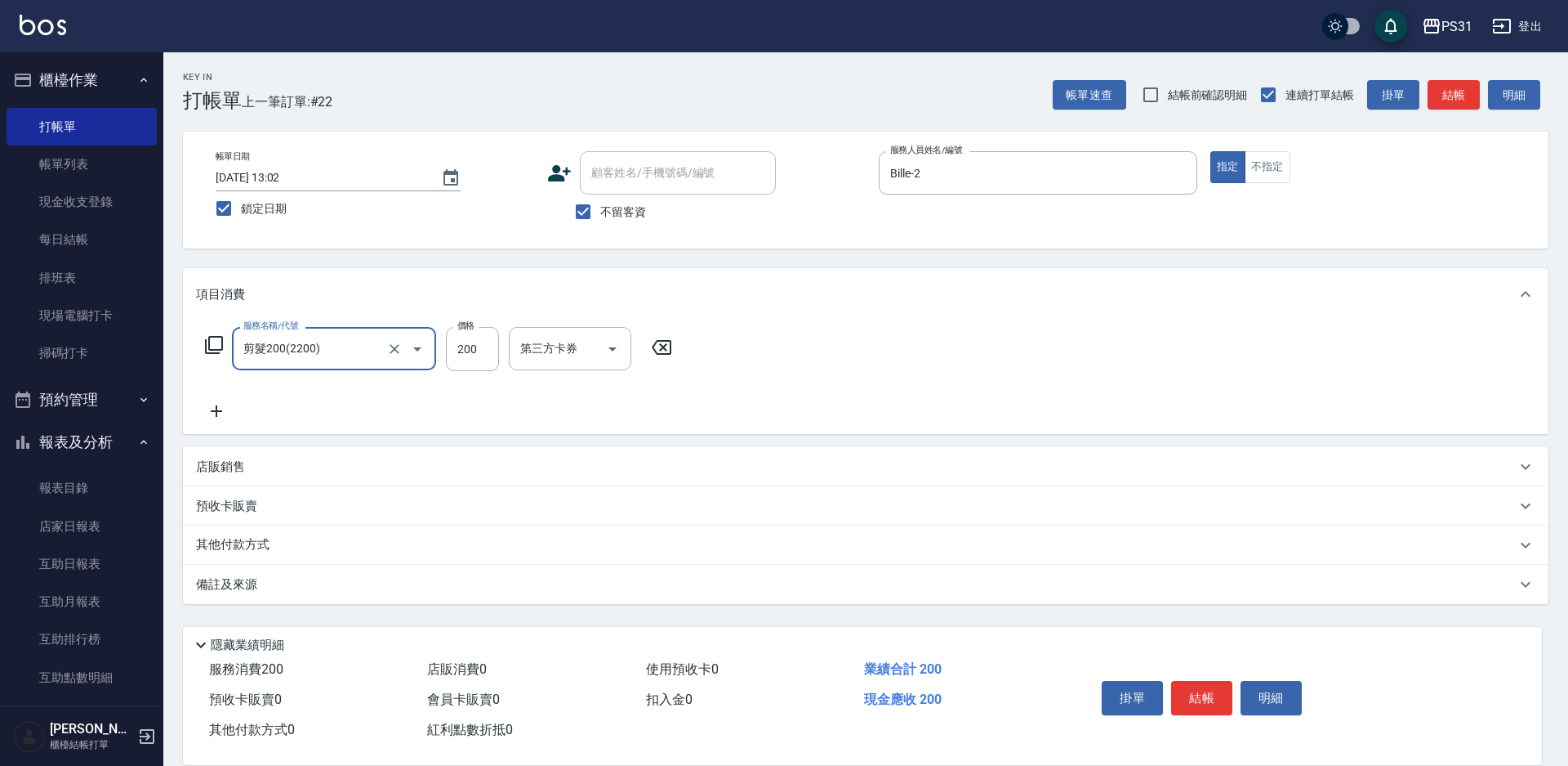
type input "剪髮200(2200)"
type input "300"
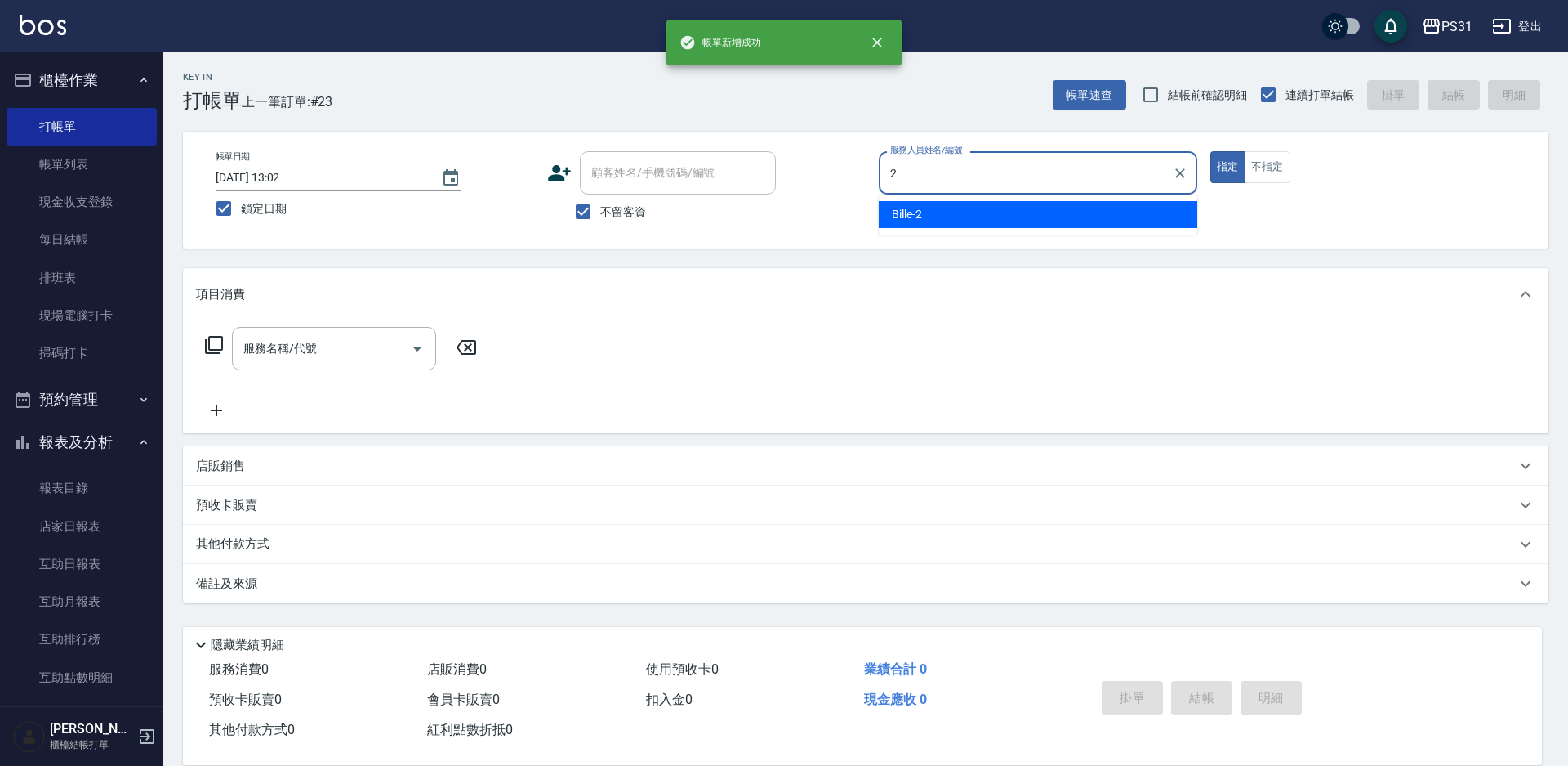
type input "Bille-2"
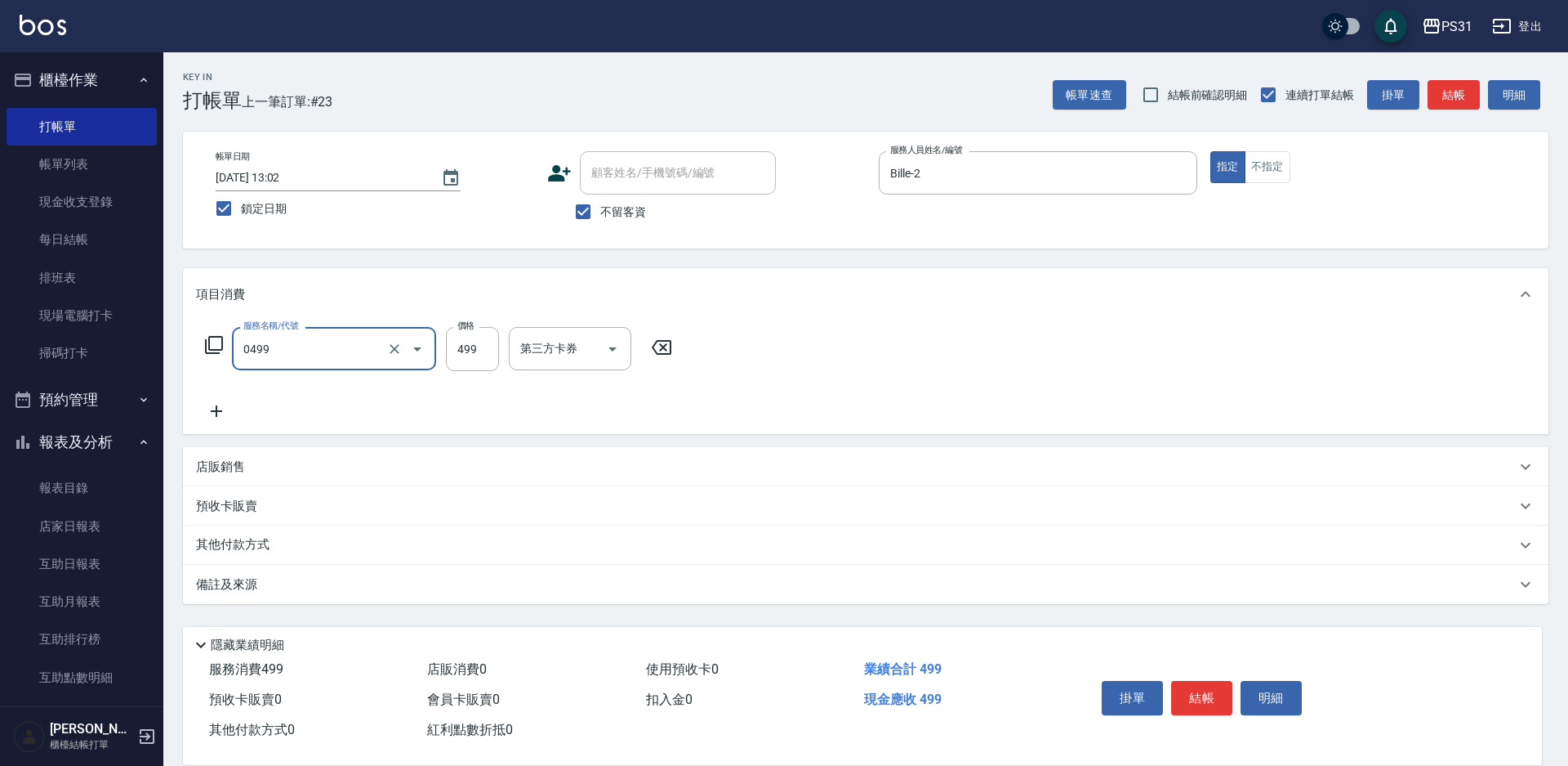
type input "[PERSON_NAME]spa(0499)"
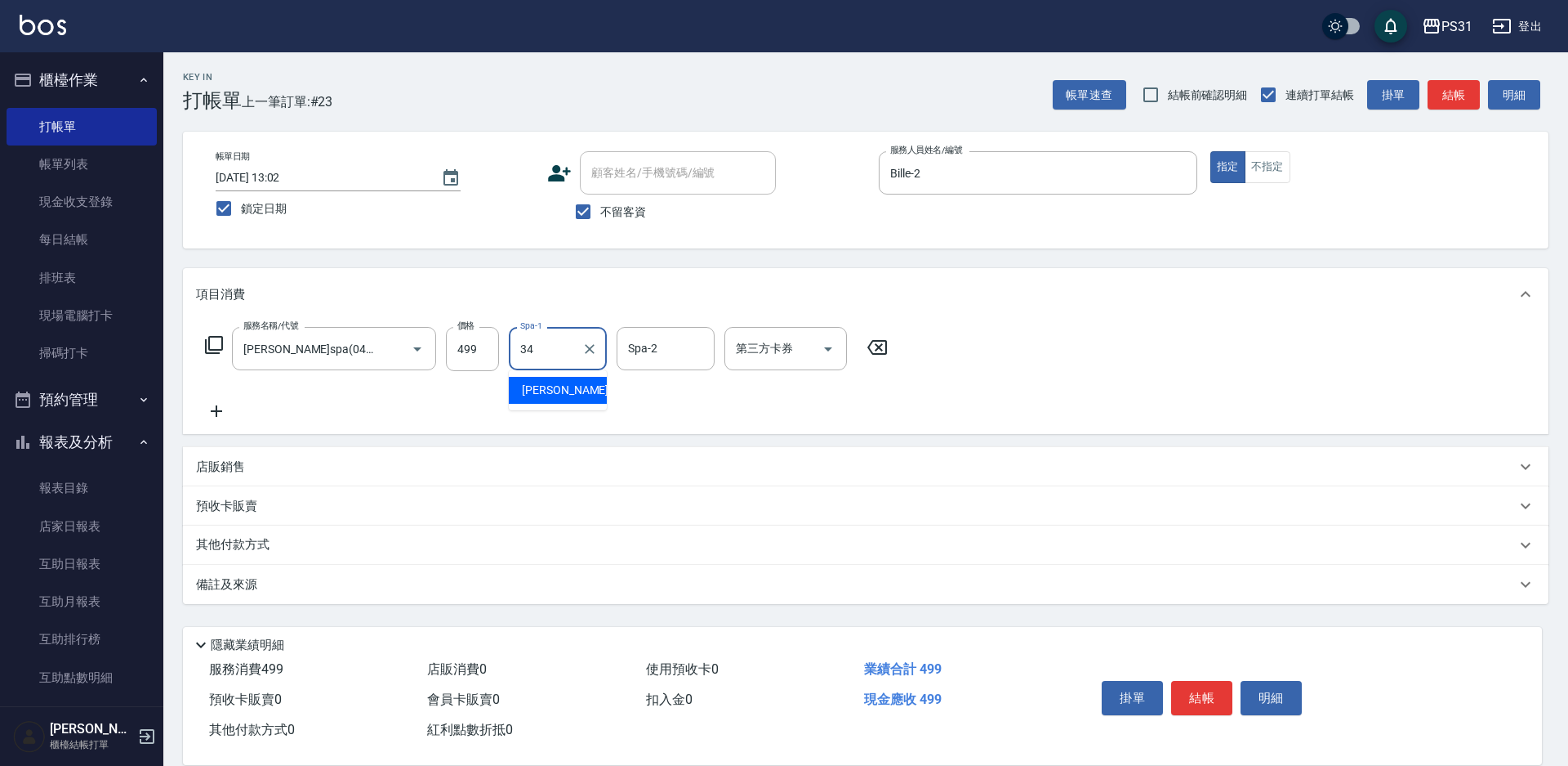
type input "[PERSON_NAME]-34"
